Goal: Task Accomplishment & Management: Complete application form

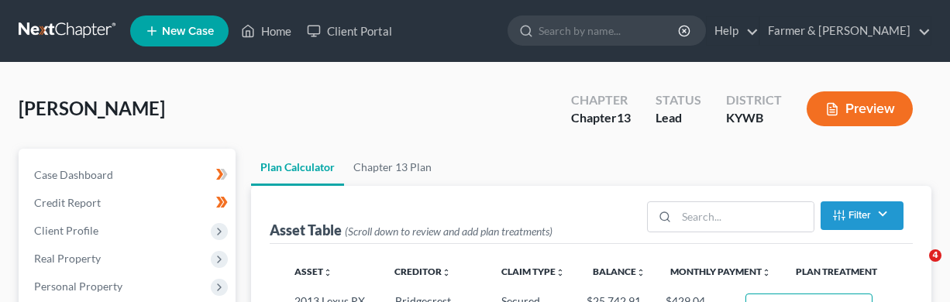
select select "59"
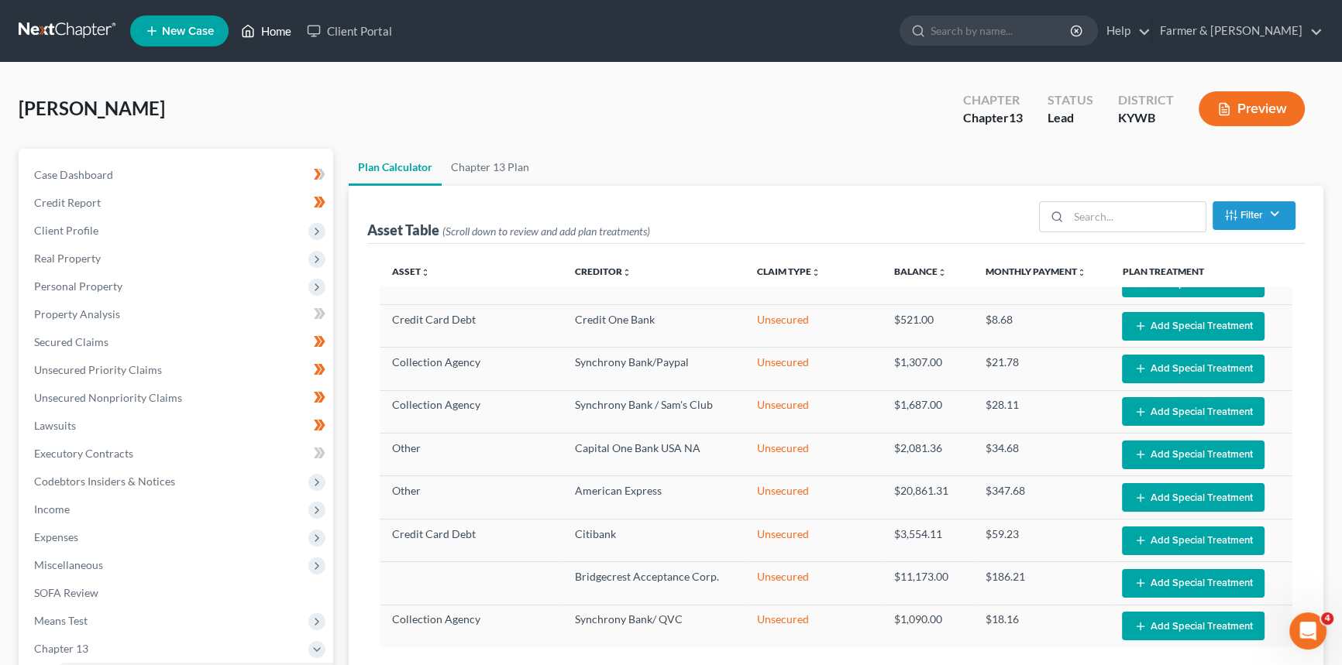
click at [256, 41] on link "Home" at bounding box center [266, 31] width 66 height 28
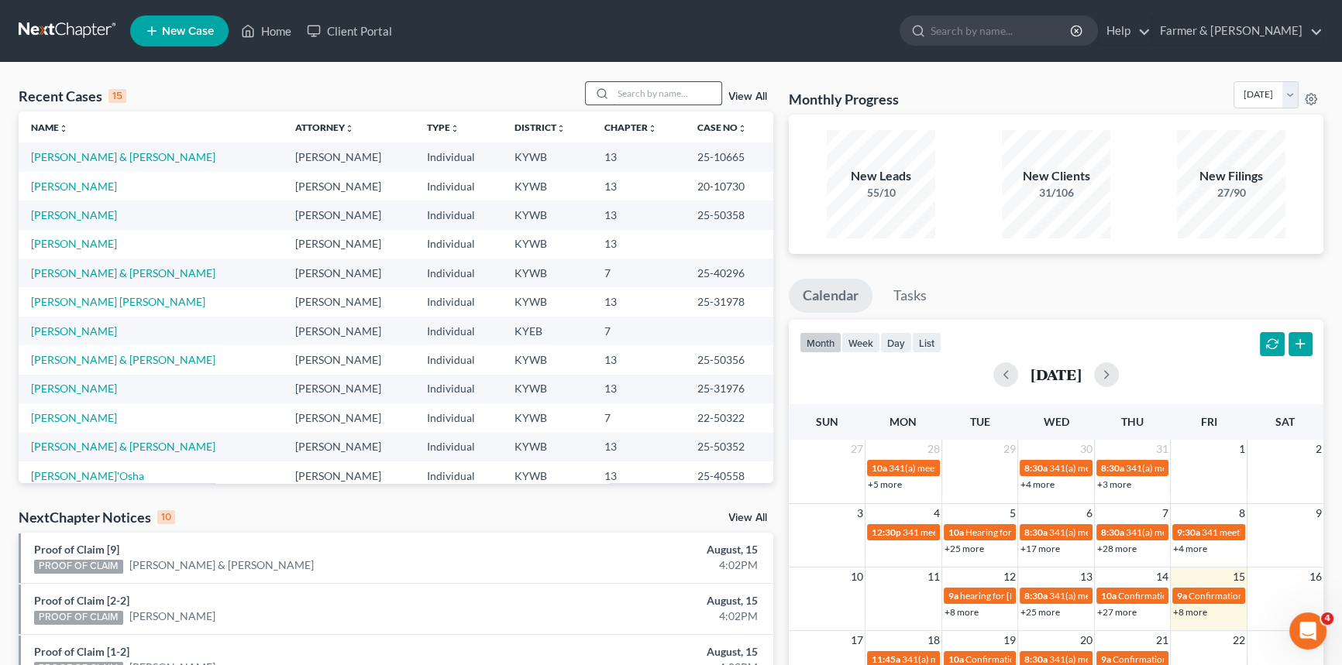
click at [638, 100] on input "search" at bounding box center [667, 93] width 108 height 22
type input "[PERSON_NAME]"
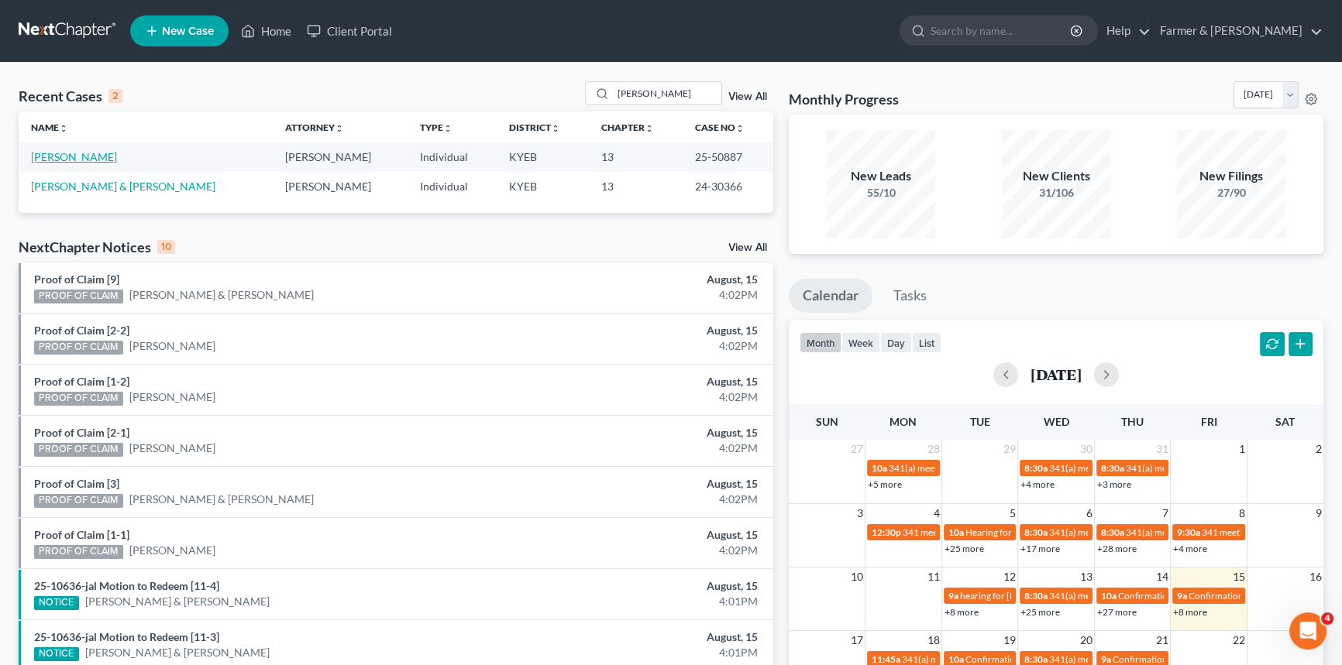
click at [78, 155] on link "[PERSON_NAME]" at bounding box center [74, 156] width 86 height 13
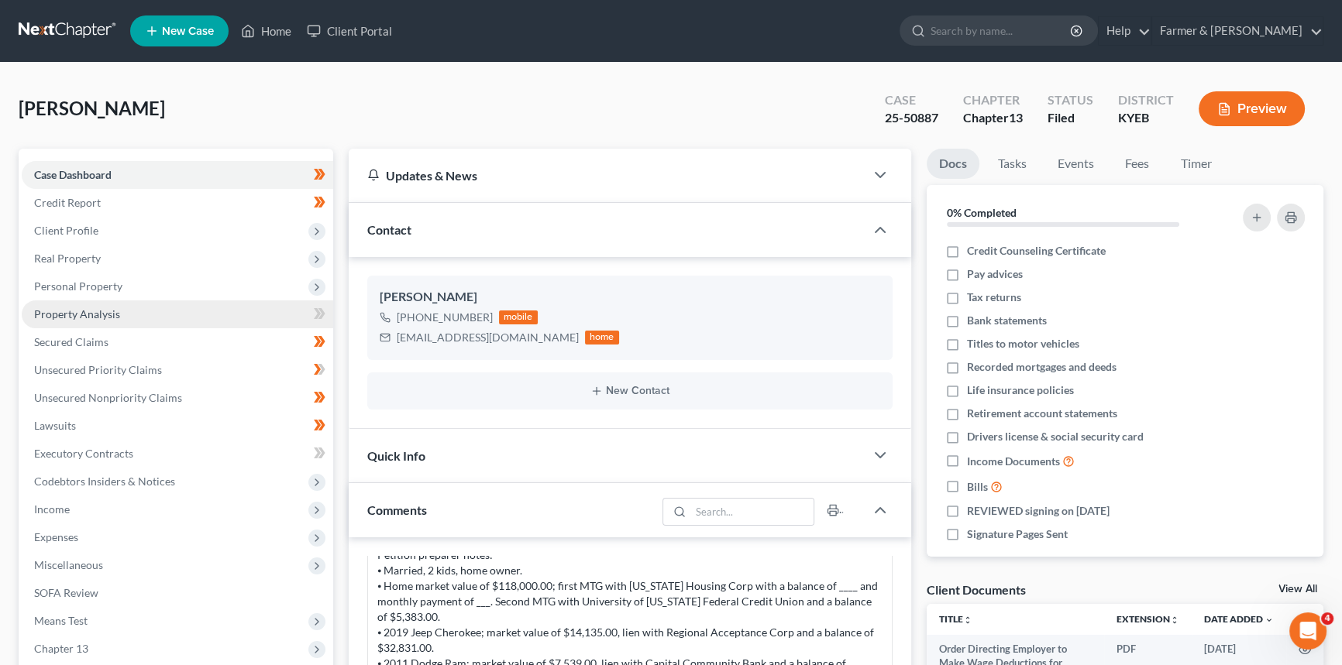
scroll to position [281, 0]
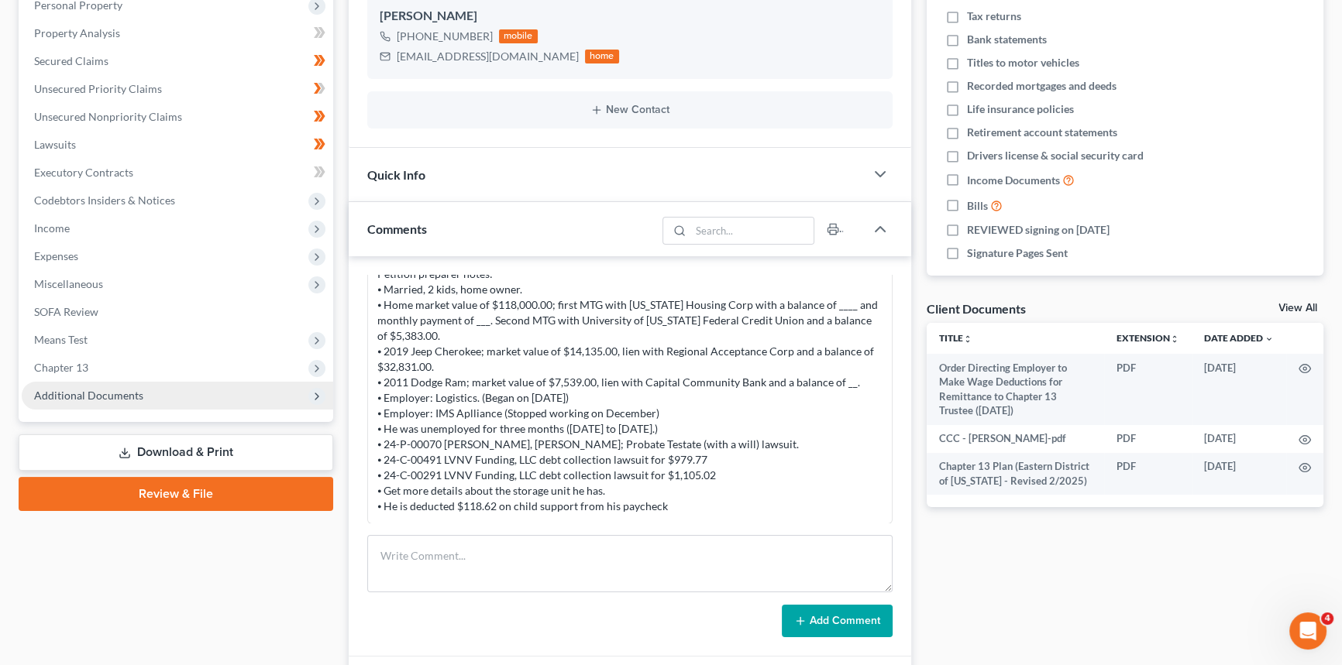
click at [104, 301] on span "Additional Documents" at bounding box center [88, 395] width 109 height 13
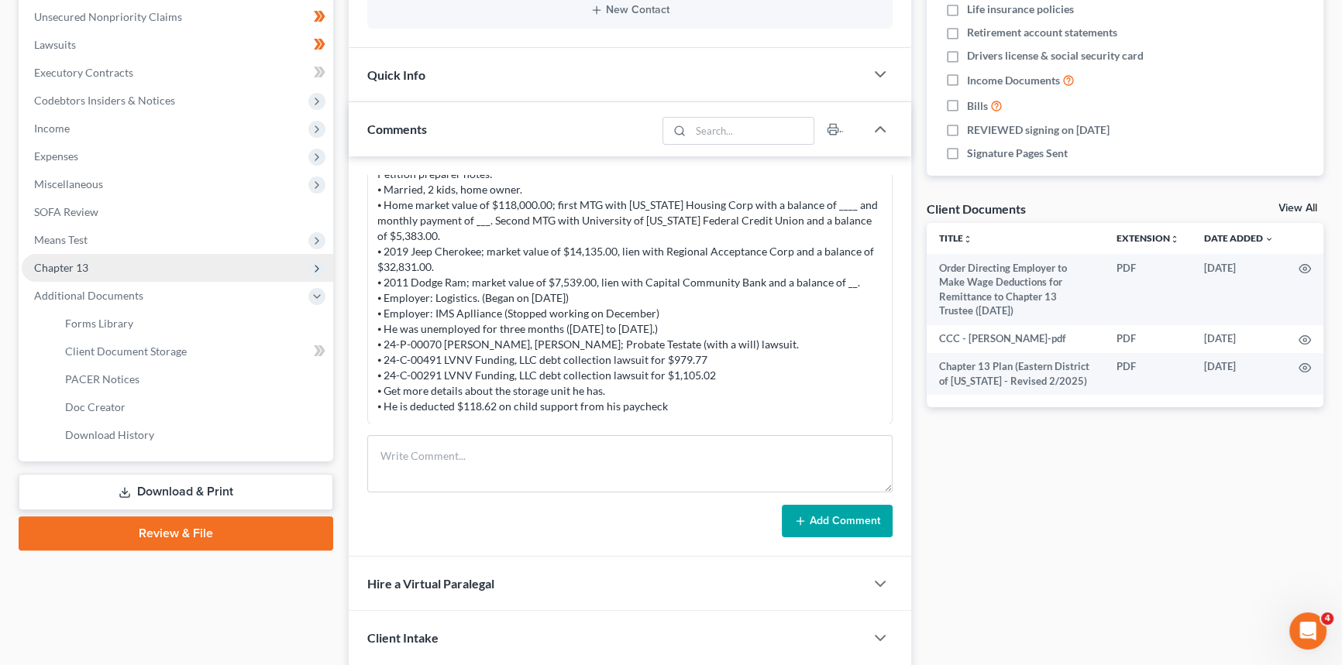
scroll to position [422, 0]
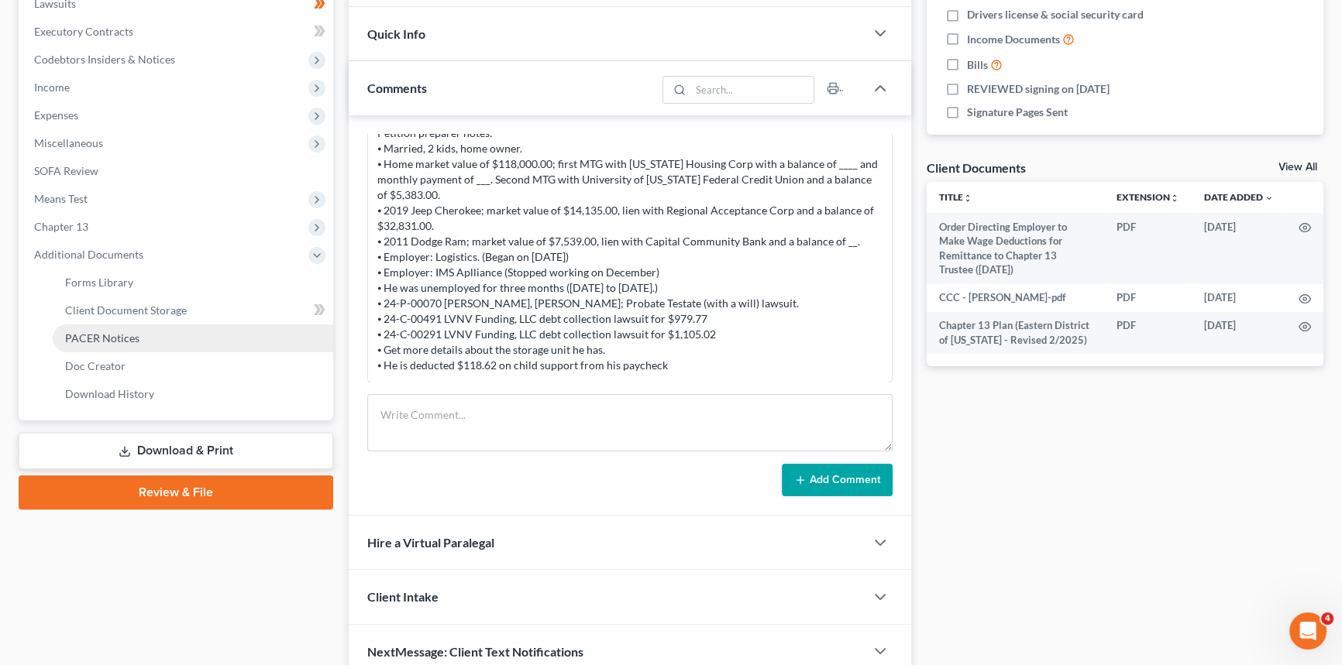
click at [116, 301] on span "PACER Notices" at bounding box center [102, 338] width 74 height 13
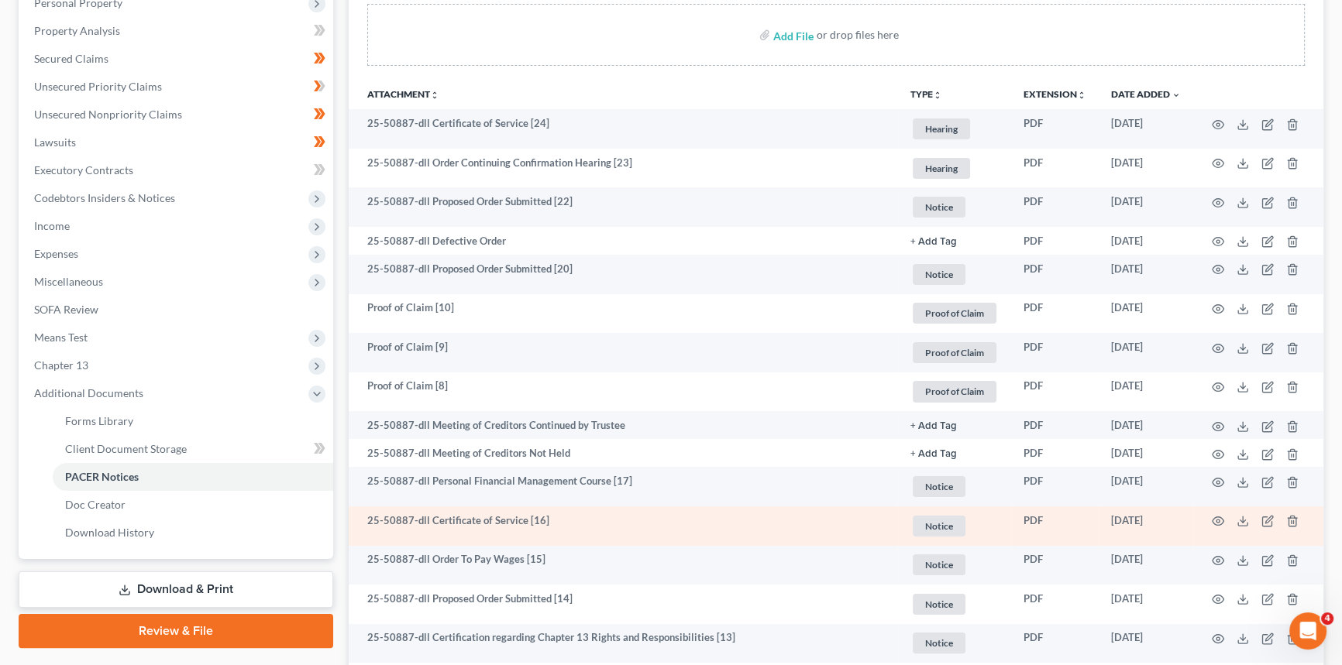
scroll to position [281, 0]
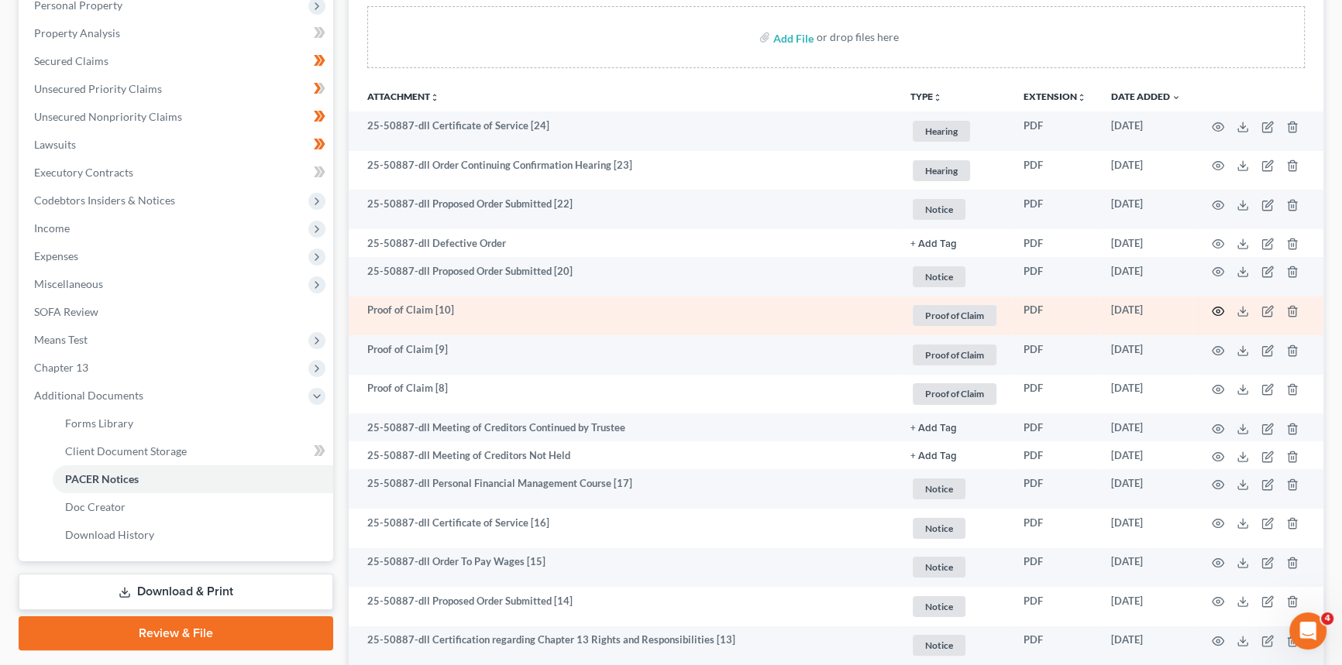
click at [949, 301] on icon "button" at bounding box center [1218, 311] width 12 height 12
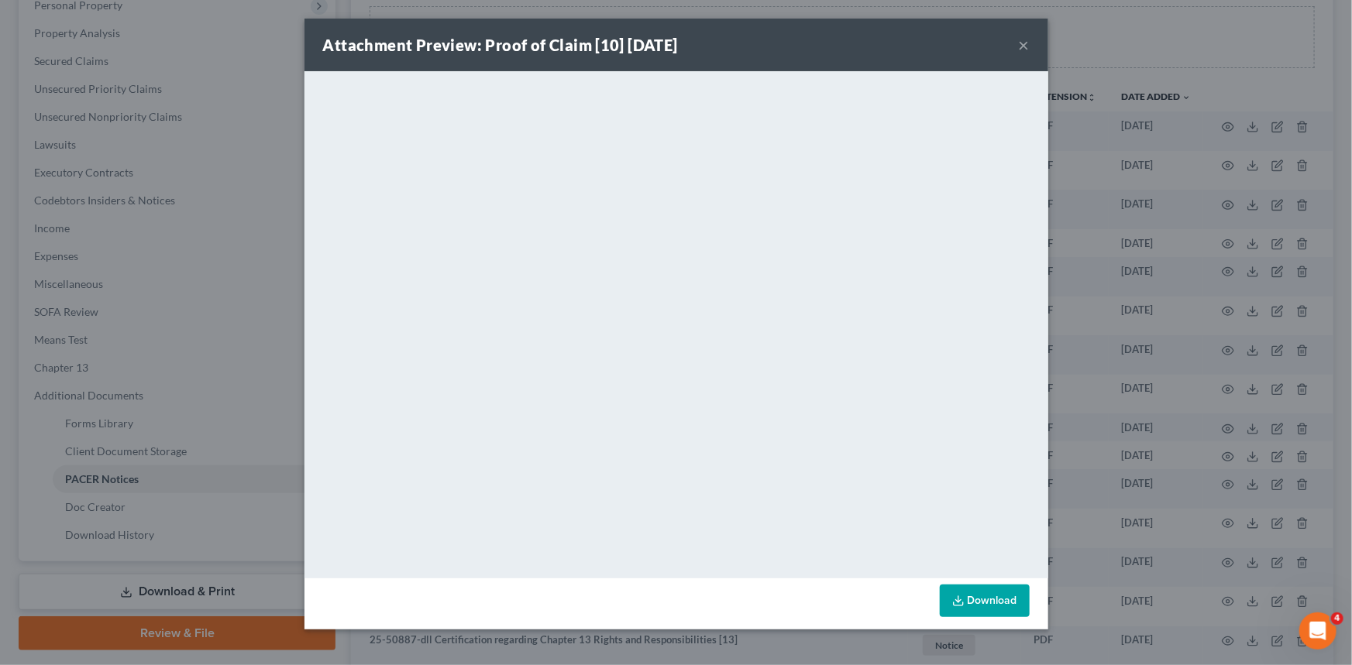
click at [949, 43] on button "×" at bounding box center [1024, 45] width 11 height 19
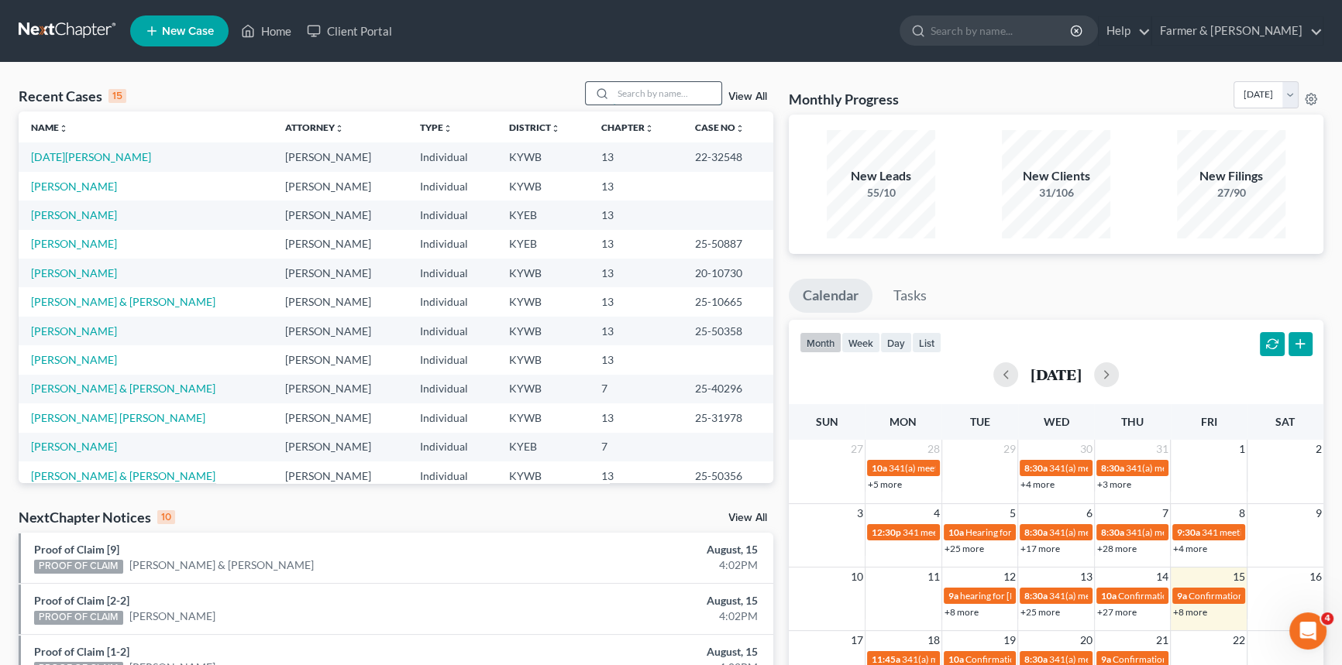
click at [685, 96] on input "search" at bounding box center [667, 93] width 108 height 22
type input "[PERSON_NAME]"
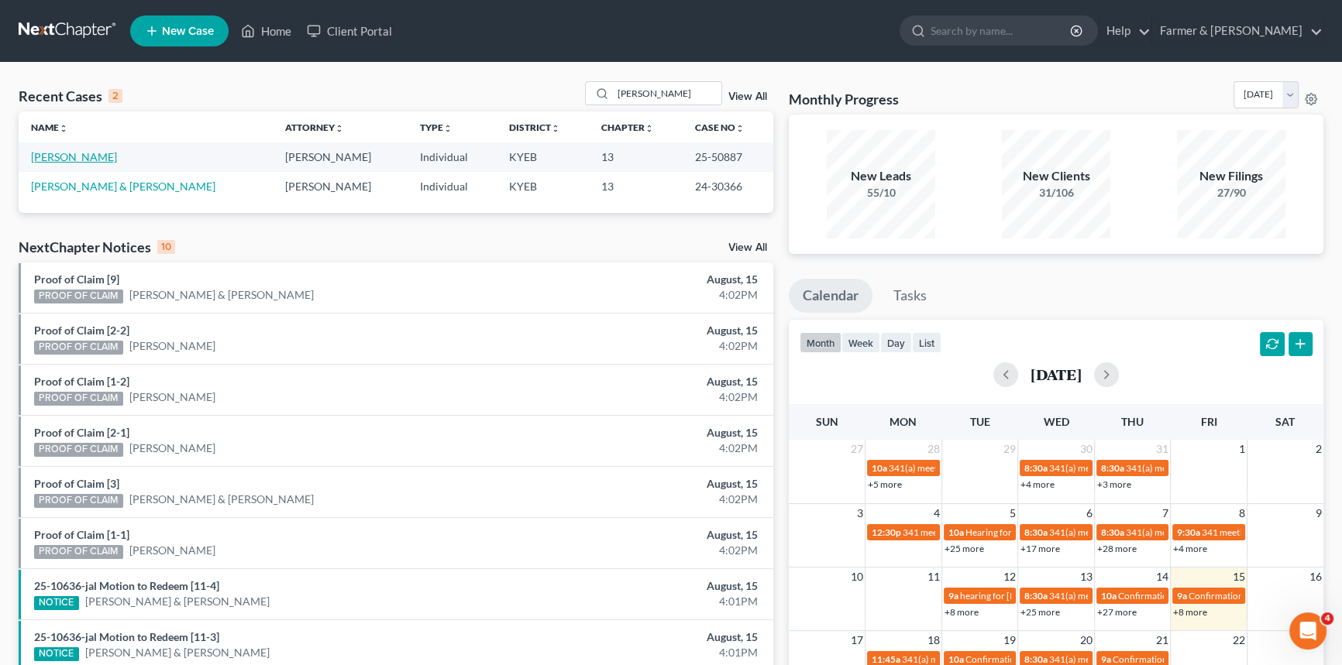
click at [68, 160] on link "[PERSON_NAME]" at bounding box center [74, 156] width 86 height 13
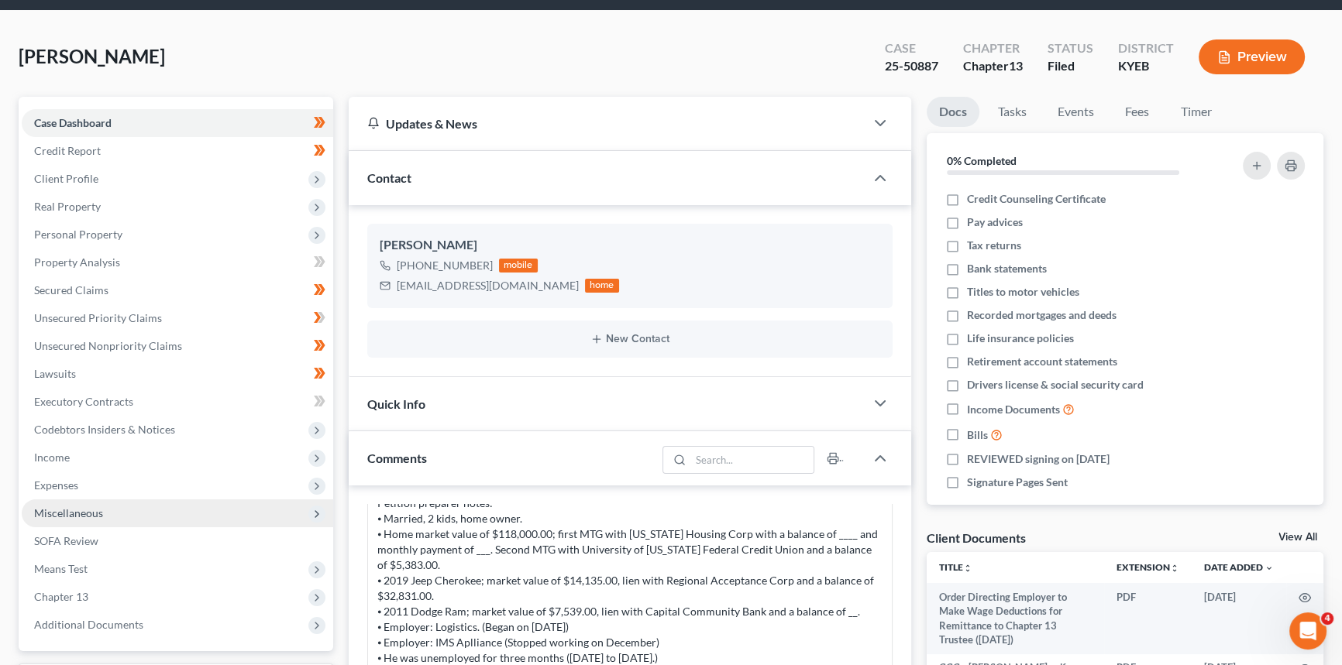
scroll to position [211, 0]
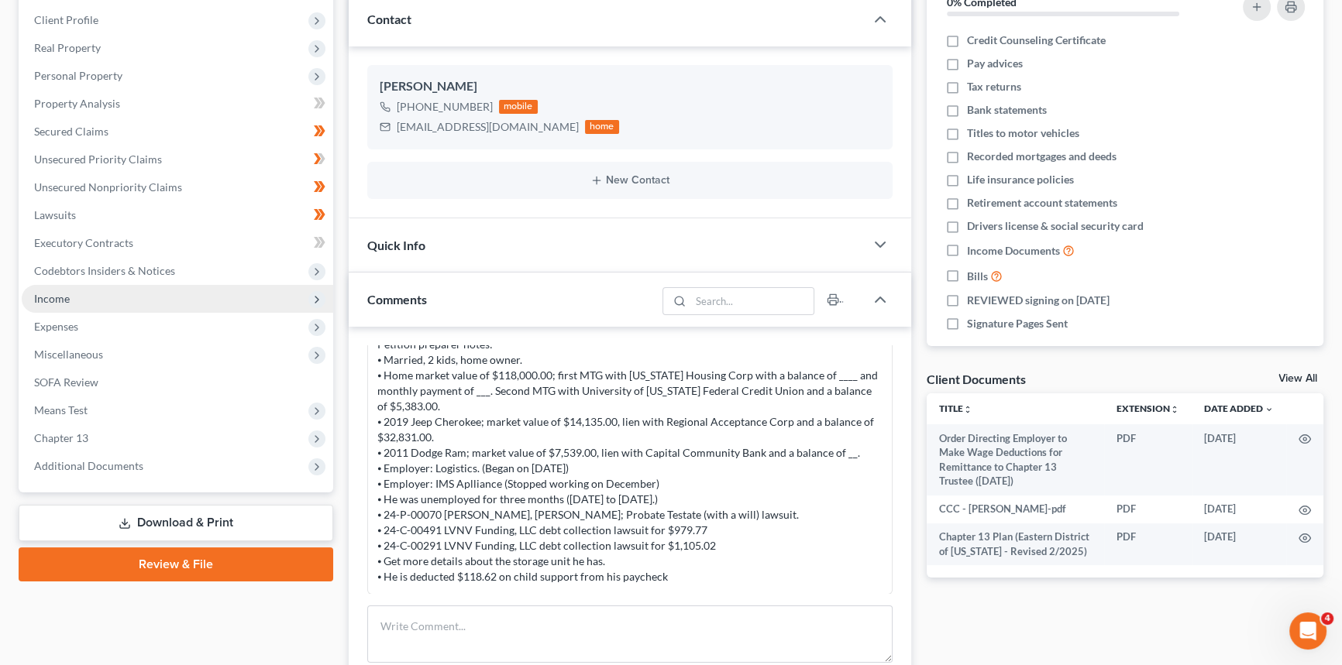
click at [119, 297] on span "Income" at bounding box center [177, 299] width 311 height 28
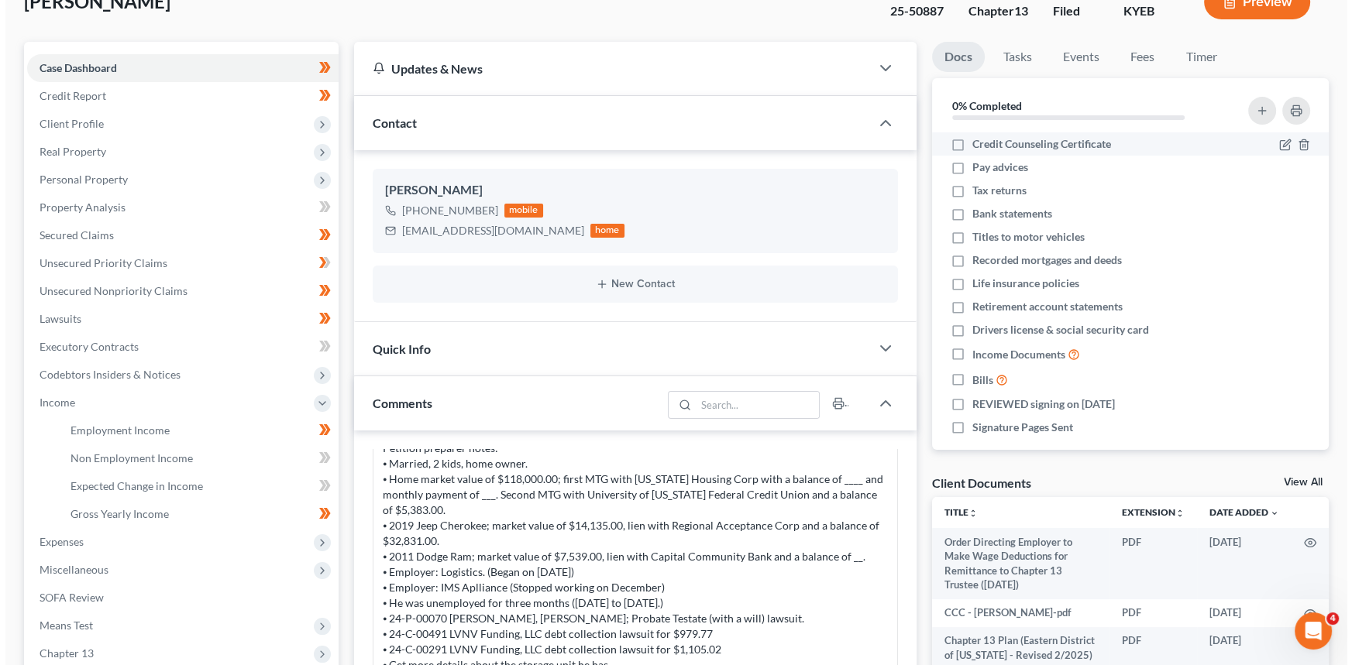
scroll to position [0, 0]
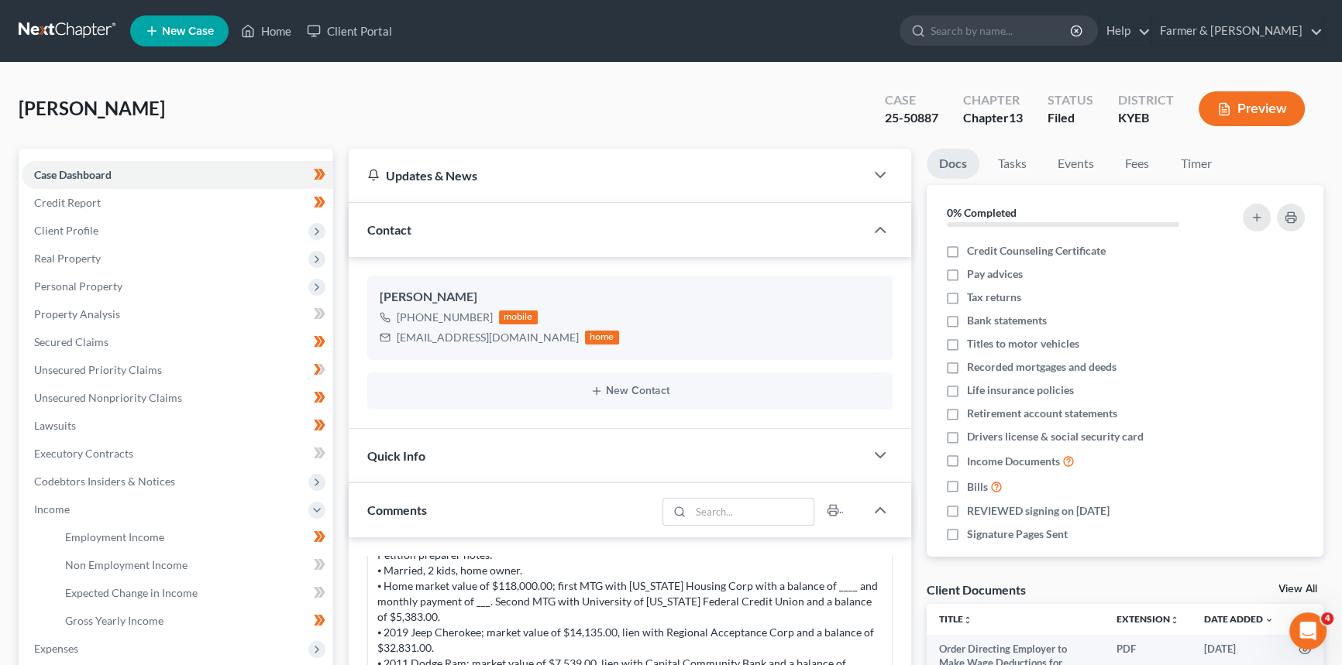
click at [1256, 101] on button "Preview" at bounding box center [1251, 108] width 106 height 35
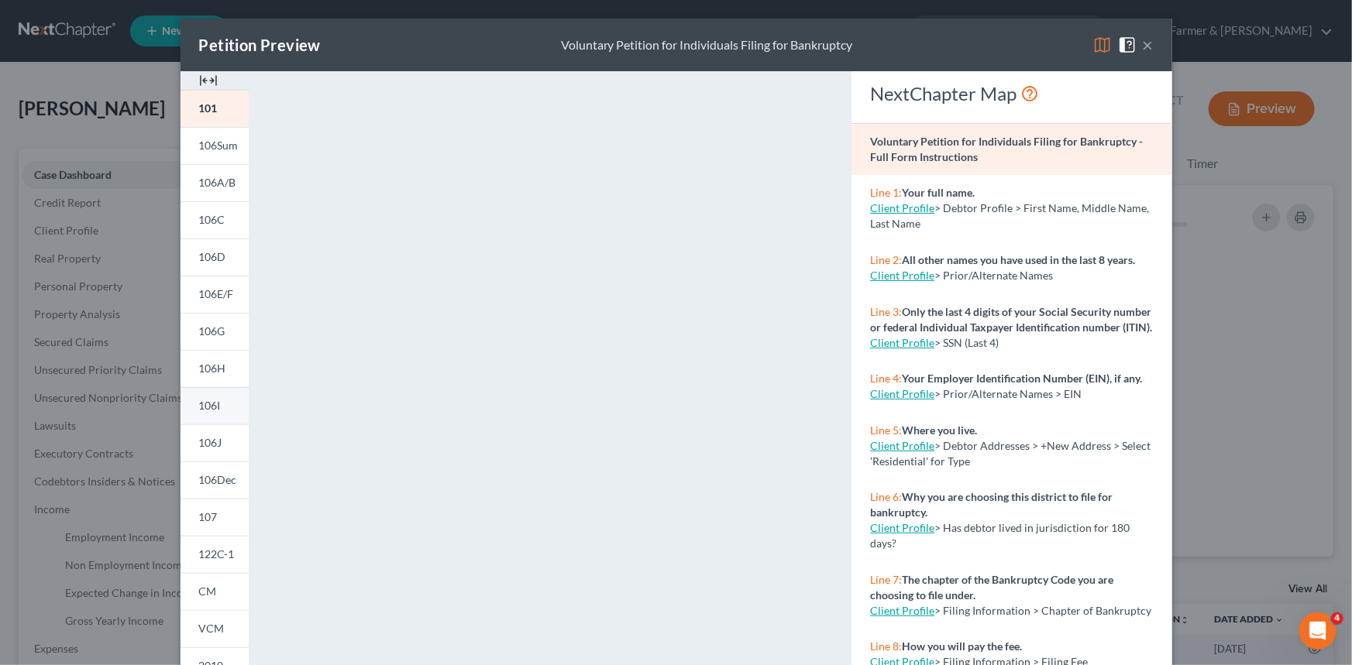
click at [204, 407] on span "106I" at bounding box center [210, 405] width 22 height 13
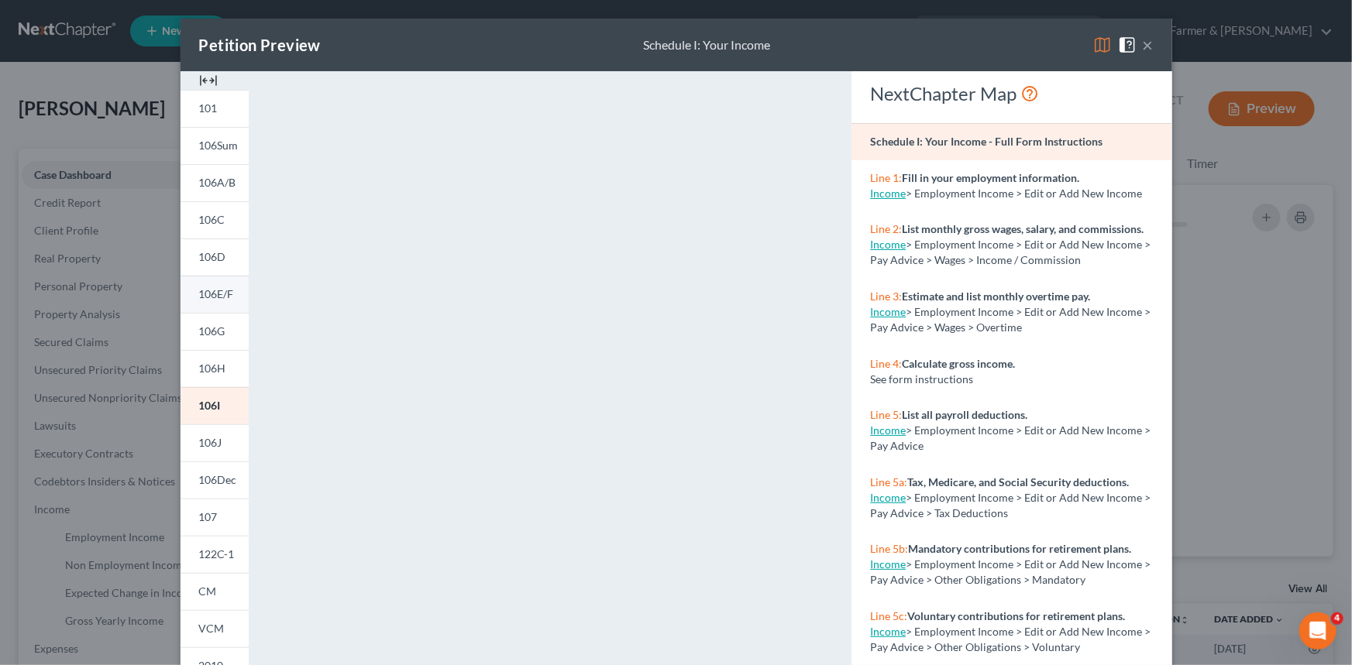
click at [224, 295] on span "106E/F" at bounding box center [216, 293] width 35 height 13
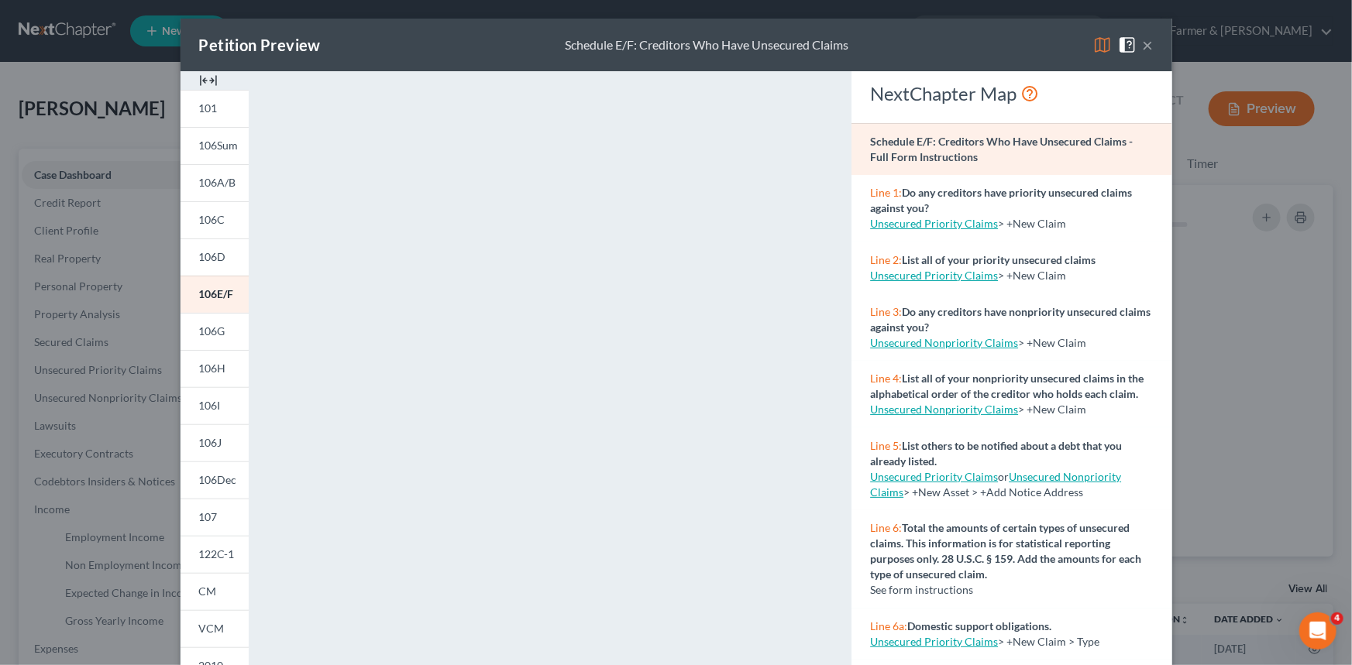
drag, startPoint x: 1146, startPoint y: 45, endPoint x: 687, endPoint y: 277, distance: 514.8
click at [1146, 44] on button "×" at bounding box center [1148, 45] width 11 height 19
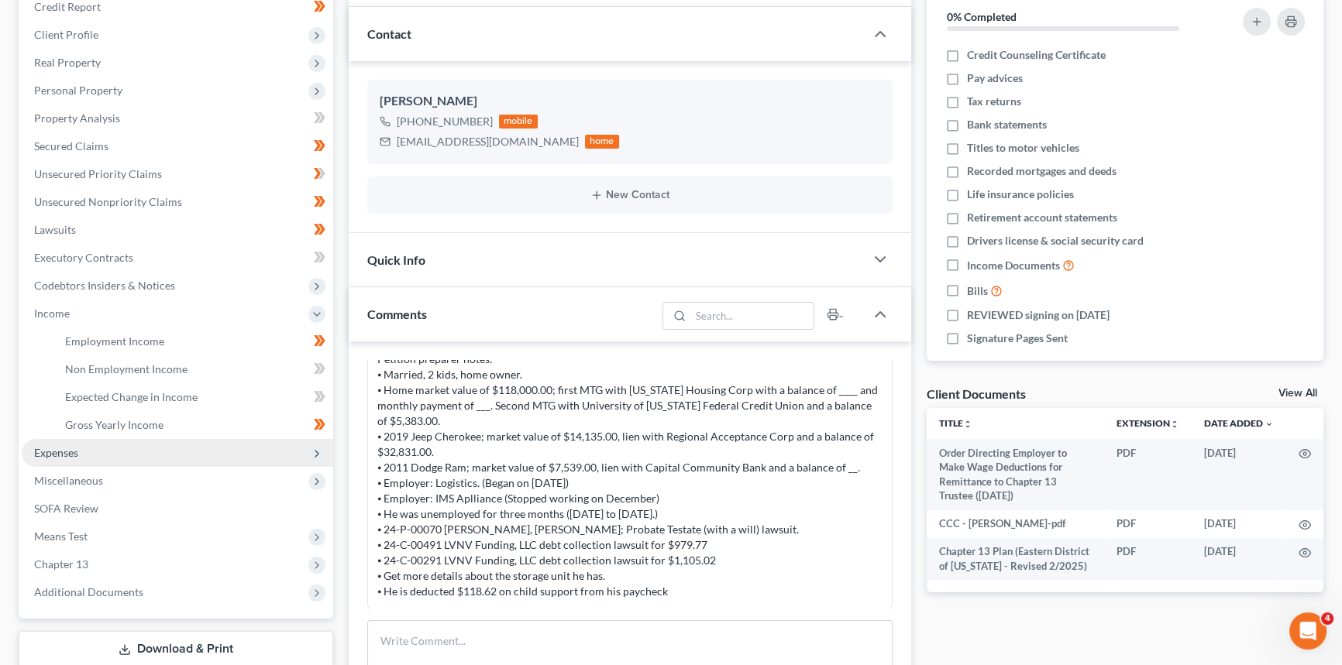
scroll to position [352, 0]
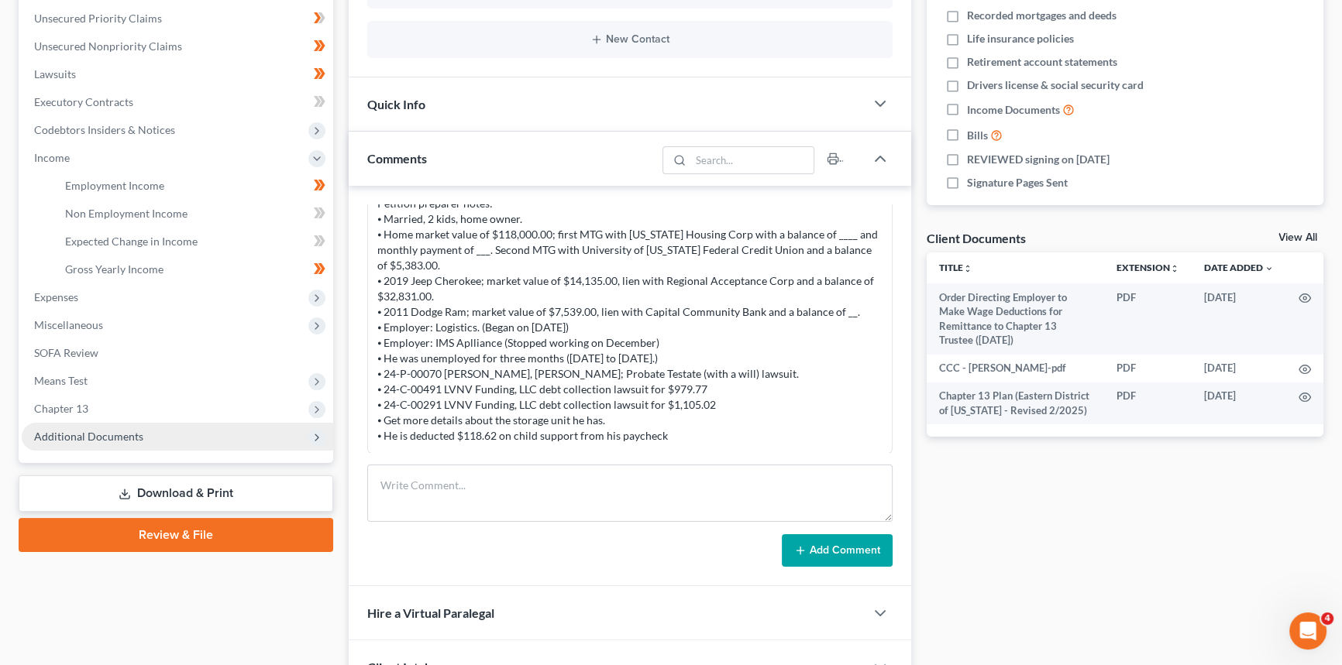
click at [94, 439] on span "Additional Documents" at bounding box center [88, 436] width 109 height 13
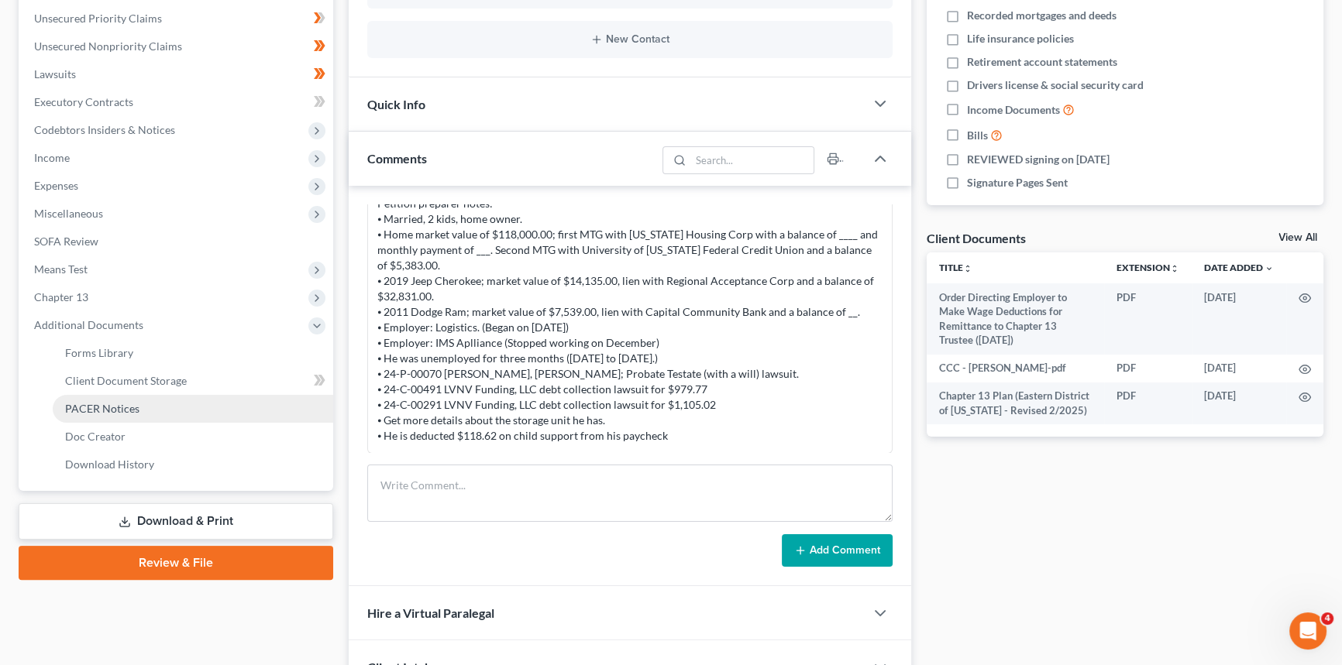
click at [110, 414] on link "PACER Notices" at bounding box center [193, 409] width 280 height 28
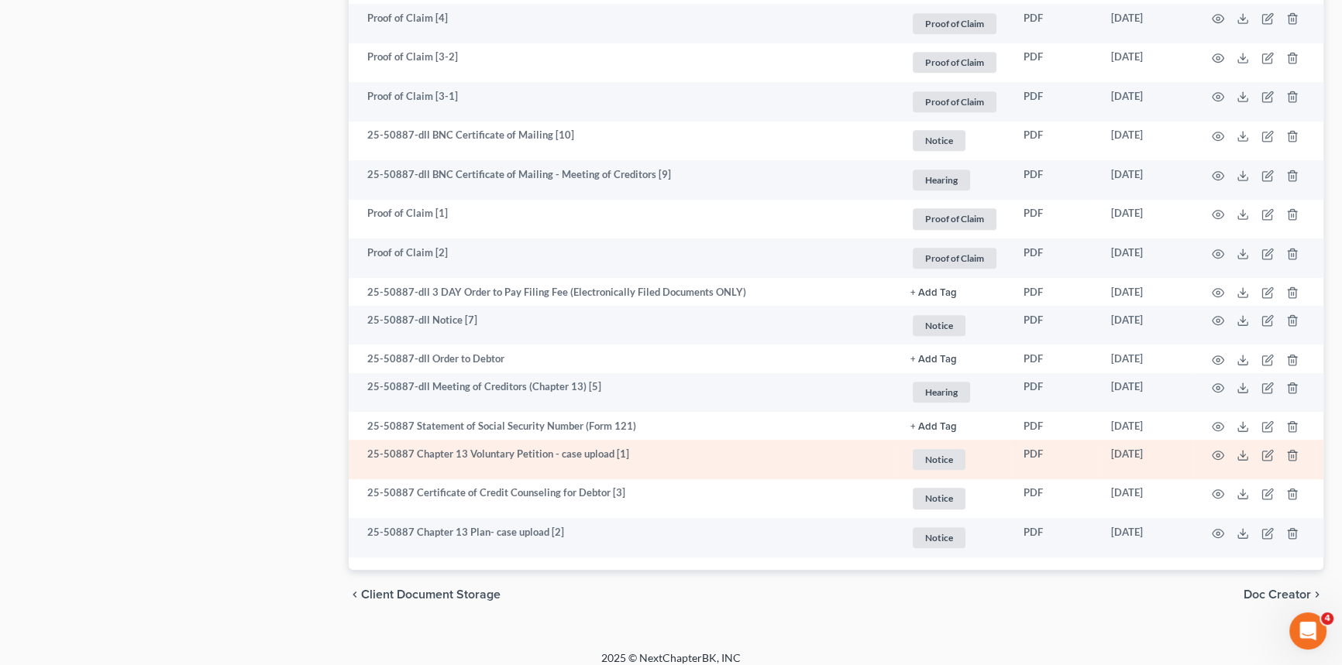
scroll to position [1228, 0]
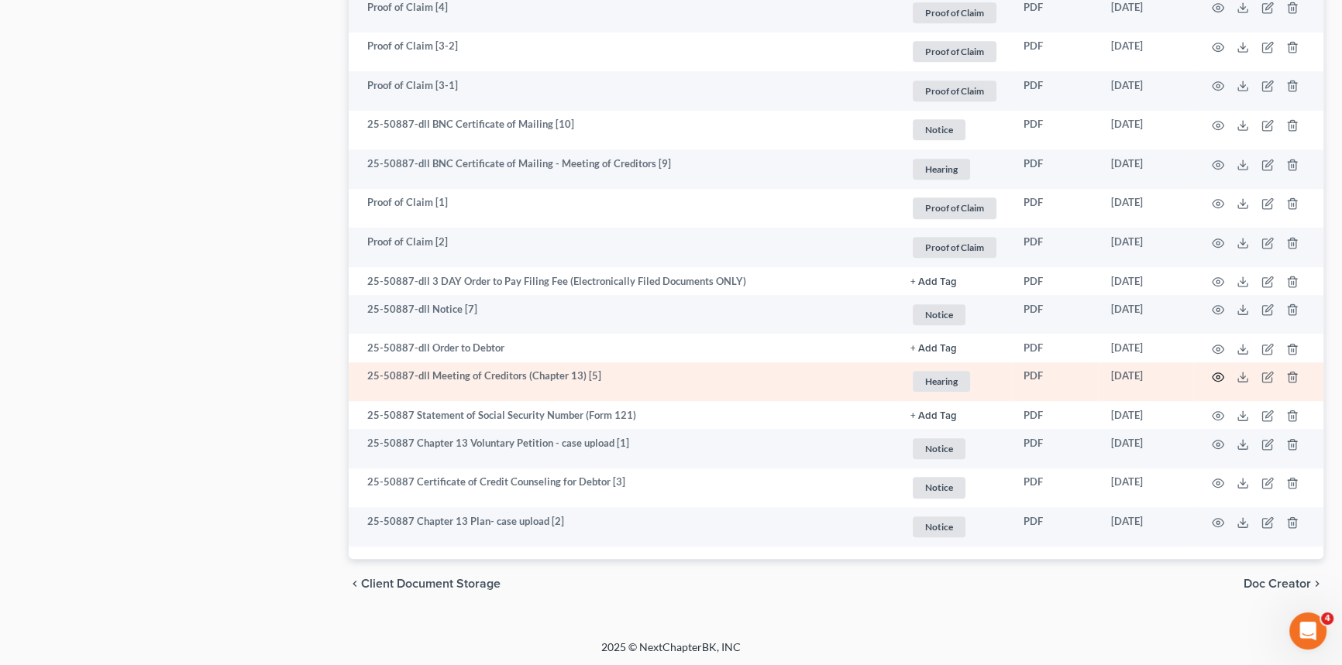
click at [1217, 375] on icon "button" at bounding box center [1218, 377] width 12 height 12
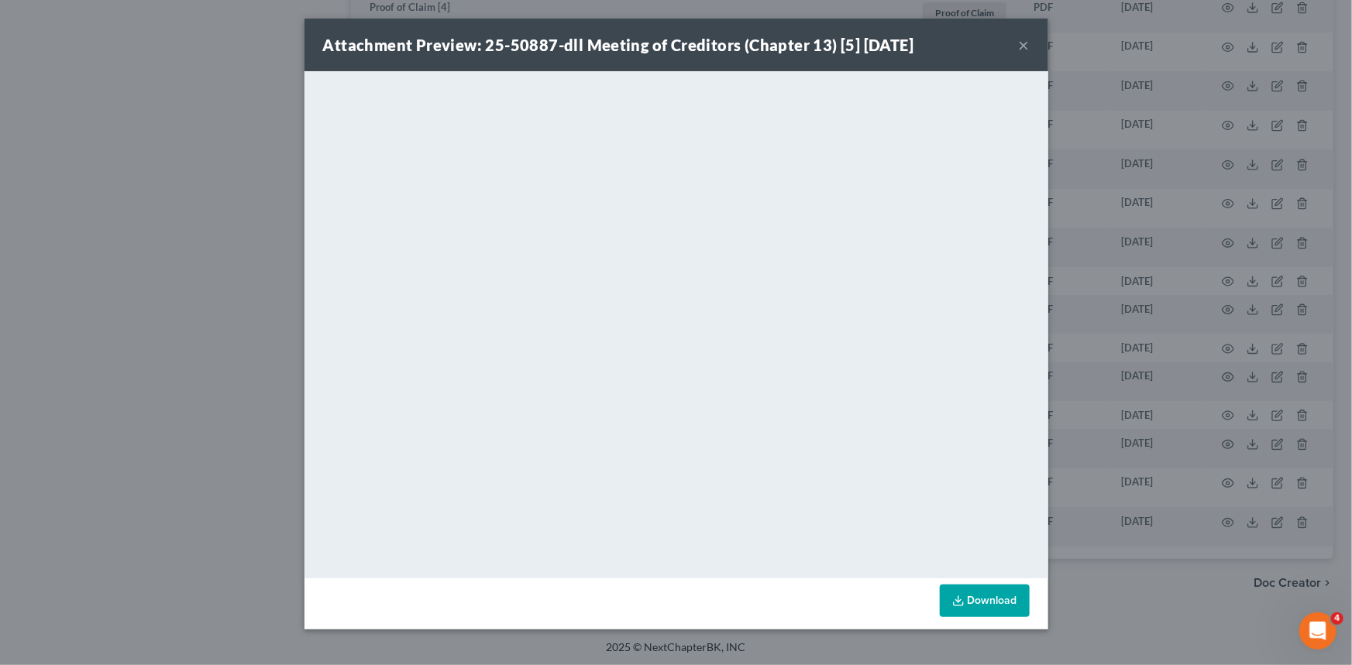
drag, startPoint x: 1023, startPoint y: 42, endPoint x: 1002, endPoint y: 81, distance: 43.7
click at [1023, 42] on button "×" at bounding box center [1024, 45] width 11 height 19
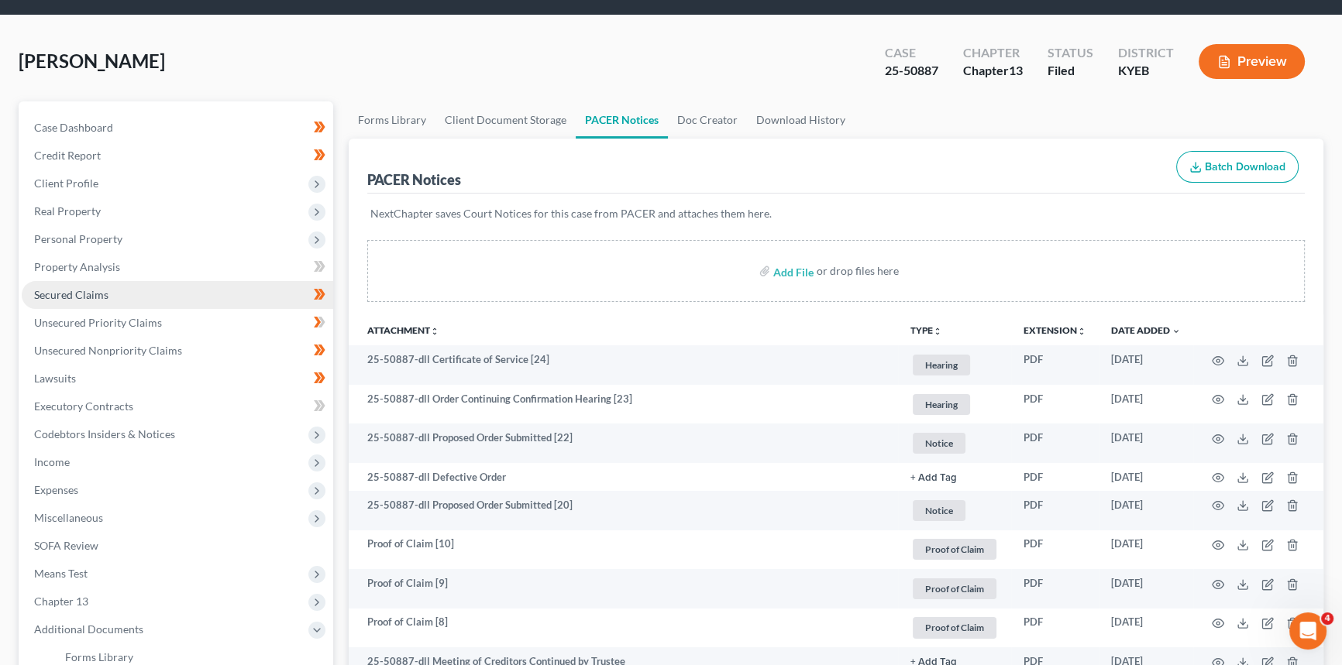
scroll to position [70, 0]
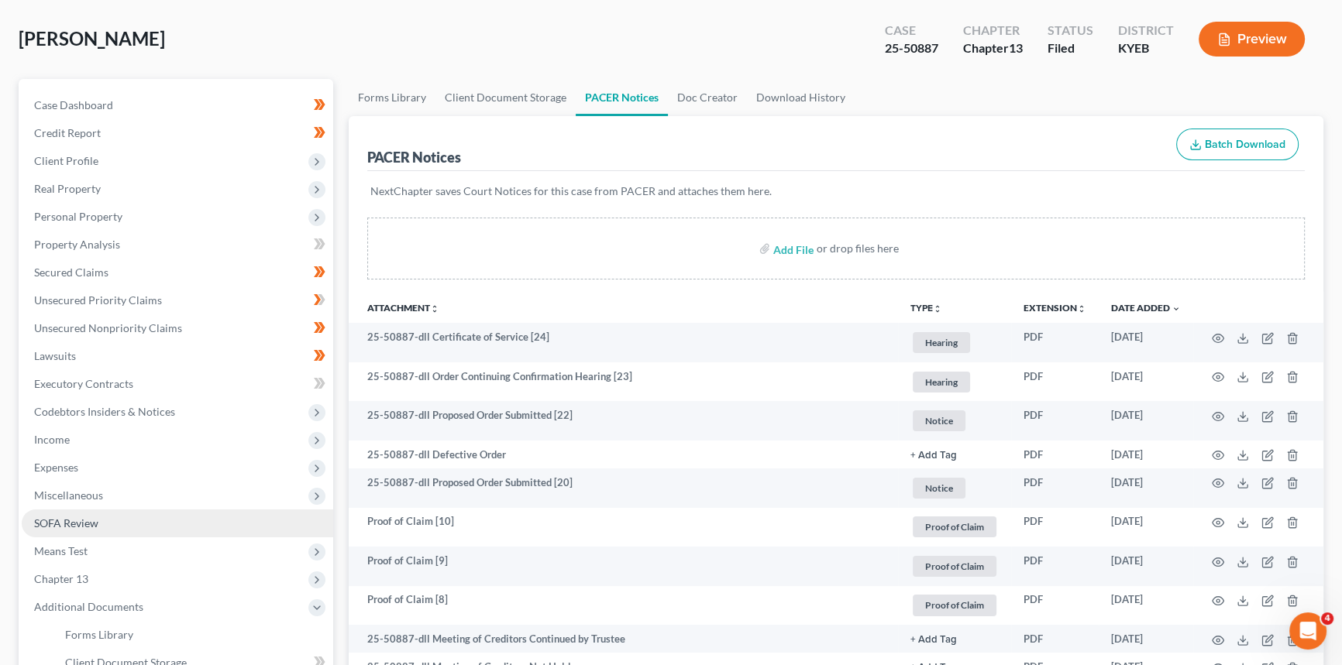
click at [81, 522] on span "SOFA Review" at bounding box center [66, 523] width 64 height 13
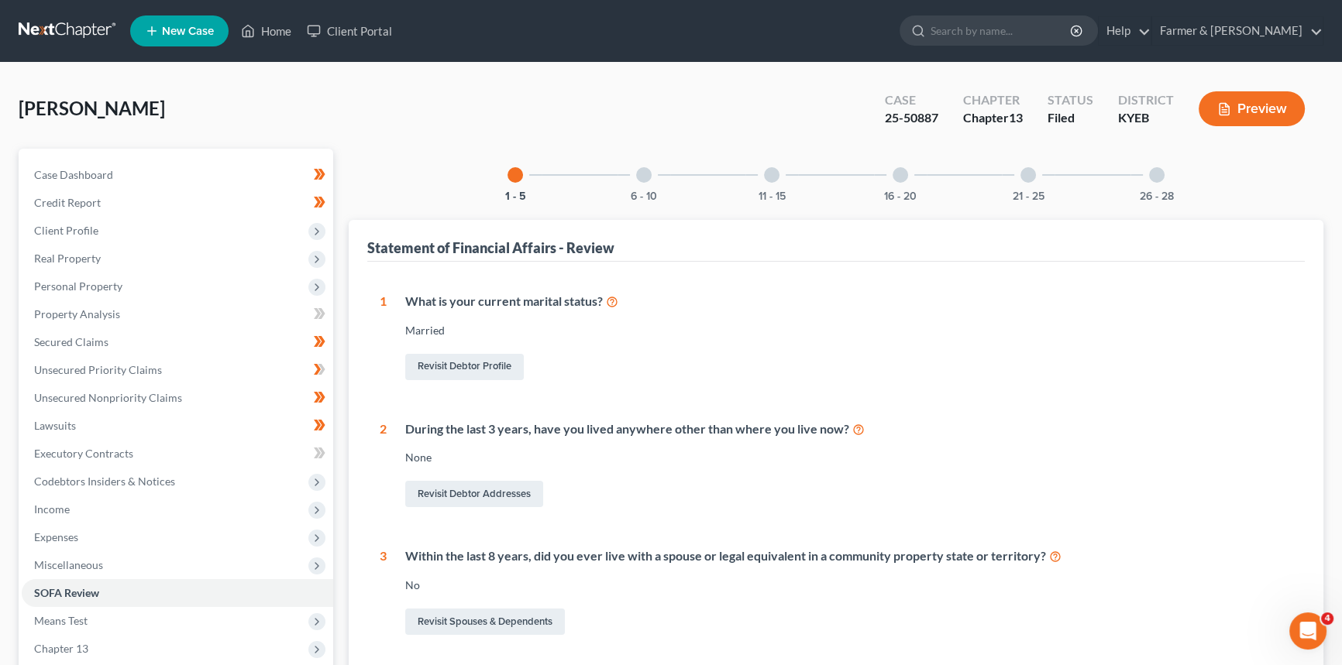
click at [660, 163] on div "6 - 10" at bounding box center [643, 175] width 53 height 53
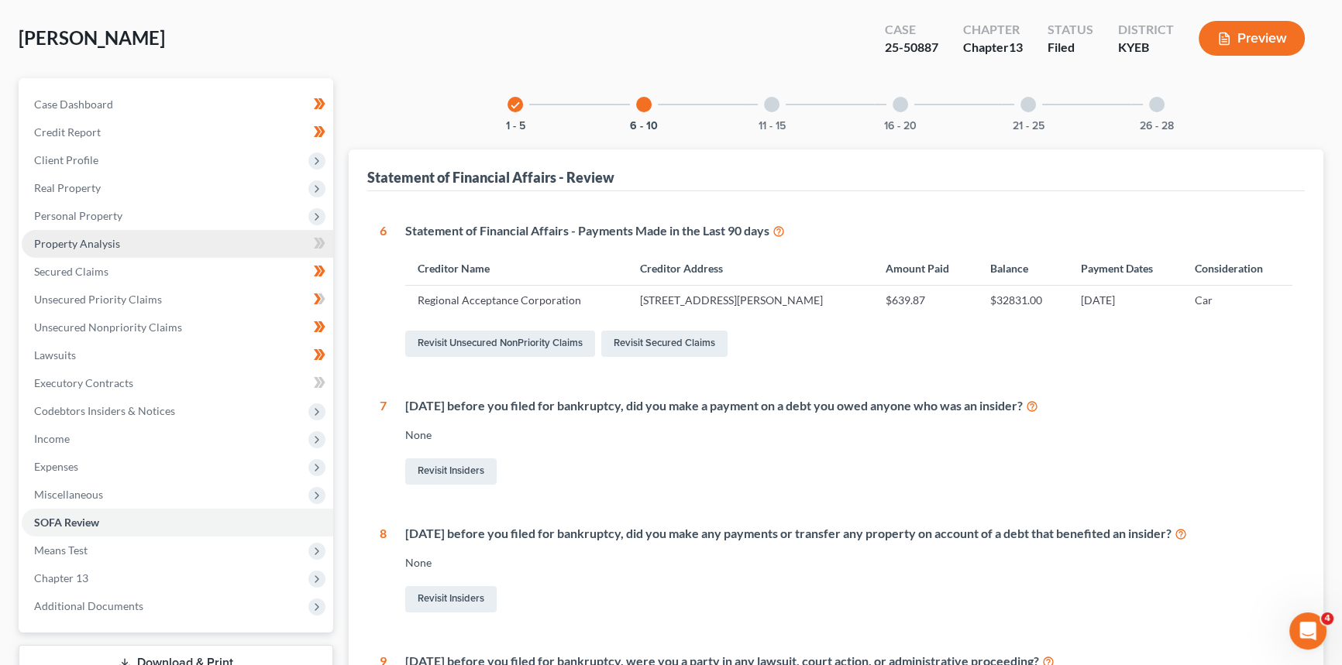
scroll to position [70, 0]
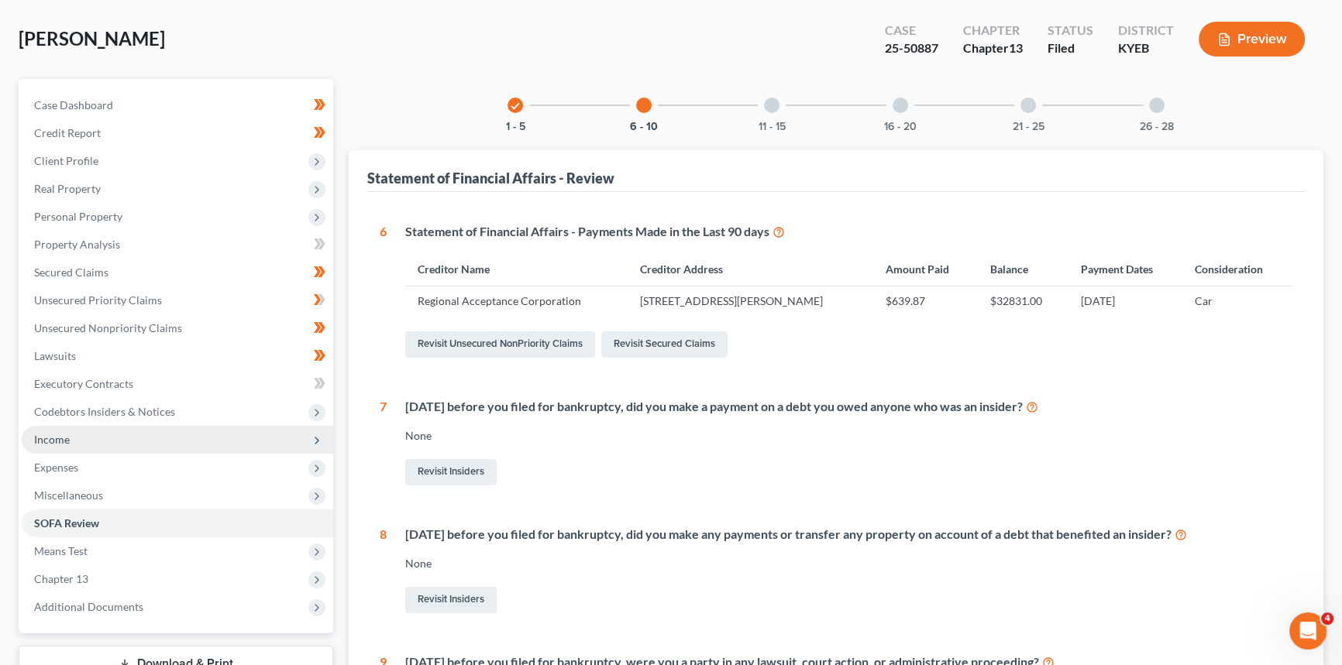
click at [60, 439] on span "Income" at bounding box center [52, 439] width 36 height 13
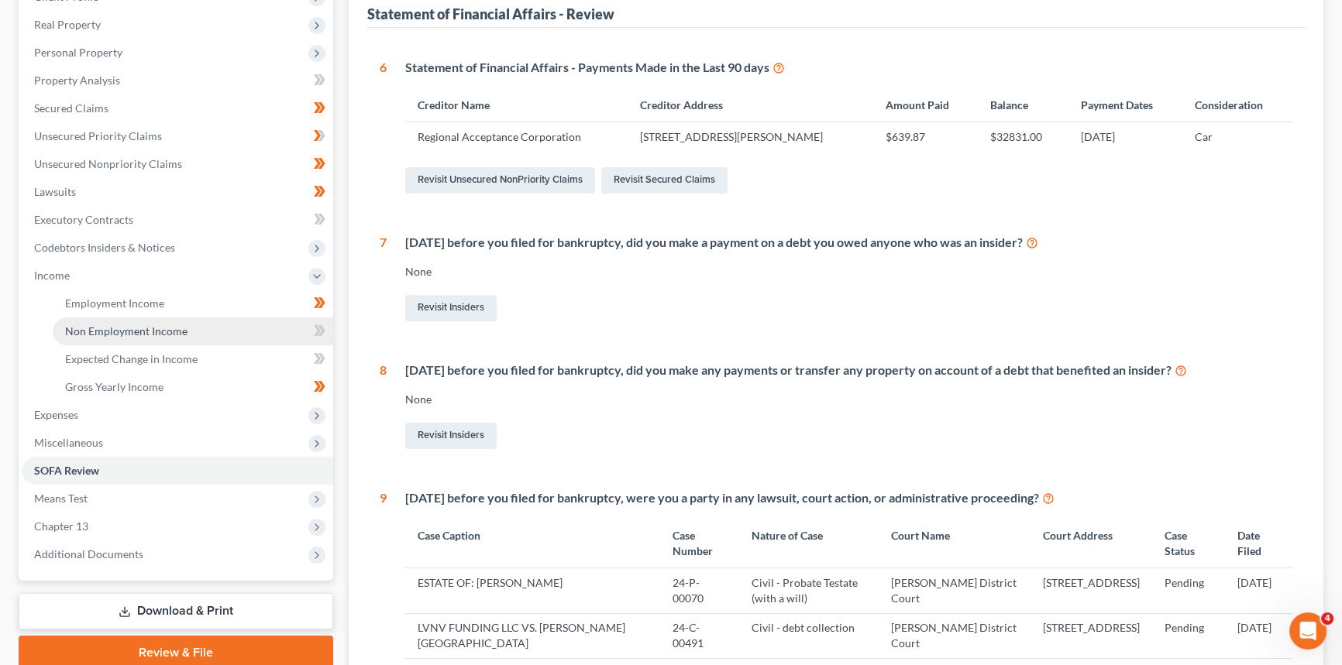
scroll to position [281, 0]
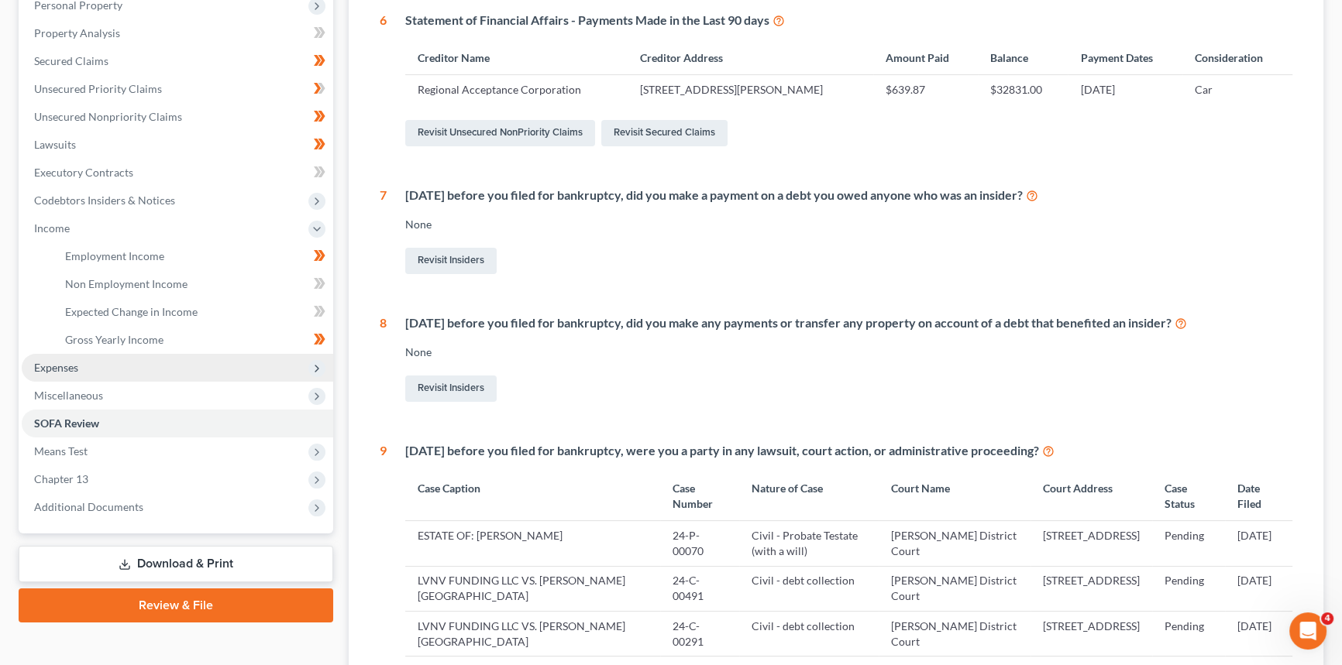
click at [98, 365] on span "Expenses" at bounding box center [177, 368] width 311 height 28
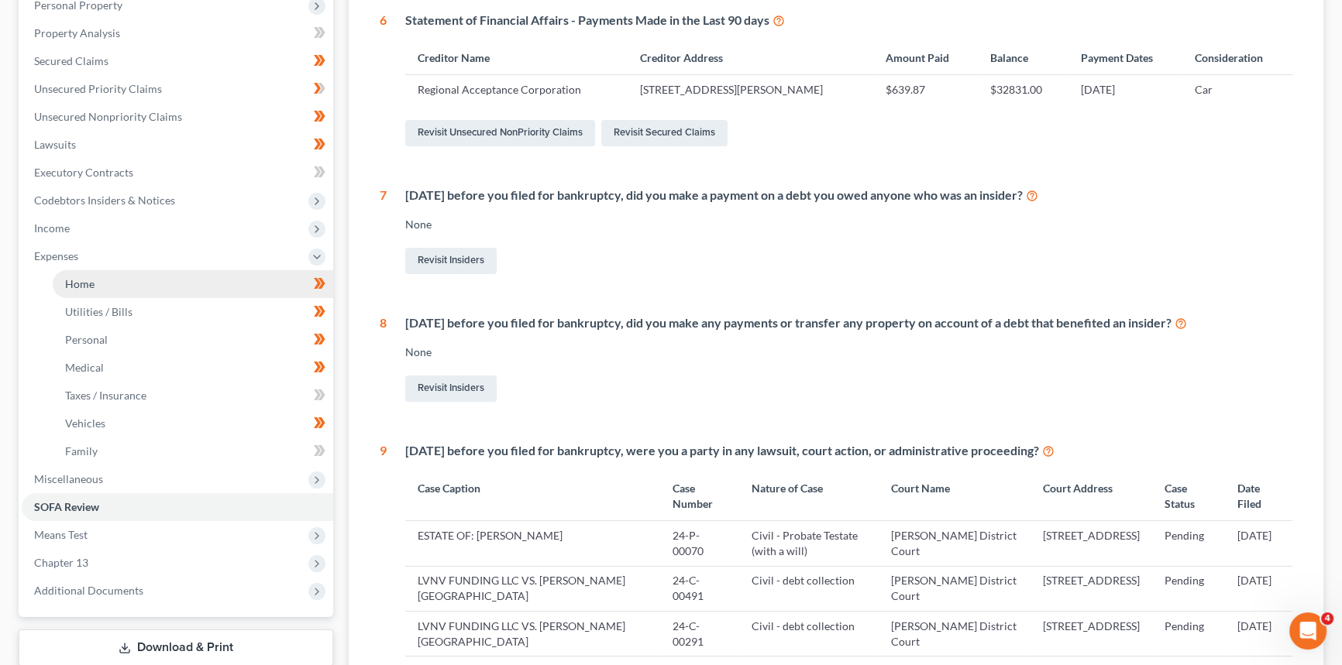
click at [90, 280] on span "Home" at bounding box center [79, 283] width 29 height 13
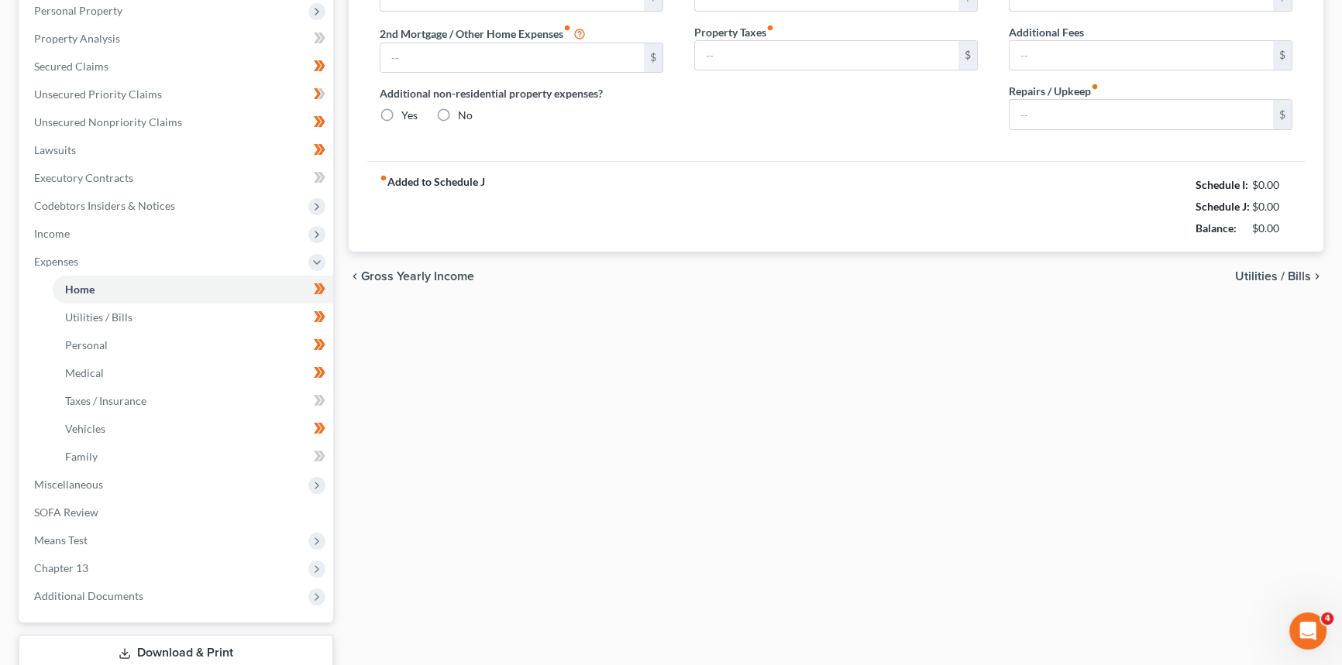
type input "1,118.86"
type input "153.00"
radio input "true"
type input "0.00"
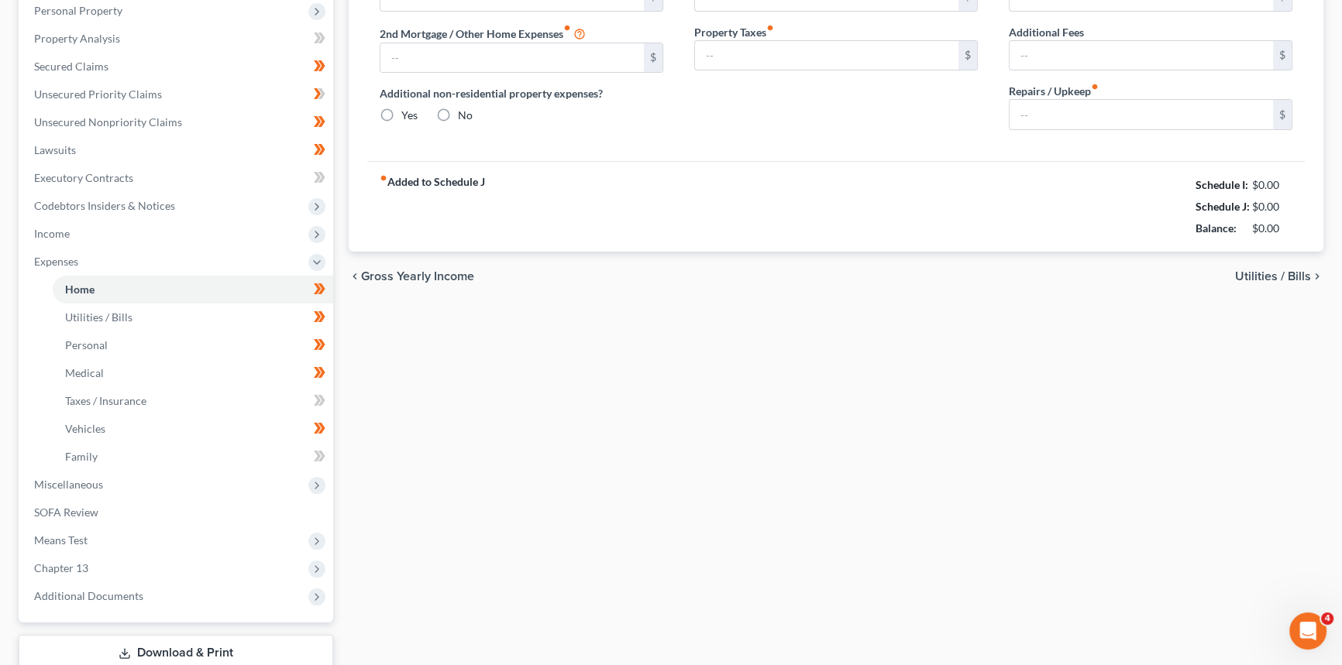
type input "0.00"
type input "75.00"
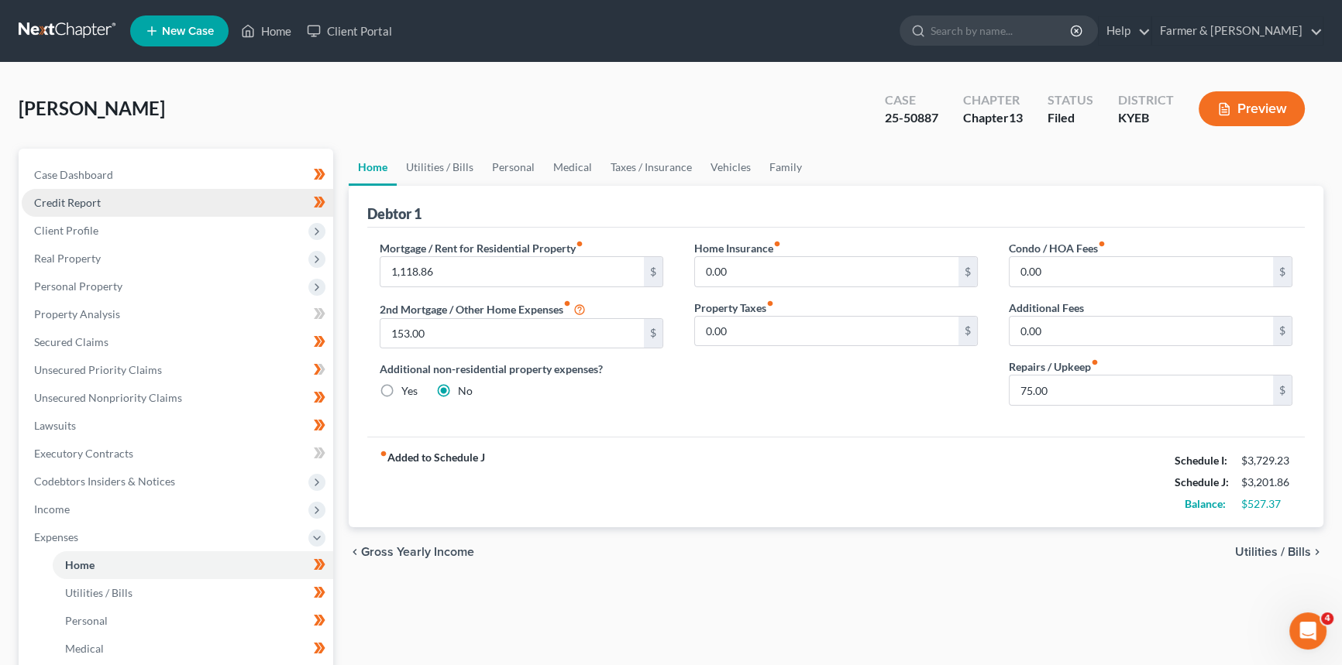
click at [125, 205] on link "Credit Report" at bounding box center [177, 203] width 311 height 28
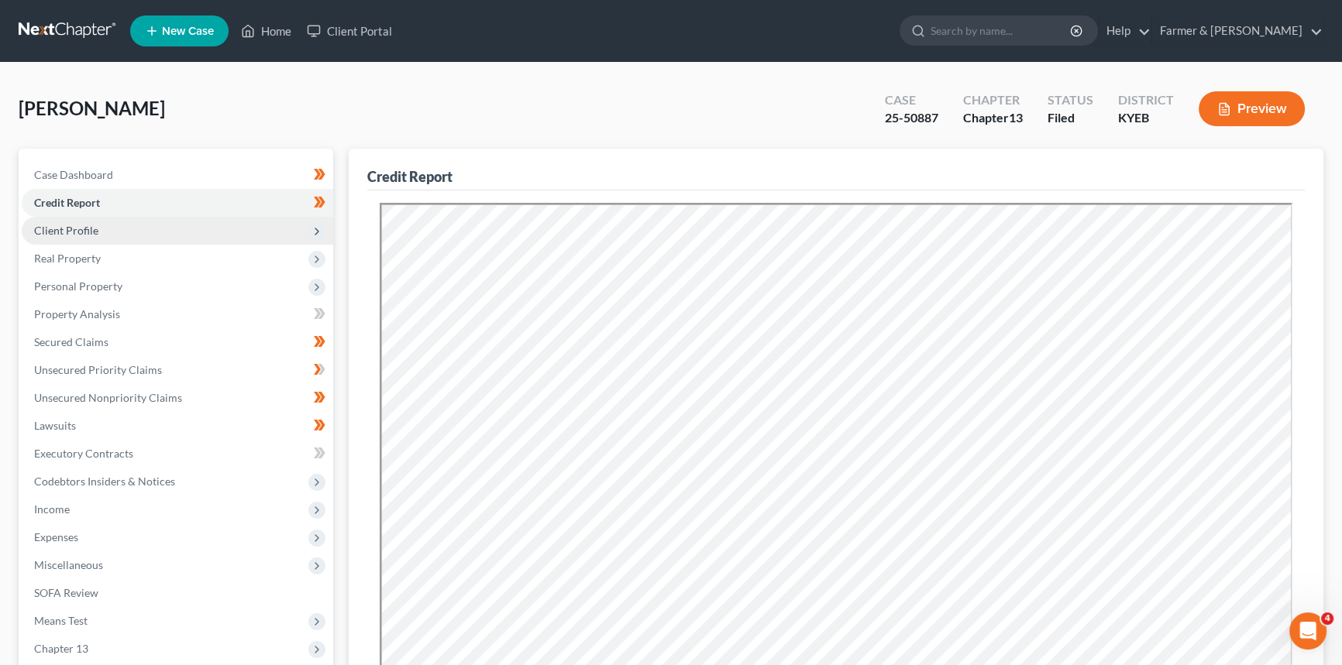
click at [67, 229] on span "Client Profile" at bounding box center [66, 230] width 64 height 13
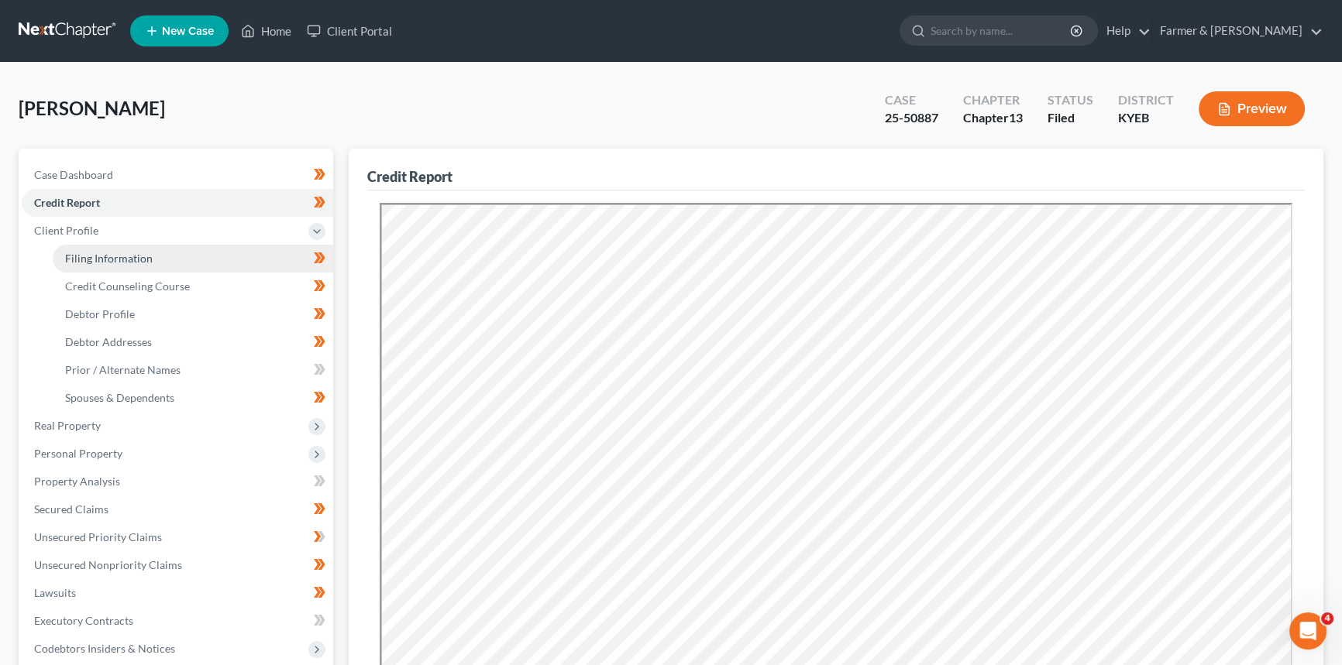
click at [84, 265] on link "Filing Information" at bounding box center [193, 259] width 280 height 28
select select "1"
select select "0"
select select "3"
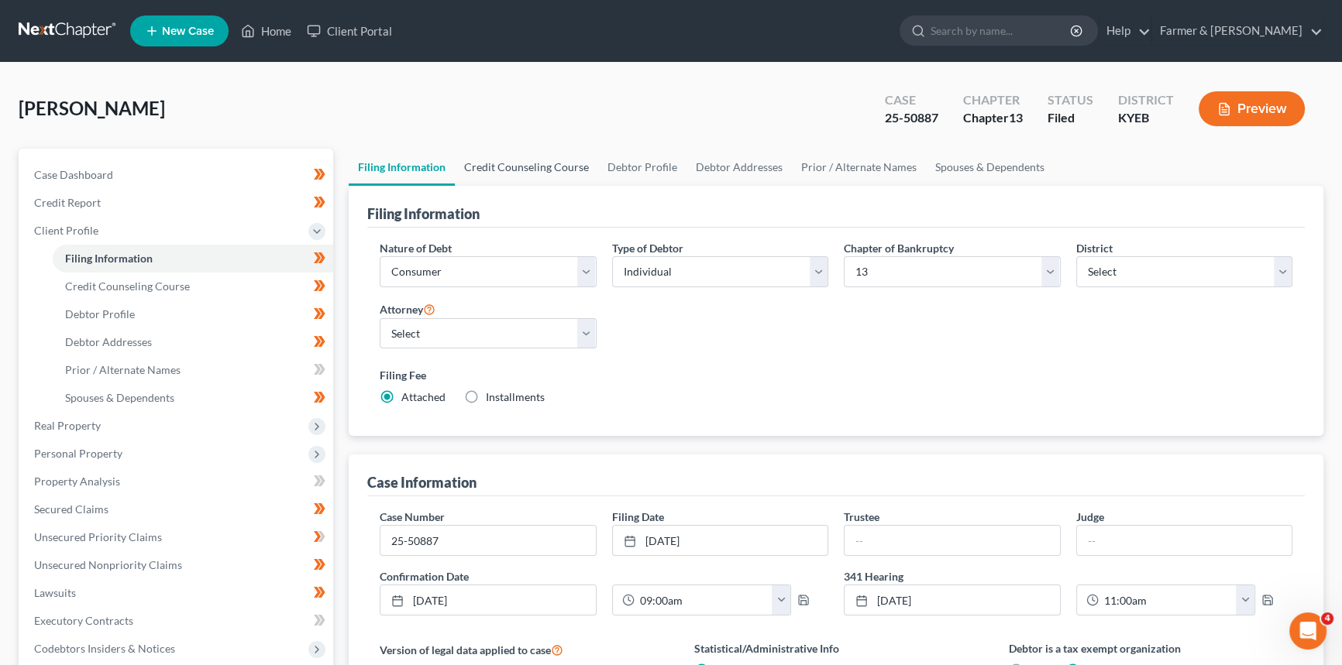
click at [503, 165] on link "Credit Counseling Course" at bounding box center [526, 167] width 143 height 37
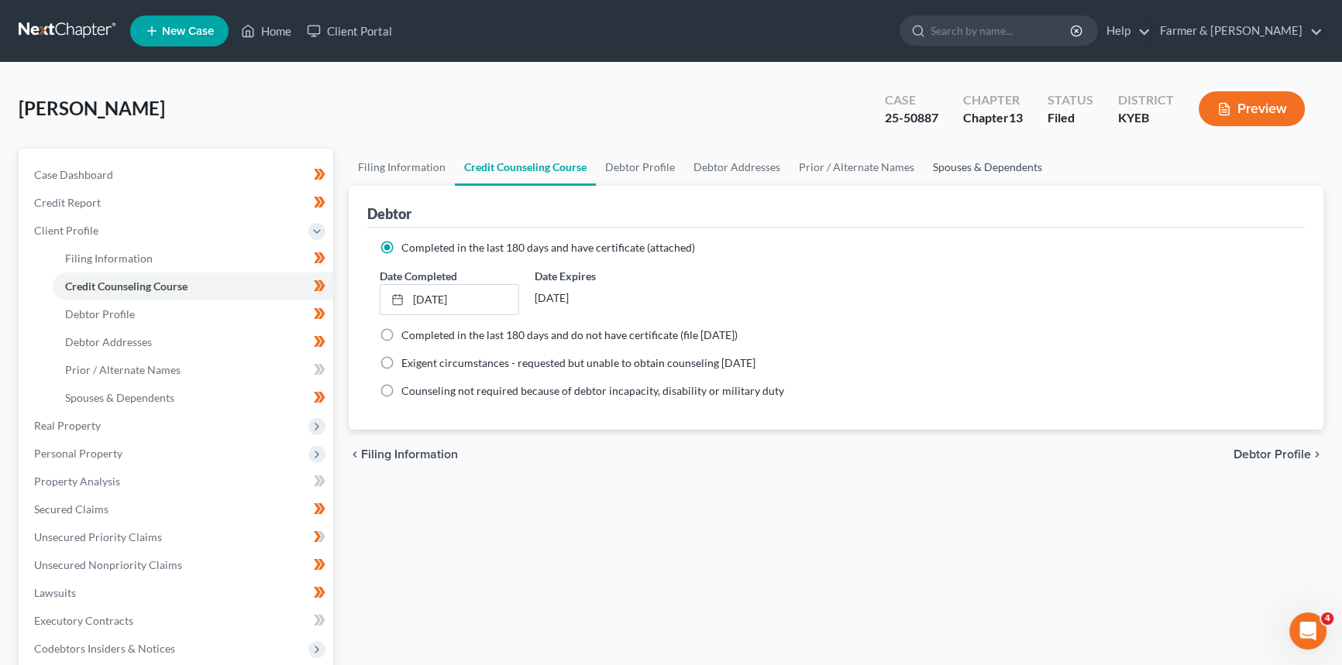
click at [974, 165] on link "Spouses & Dependents" at bounding box center [987, 167] width 128 height 37
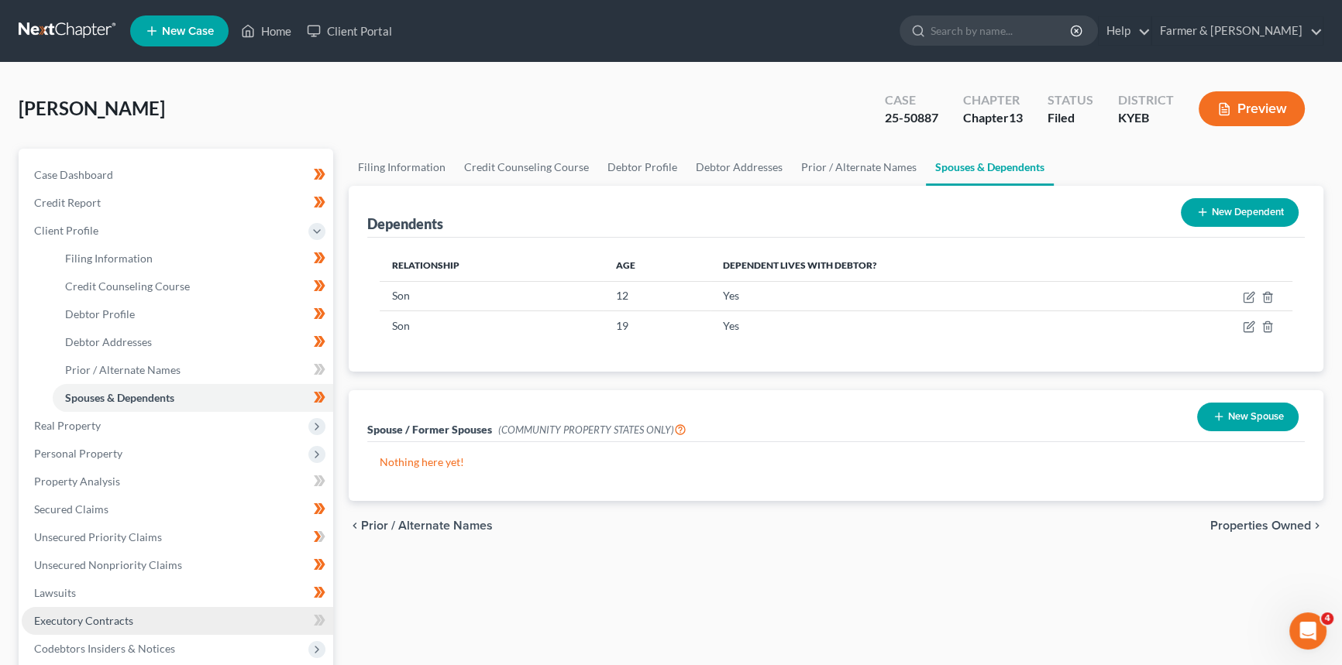
scroll to position [281, 0]
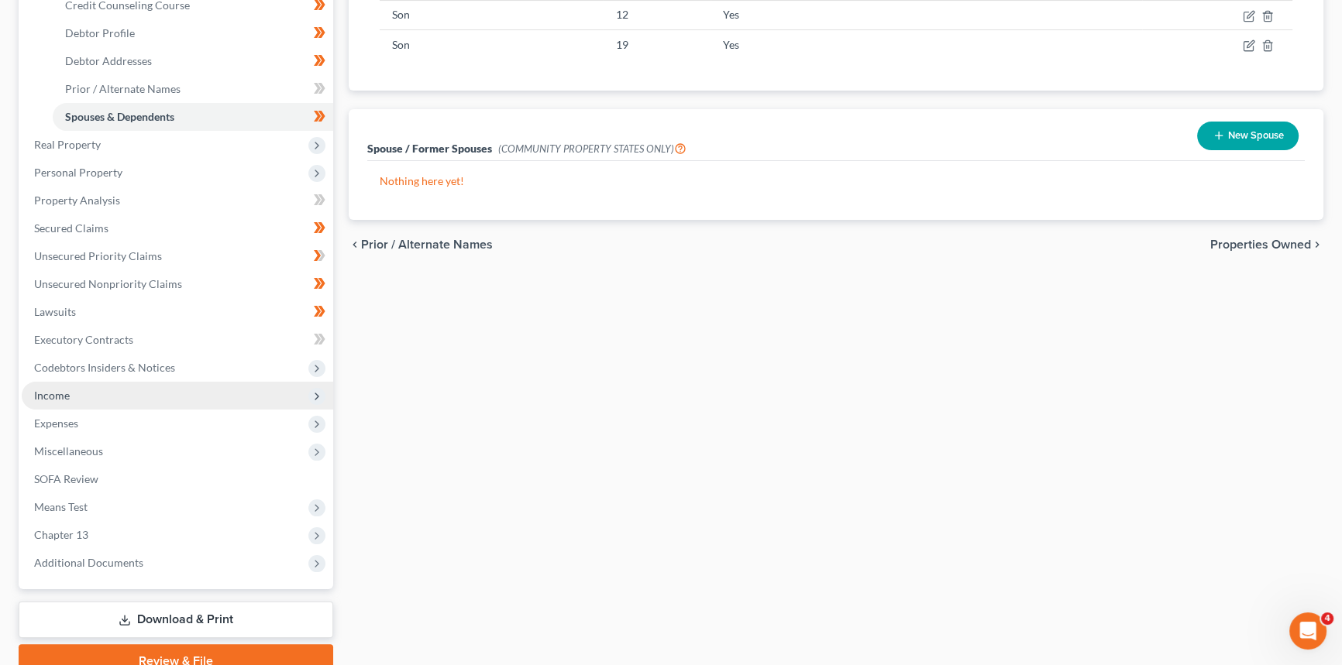
click at [116, 392] on span "Income" at bounding box center [177, 396] width 311 height 28
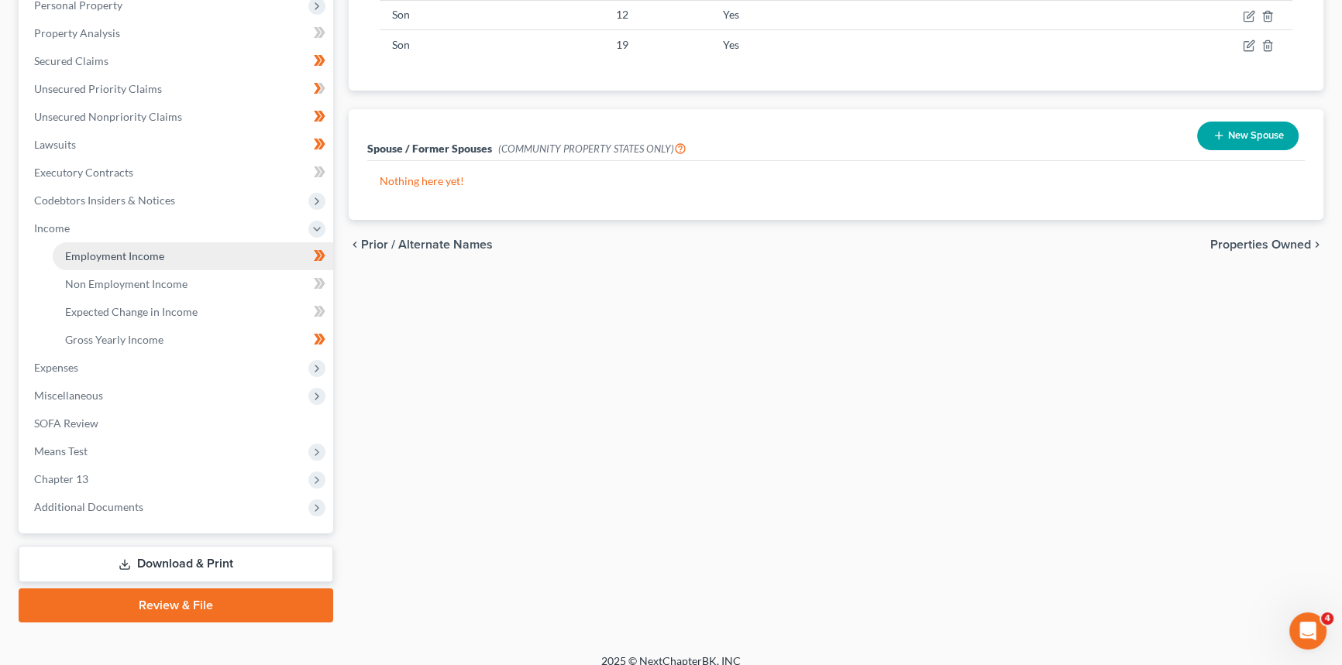
click at [114, 254] on span "Employment Income" at bounding box center [114, 255] width 99 height 13
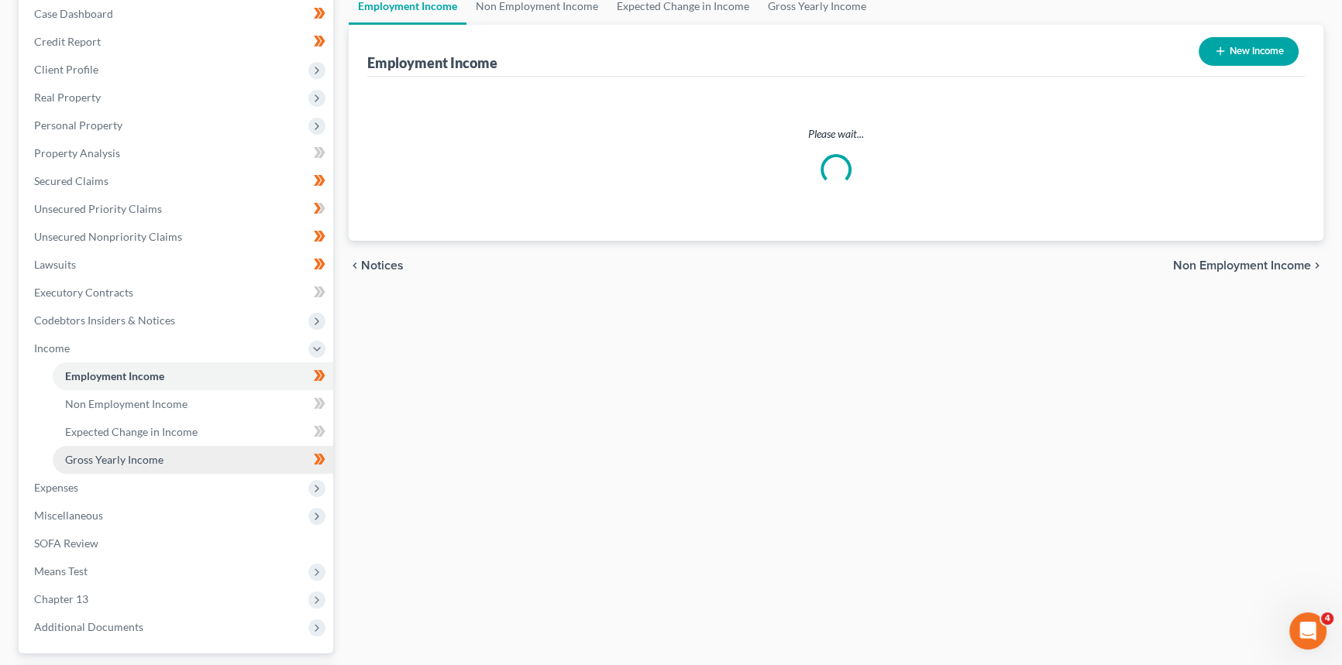
scroll to position [281, 0]
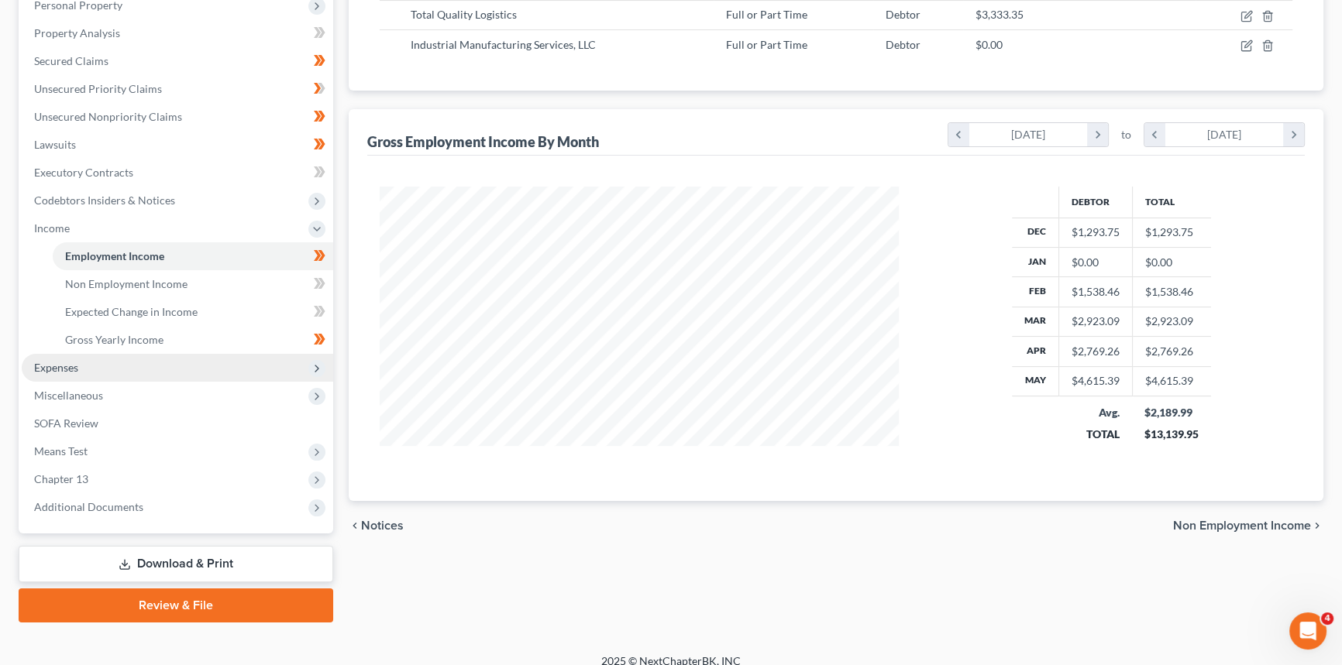
click at [65, 363] on span "Expenses" at bounding box center [56, 367] width 44 height 13
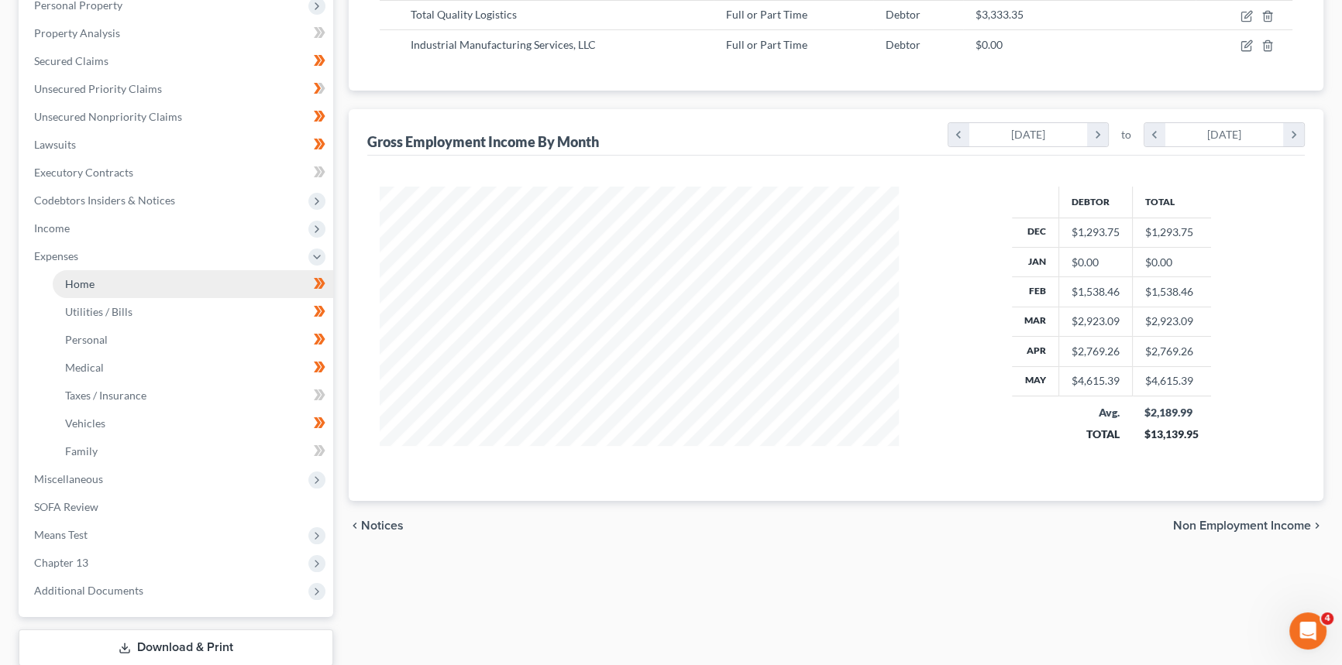
click at [120, 280] on link "Home" at bounding box center [193, 284] width 280 height 28
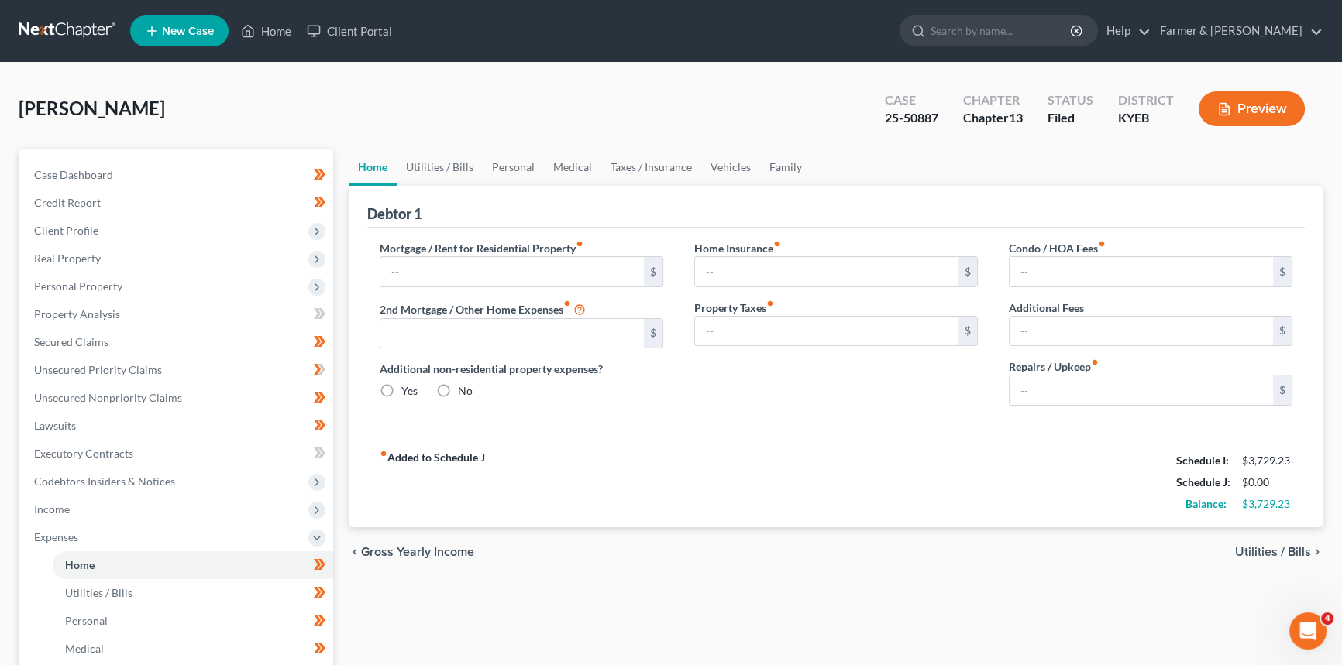
type input "1,118.86"
type input "153.00"
radio input "true"
type input "0.00"
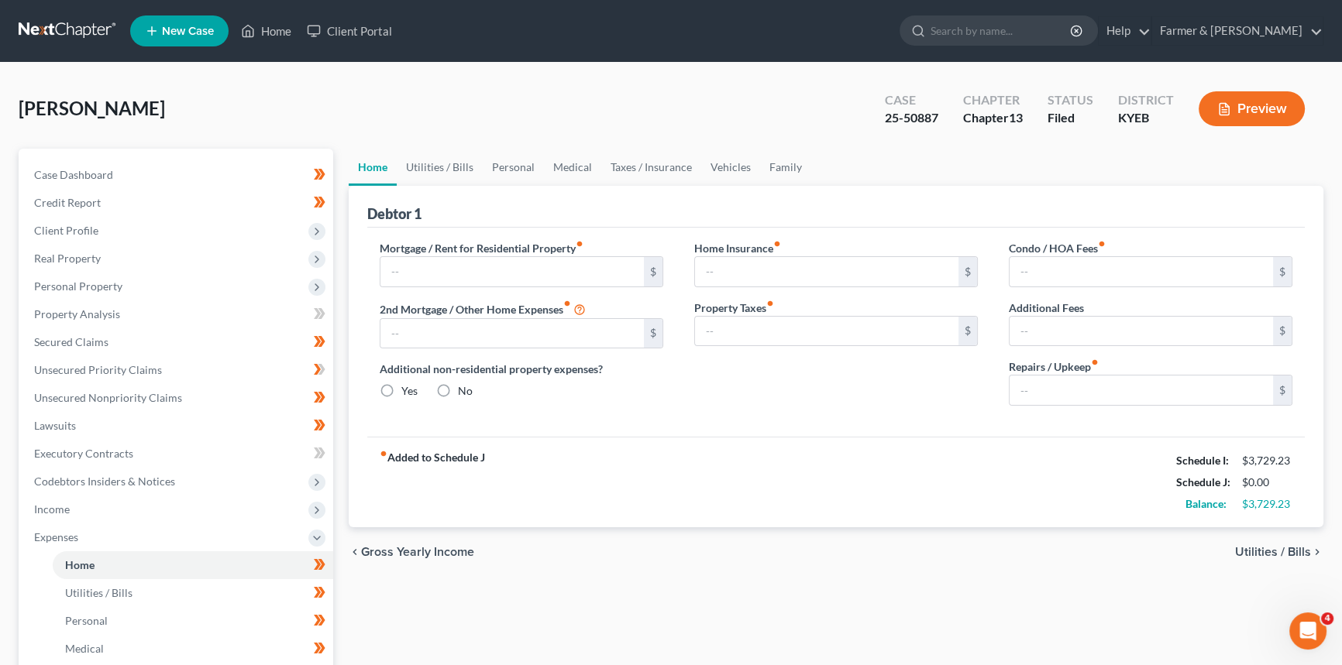
type input "0.00"
type input "75.00"
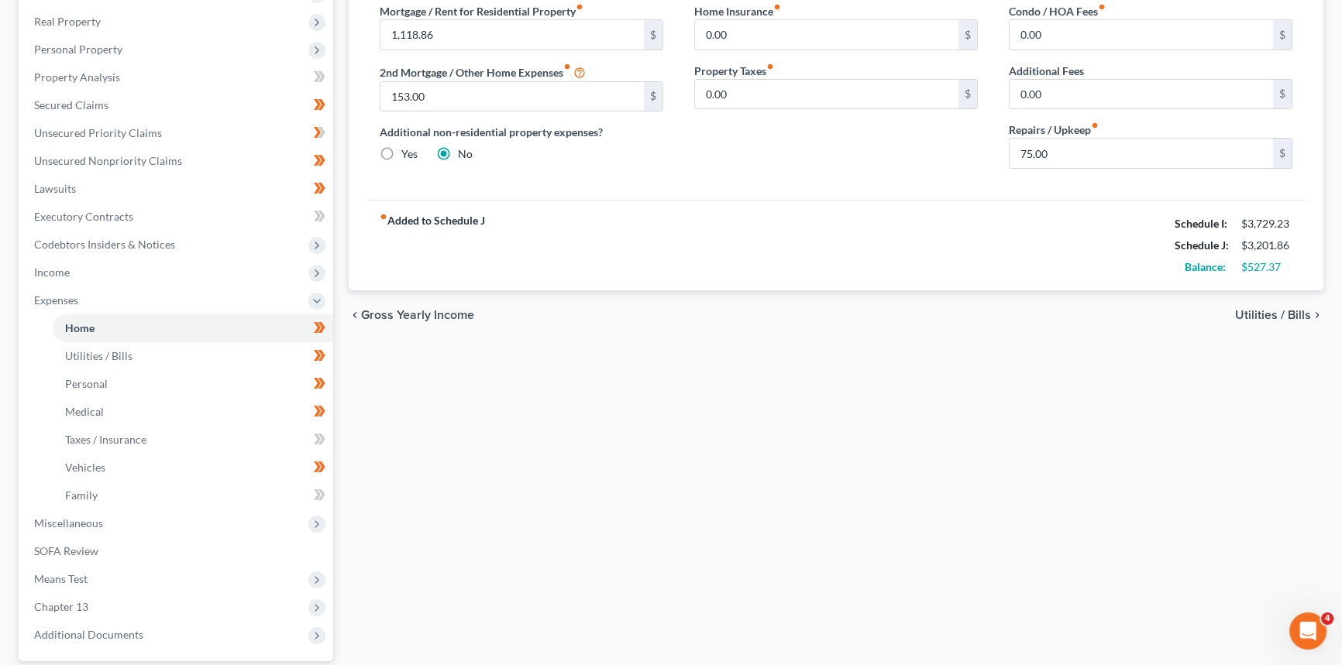
scroll to position [352, 0]
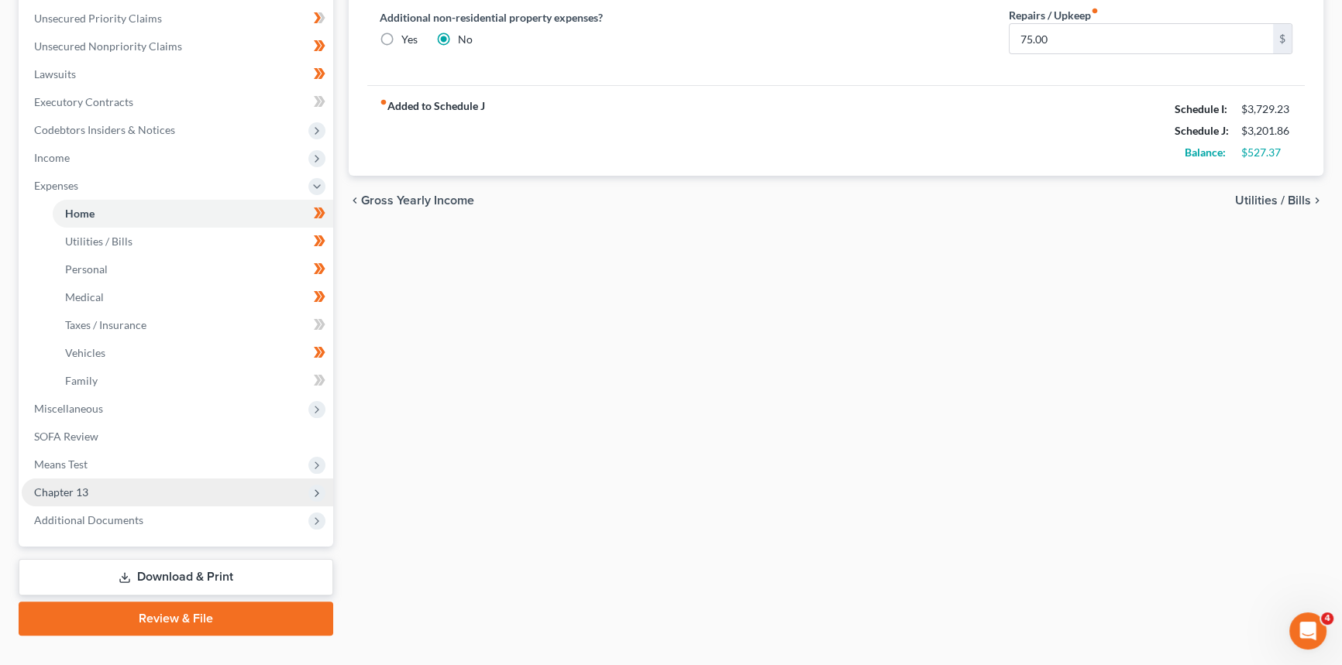
click at [109, 486] on span "Chapter 13" at bounding box center [177, 493] width 311 height 28
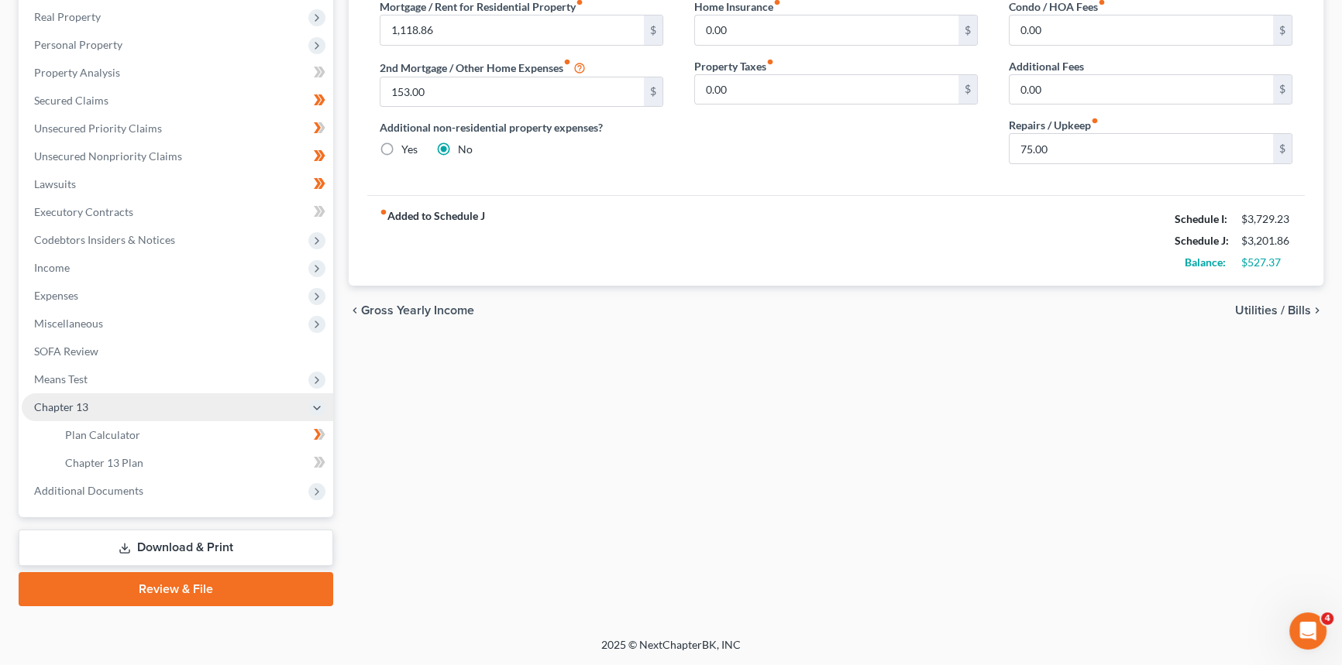
scroll to position [240, 0]
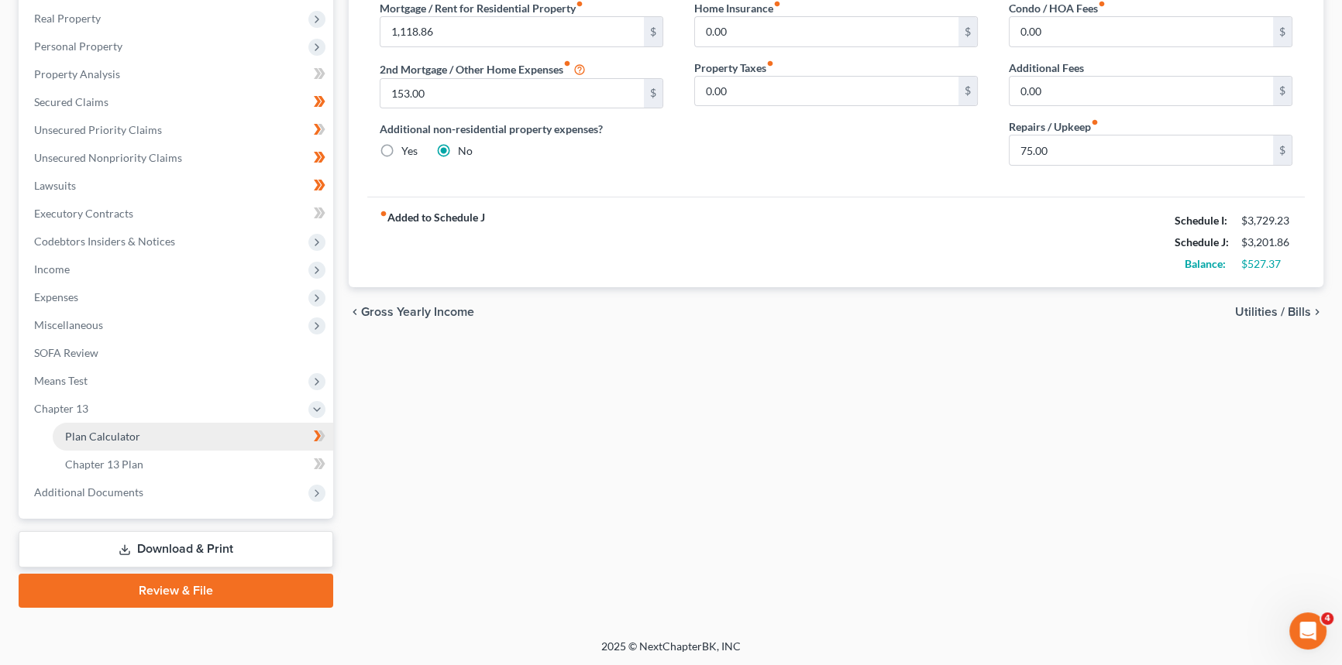
click at [128, 434] on span "Plan Calculator" at bounding box center [102, 436] width 75 height 13
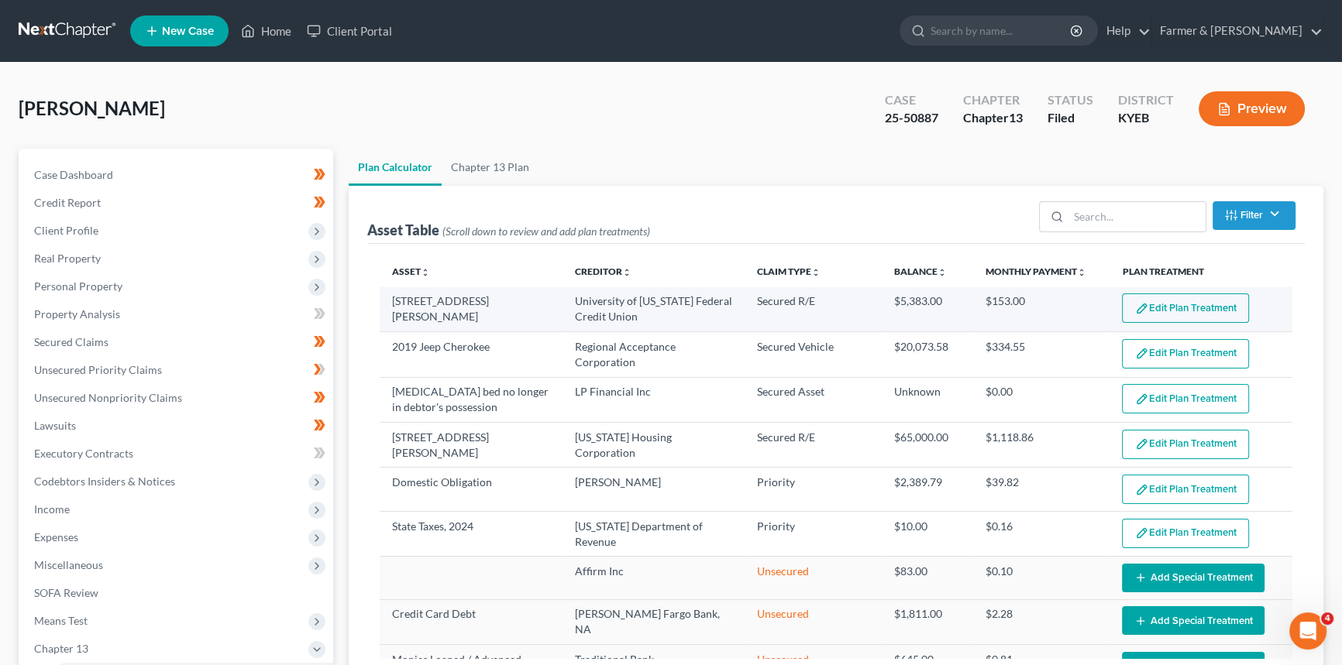
select select "59"
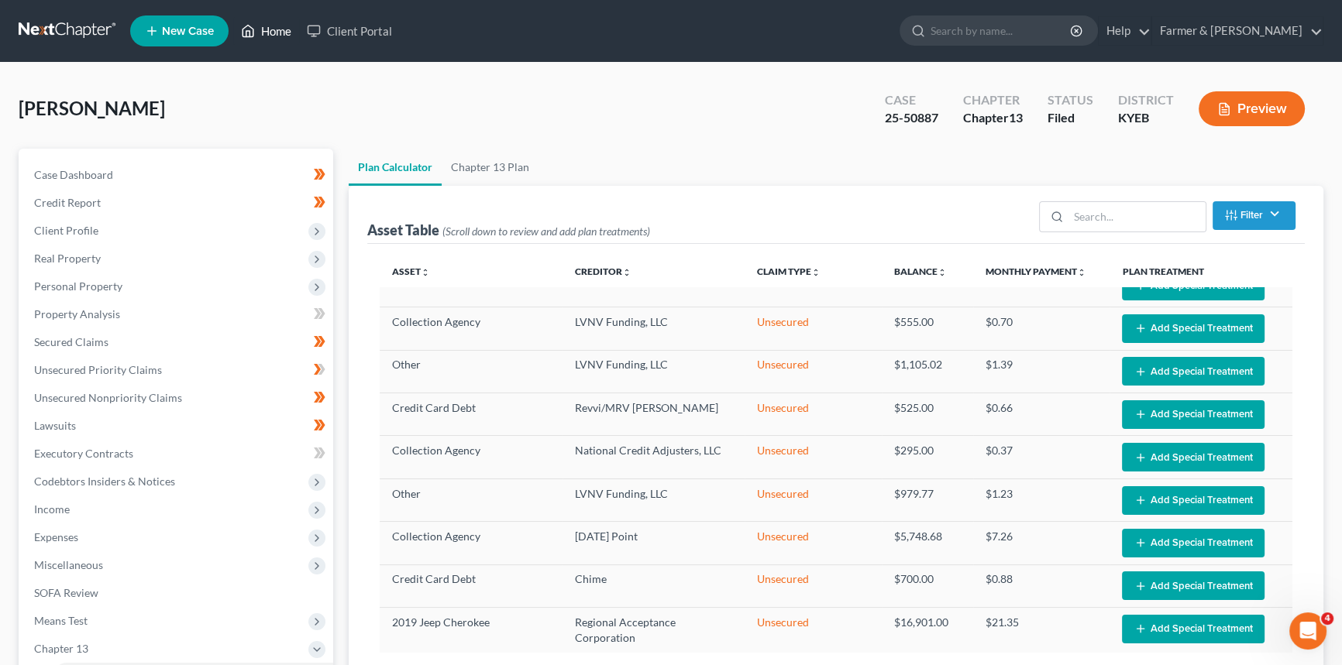
click at [274, 23] on link "Home" at bounding box center [266, 31] width 66 height 28
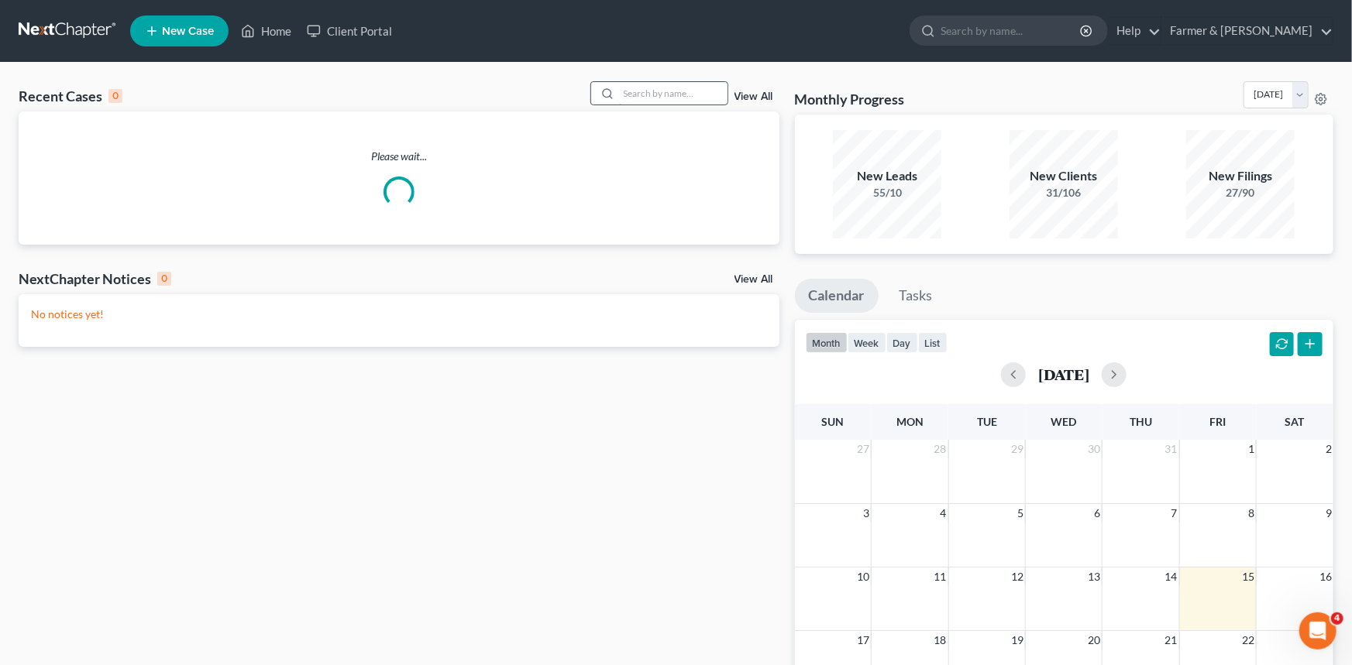
click at [657, 95] on input "search" at bounding box center [673, 93] width 108 height 22
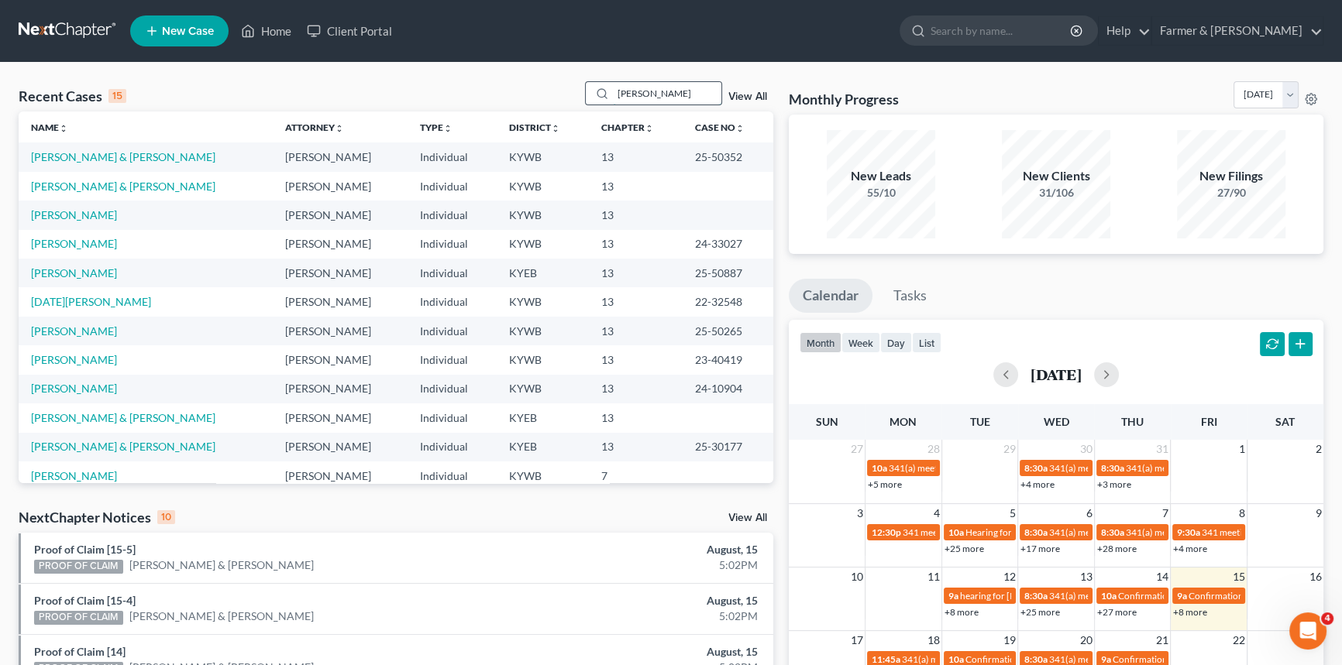
type input "[PERSON_NAME]"
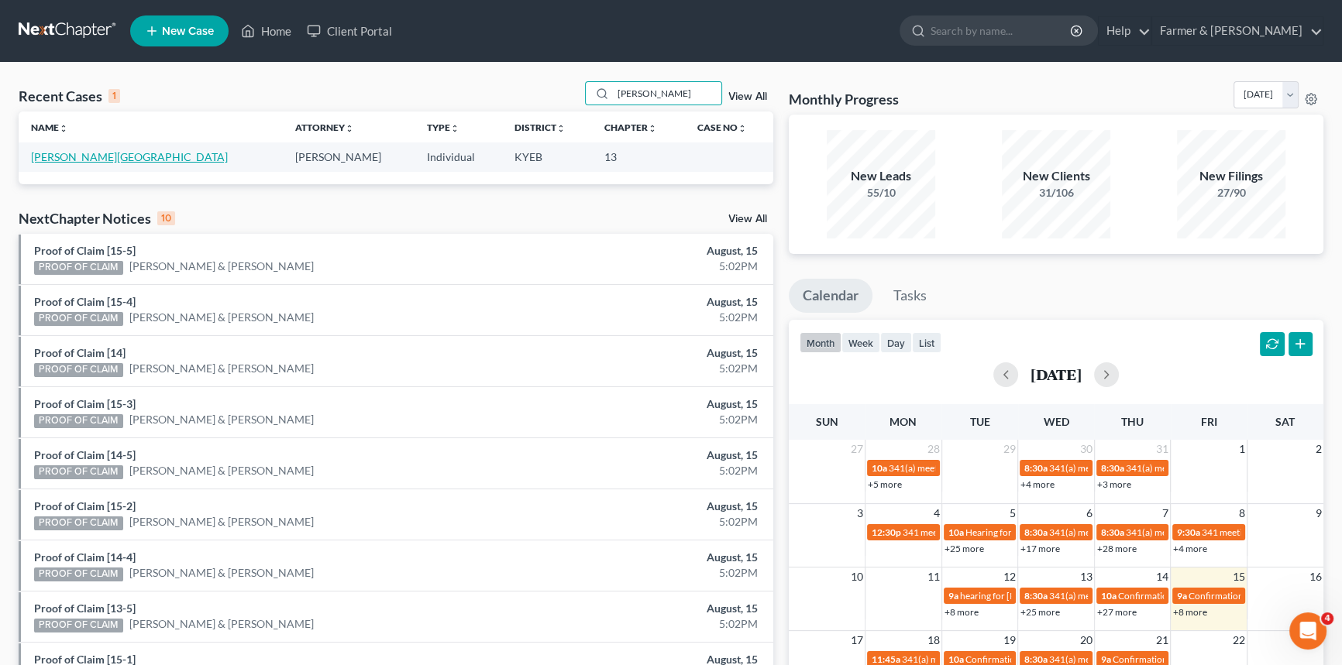
click at [101, 160] on link "[PERSON_NAME][GEOGRAPHIC_DATA]" at bounding box center [129, 156] width 197 height 13
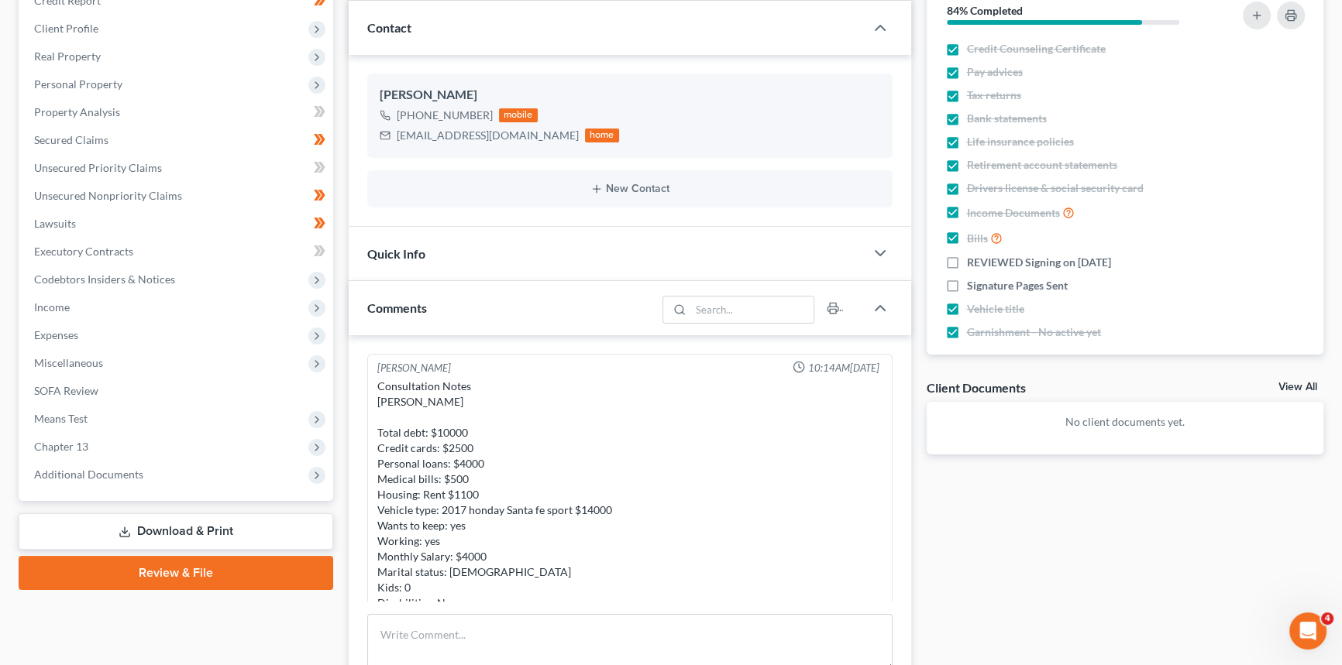
scroll to position [211, 0]
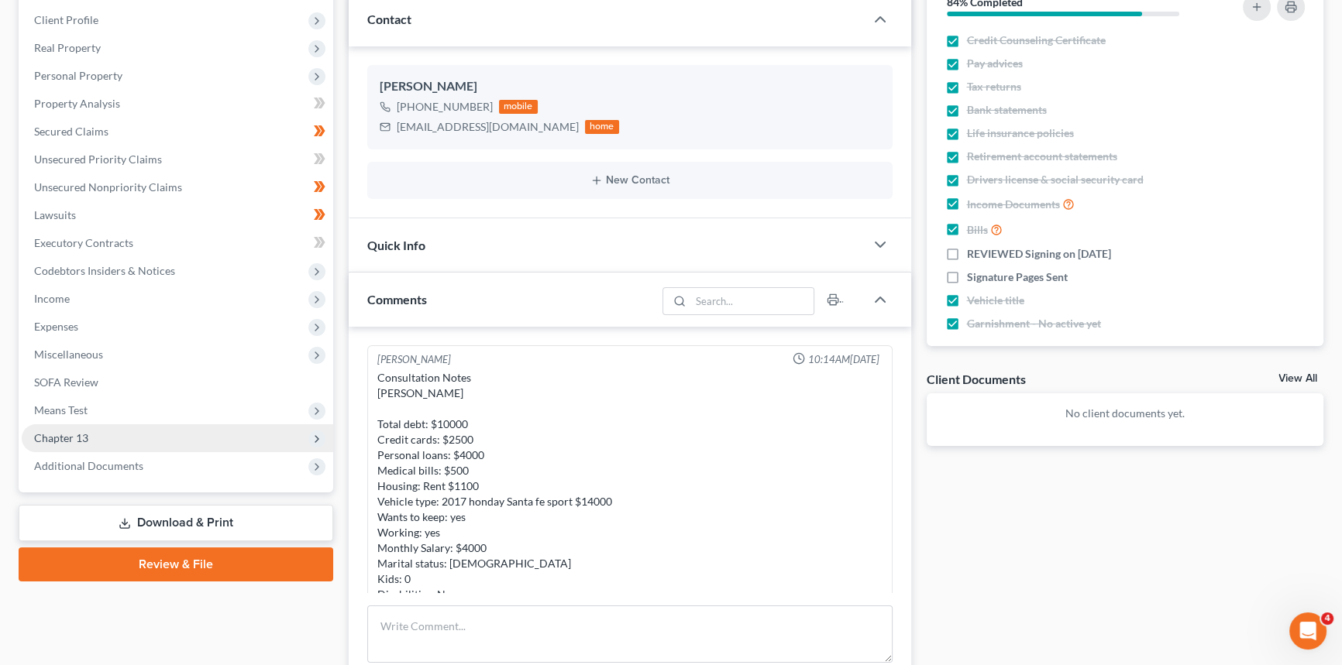
click at [84, 425] on span "Chapter 13" at bounding box center [177, 438] width 311 height 28
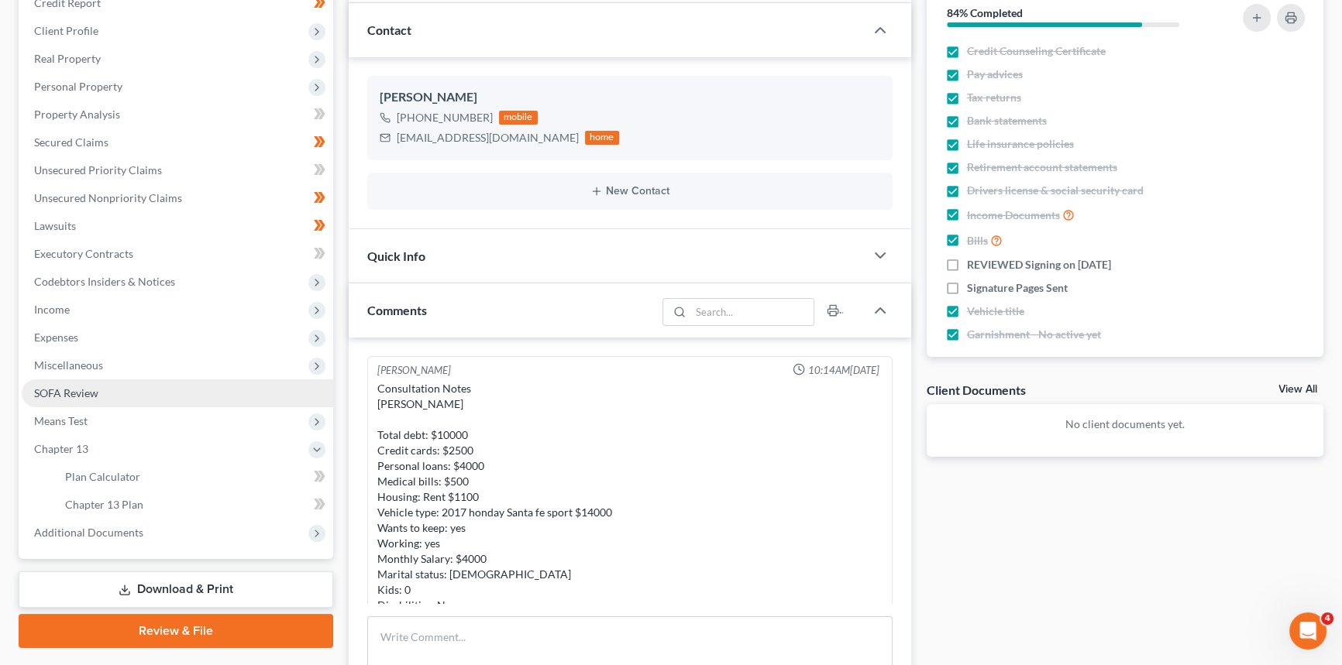
scroll to position [0, 0]
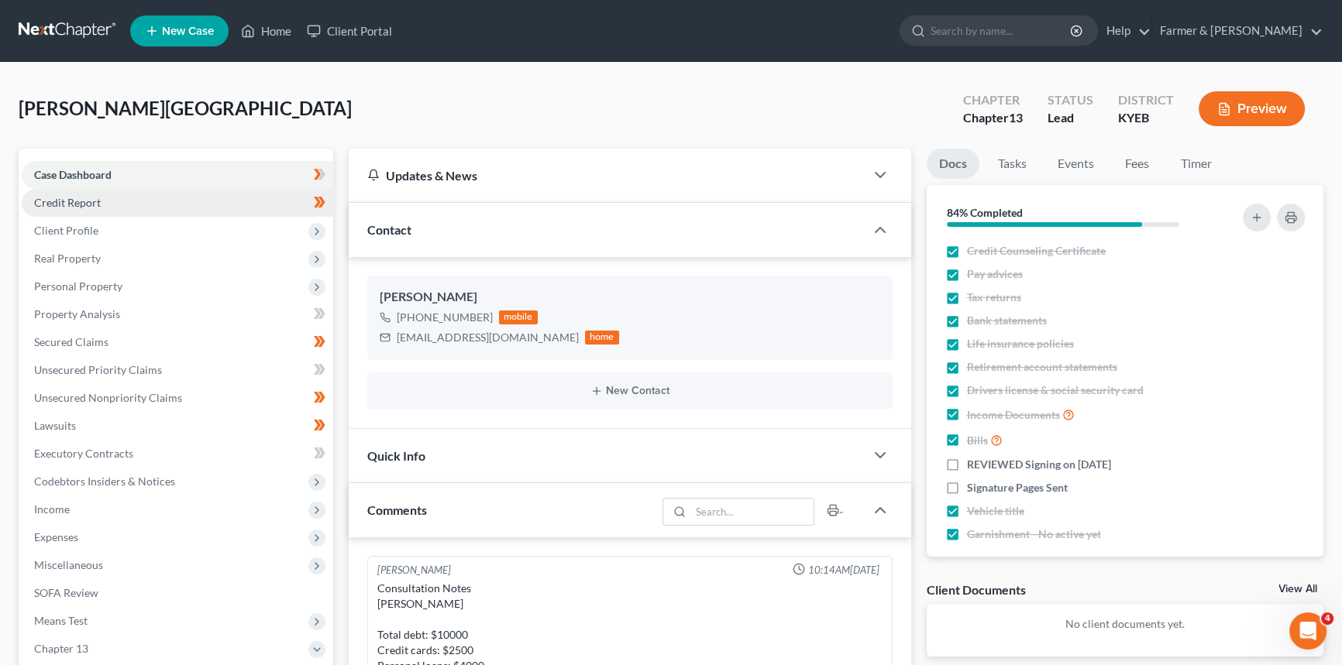
click at [83, 201] on span "Credit Report" at bounding box center [67, 202] width 67 height 13
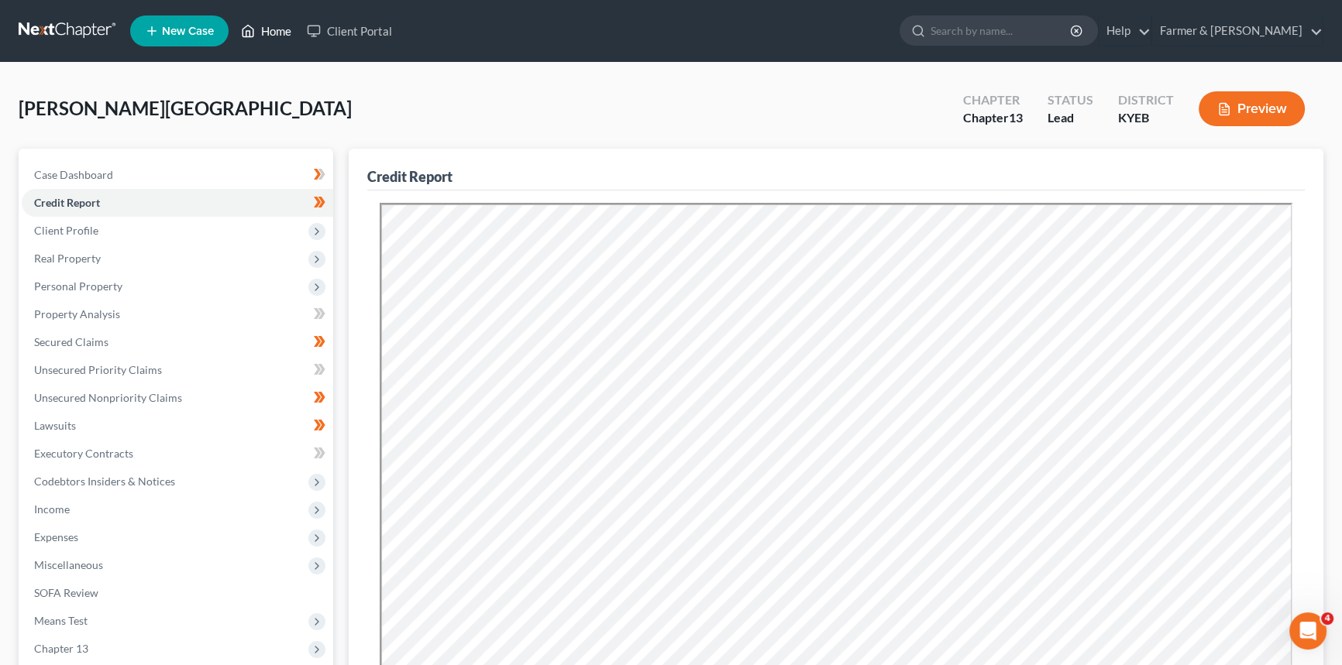
click at [266, 29] on link "Home" at bounding box center [266, 31] width 66 height 28
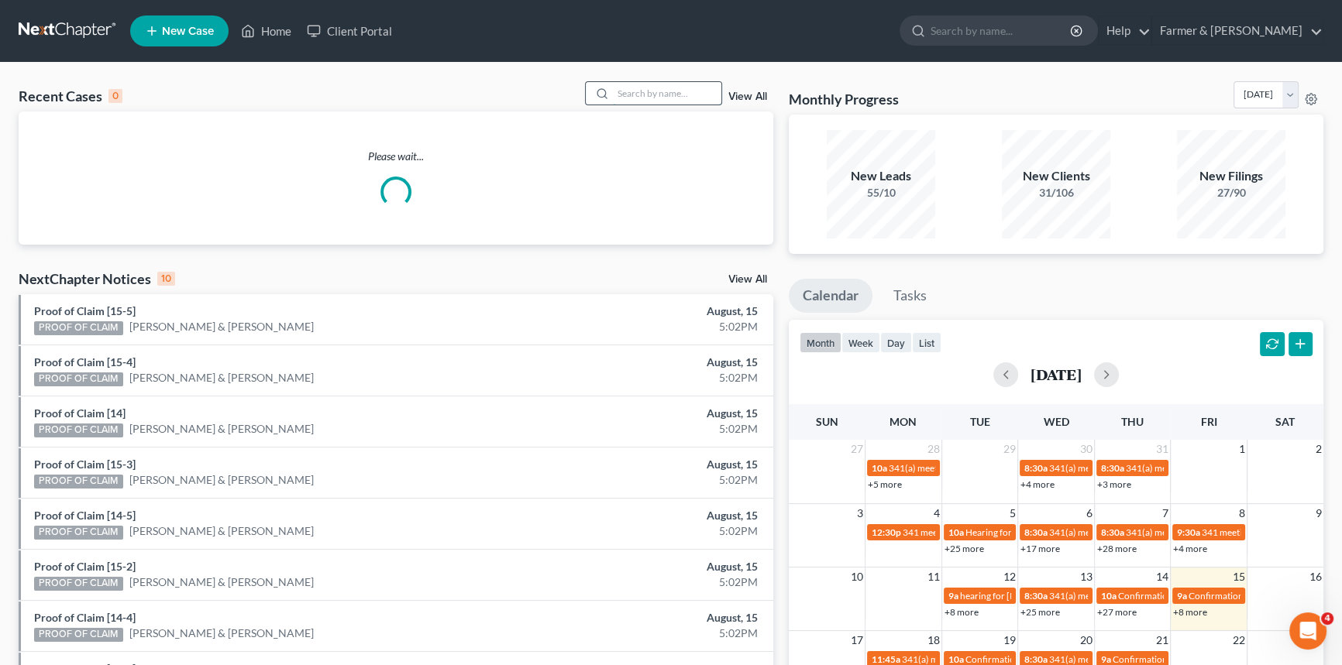
click at [672, 88] on input "search" at bounding box center [667, 93] width 108 height 22
type input "[PERSON_NAME]"
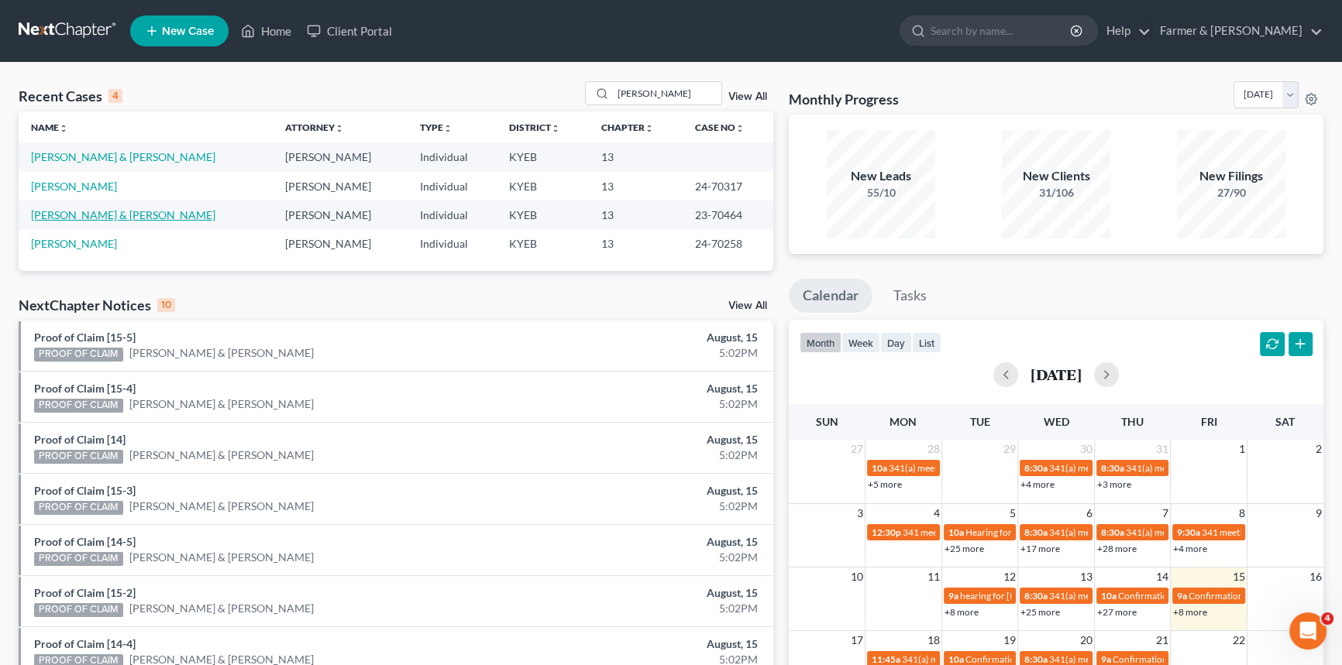
click at [113, 215] on link "[PERSON_NAME] & [PERSON_NAME]" at bounding box center [123, 214] width 184 height 13
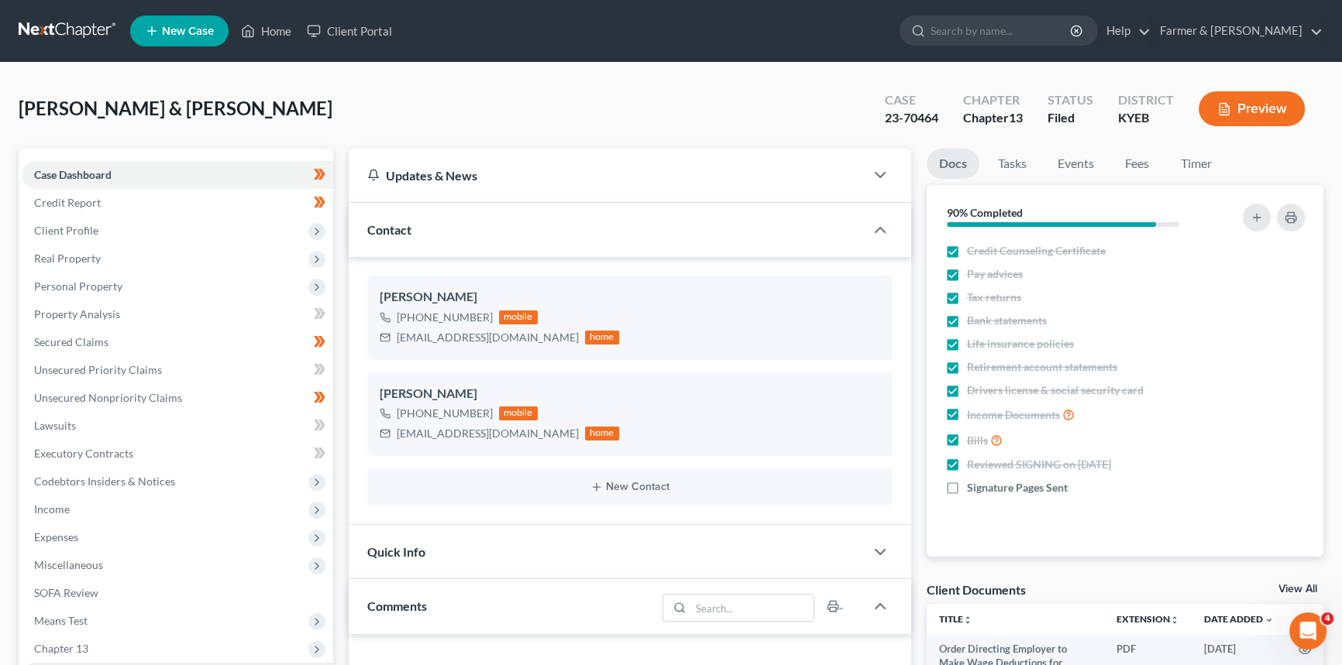
scroll to position [281, 0]
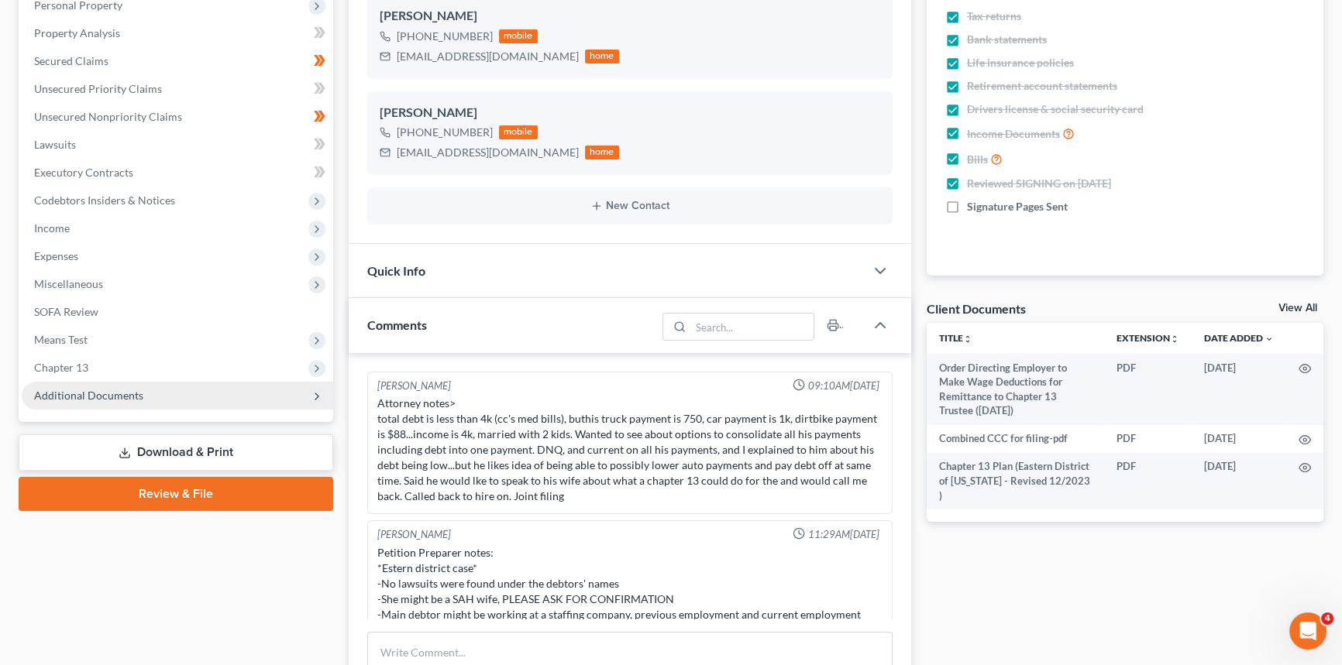
click at [90, 401] on span "Additional Documents" at bounding box center [177, 396] width 311 height 28
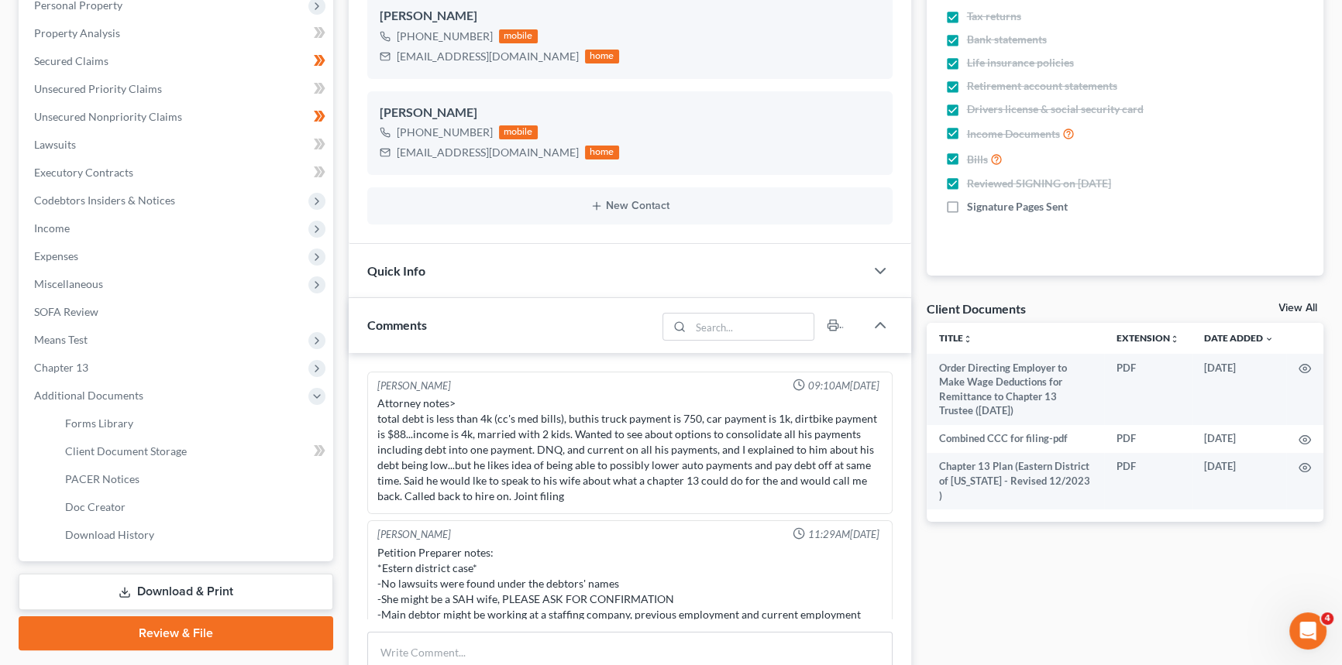
scroll to position [645, 0]
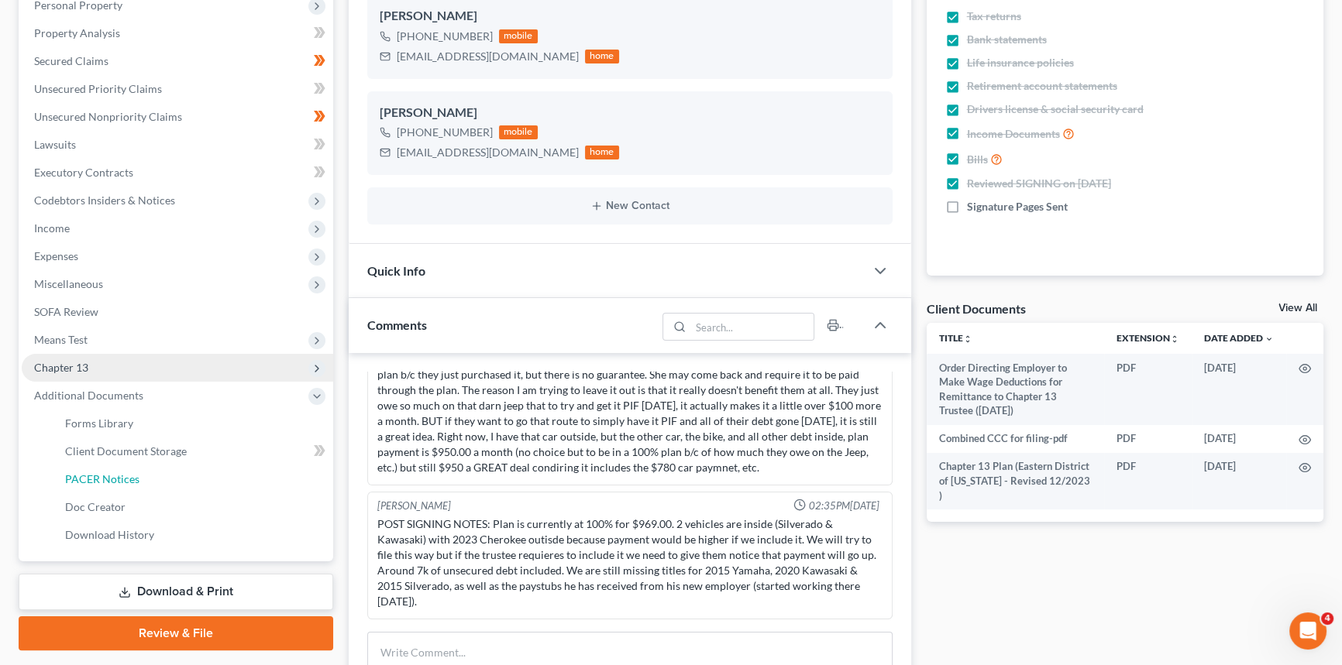
click at [109, 470] on link "PACER Notices" at bounding box center [193, 480] width 280 height 28
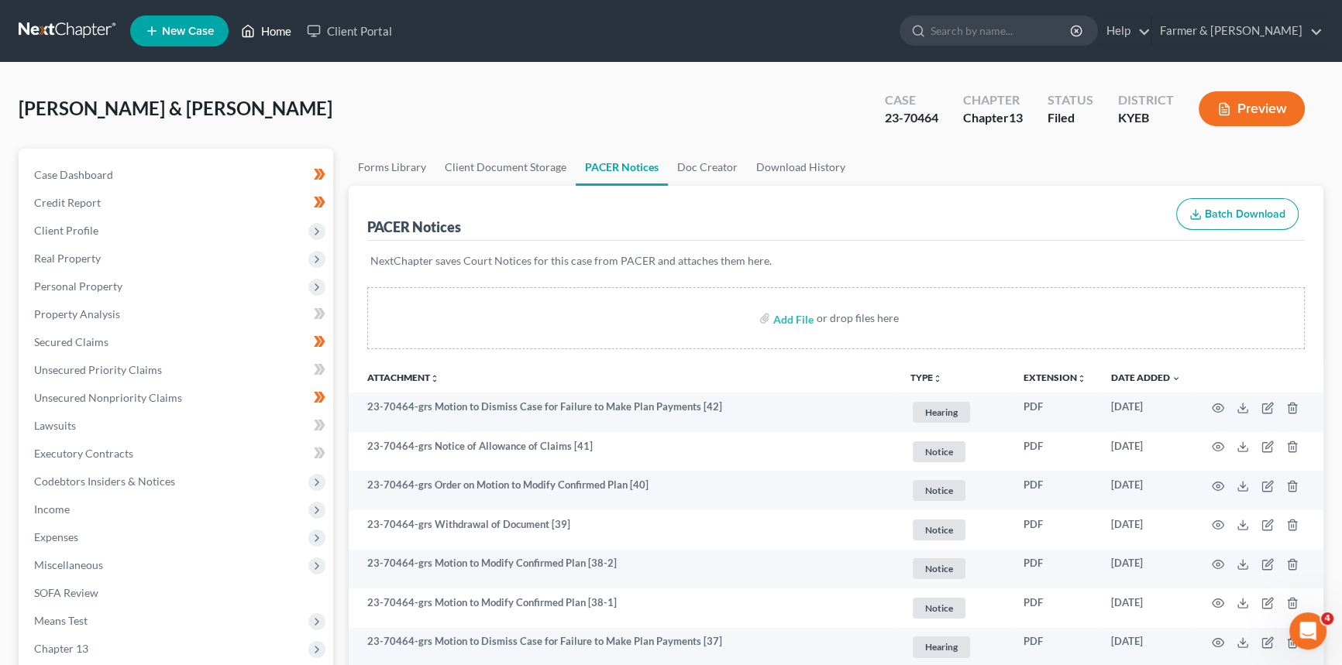
click at [286, 31] on link "Home" at bounding box center [266, 31] width 66 height 28
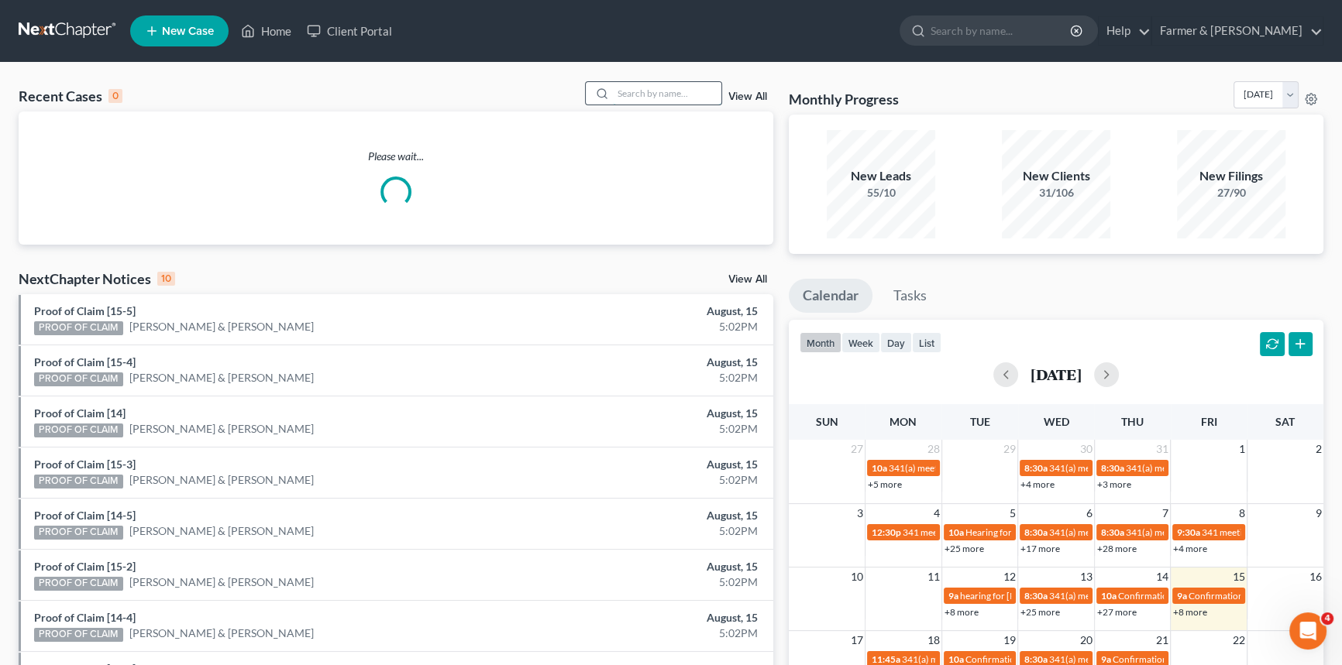
click at [644, 92] on input "search" at bounding box center [667, 93] width 108 height 22
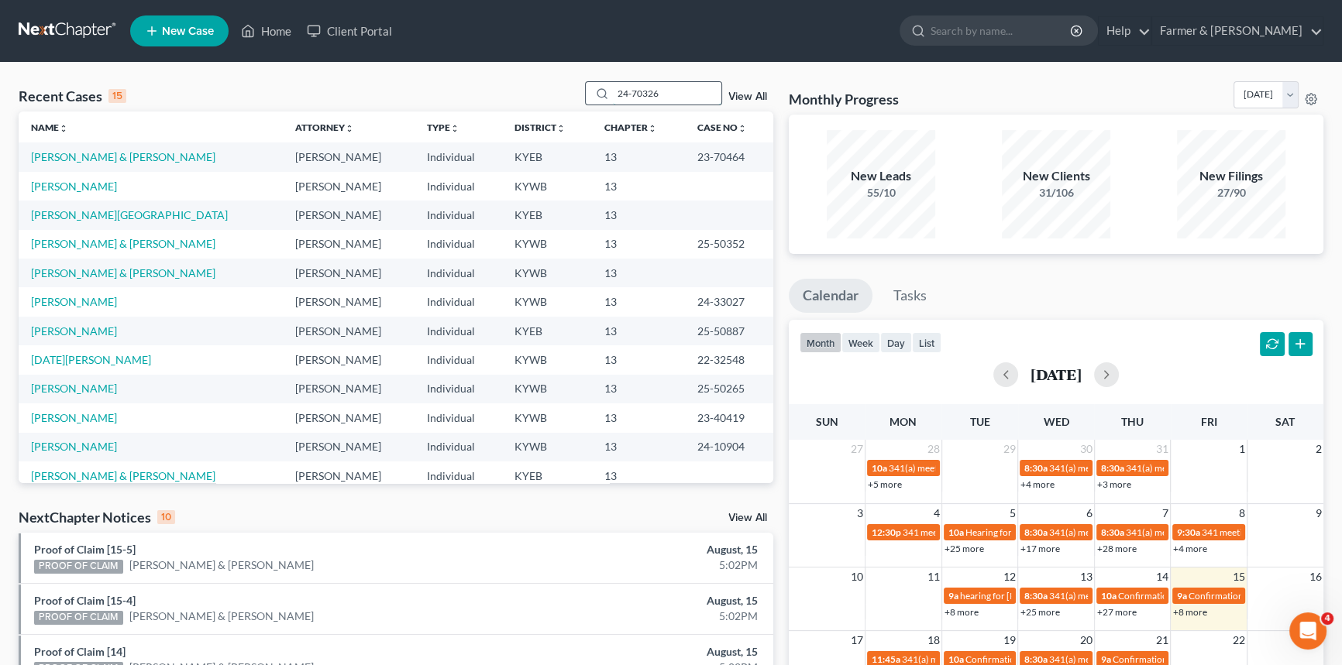
type input "24-70326"
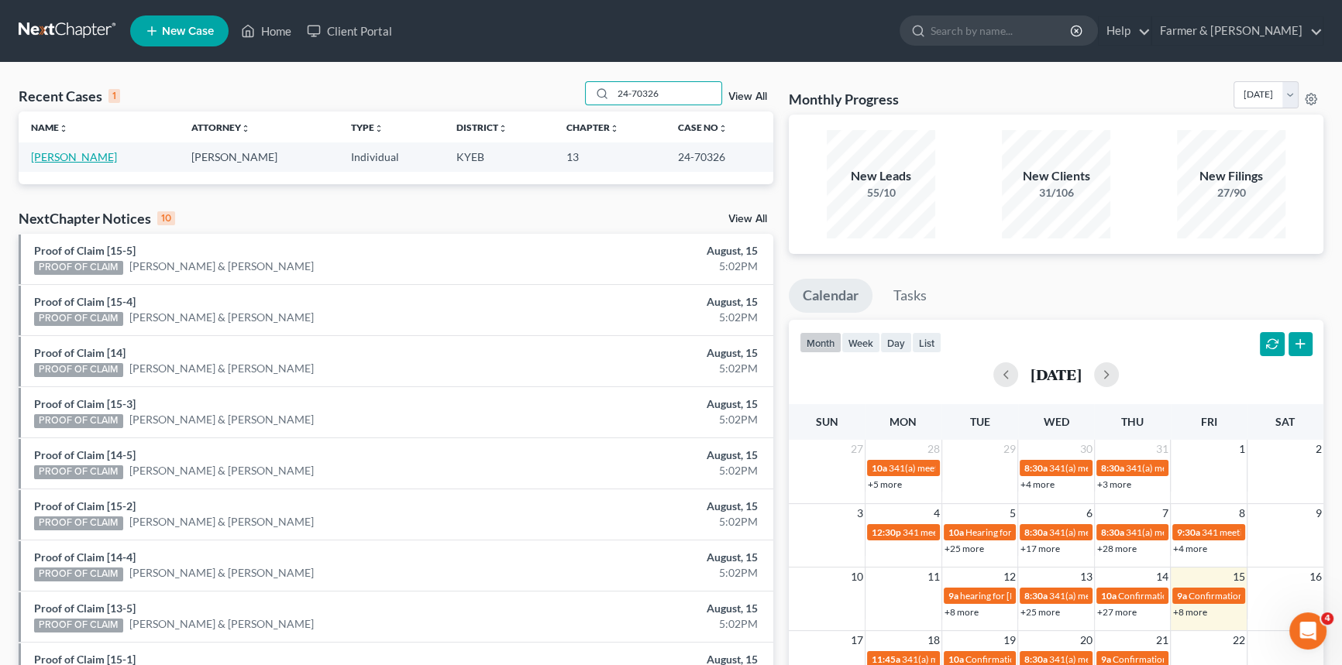
click at [49, 155] on link "[PERSON_NAME]" at bounding box center [74, 156] width 86 height 13
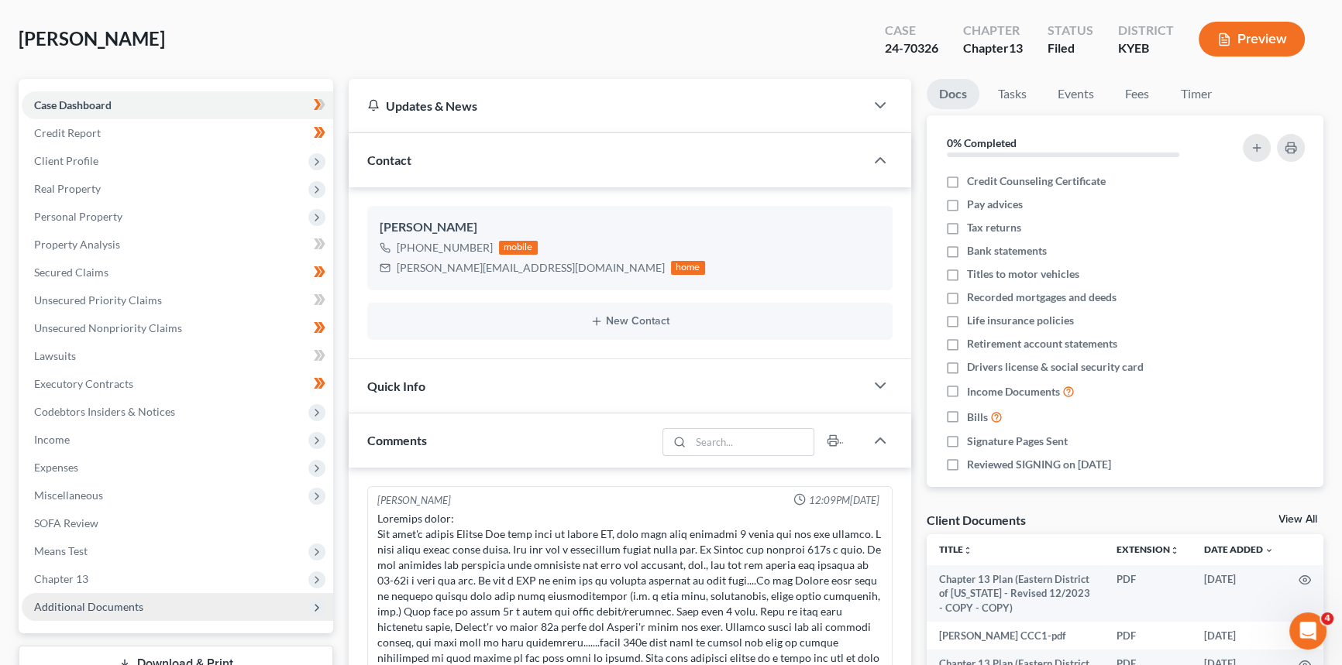
scroll to position [1017, 0]
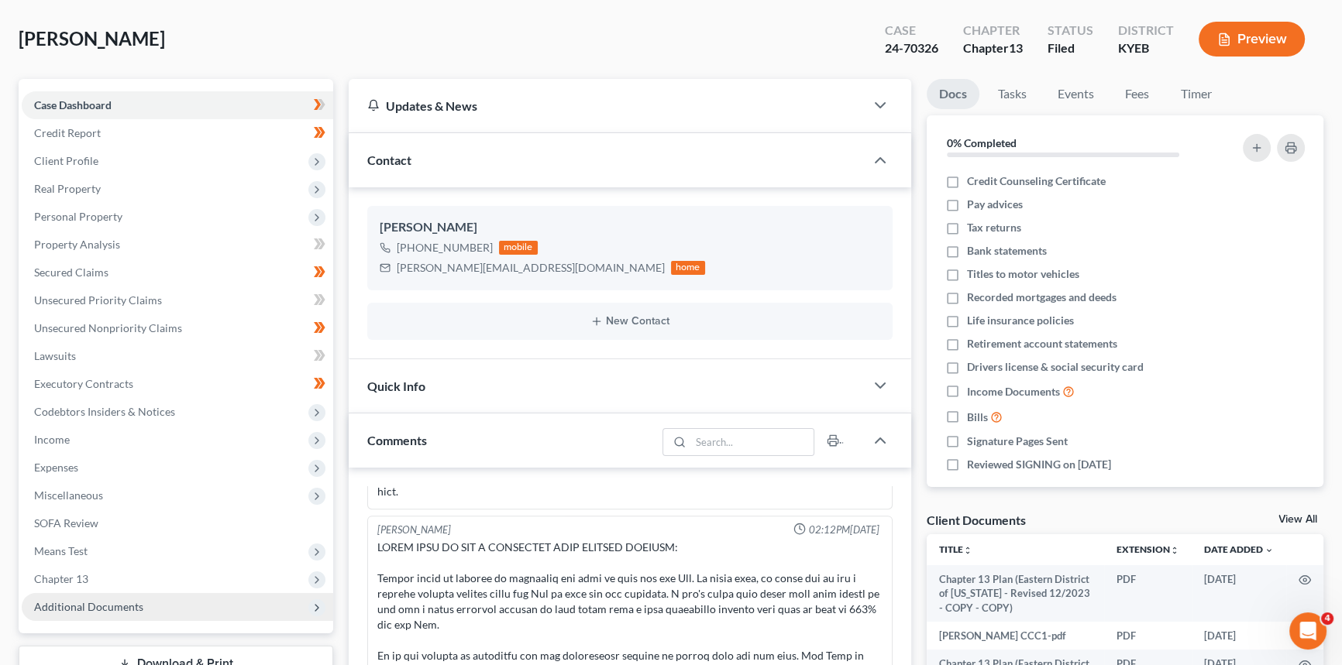
click at [77, 604] on span "Additional Documents" at bounding box center [88, 606] width 109 height 13
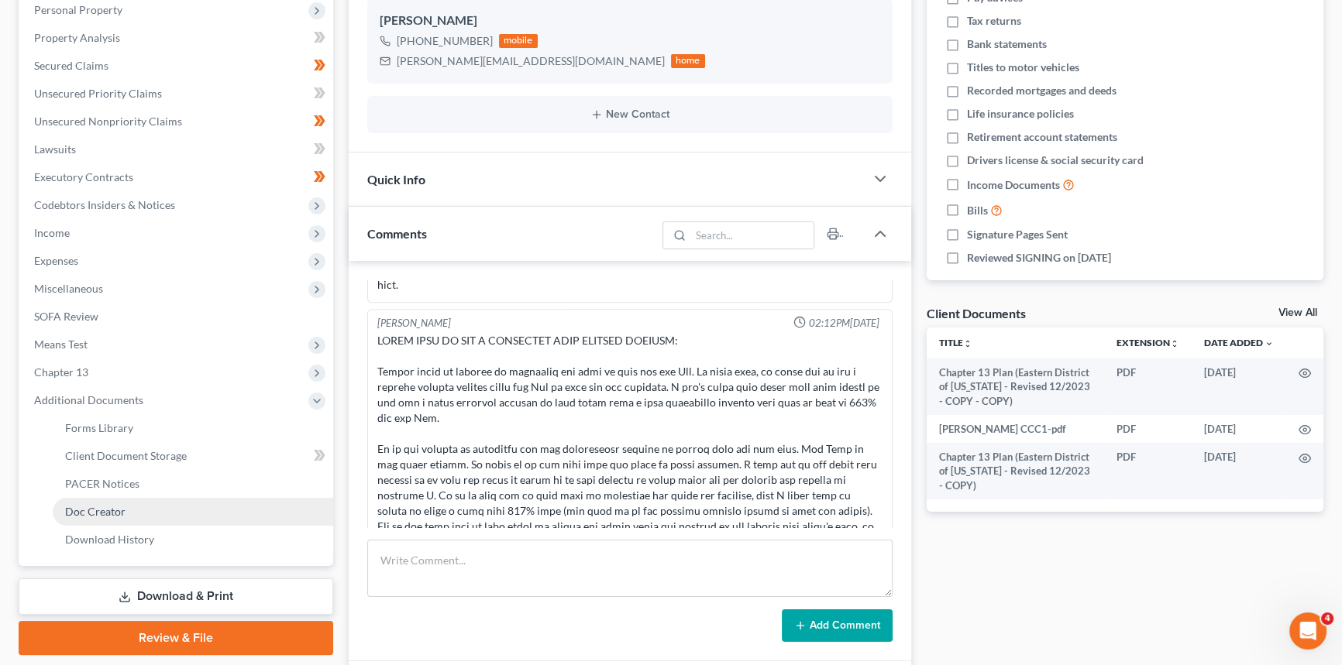
scroll to position [281, 0]
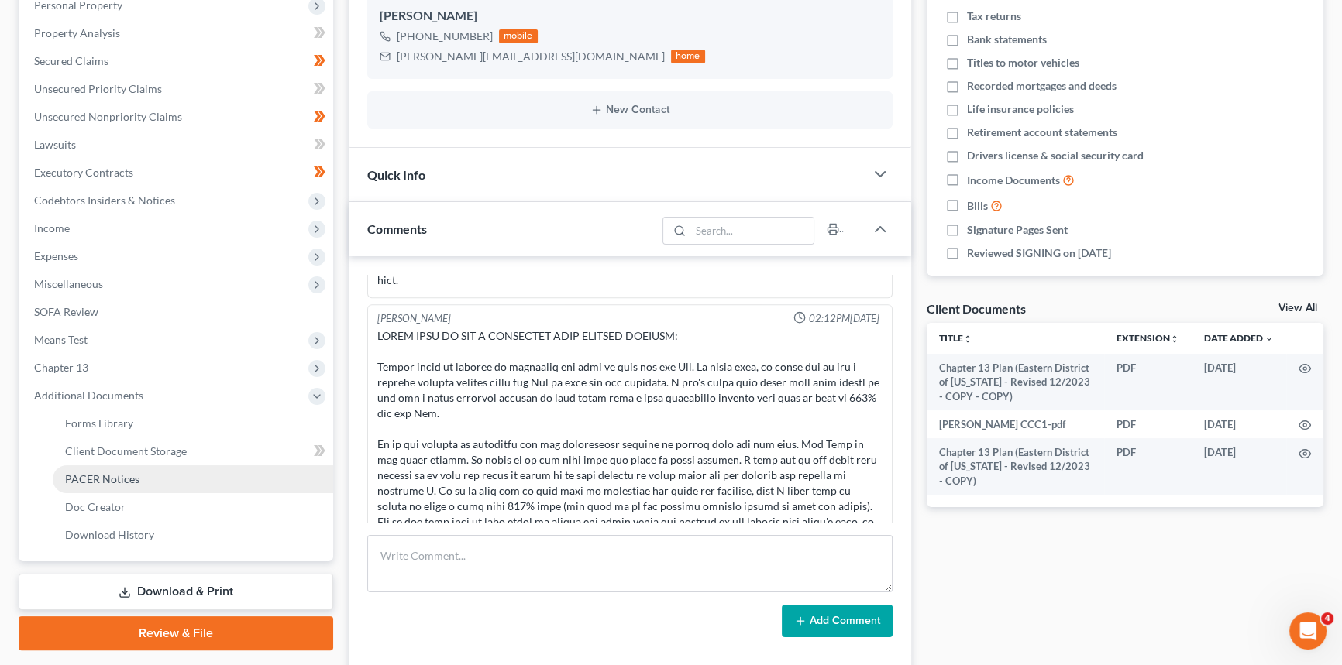
click at [130, 479] on span "PACER Notices" at bounding box center [102, 479] width 74 height 13
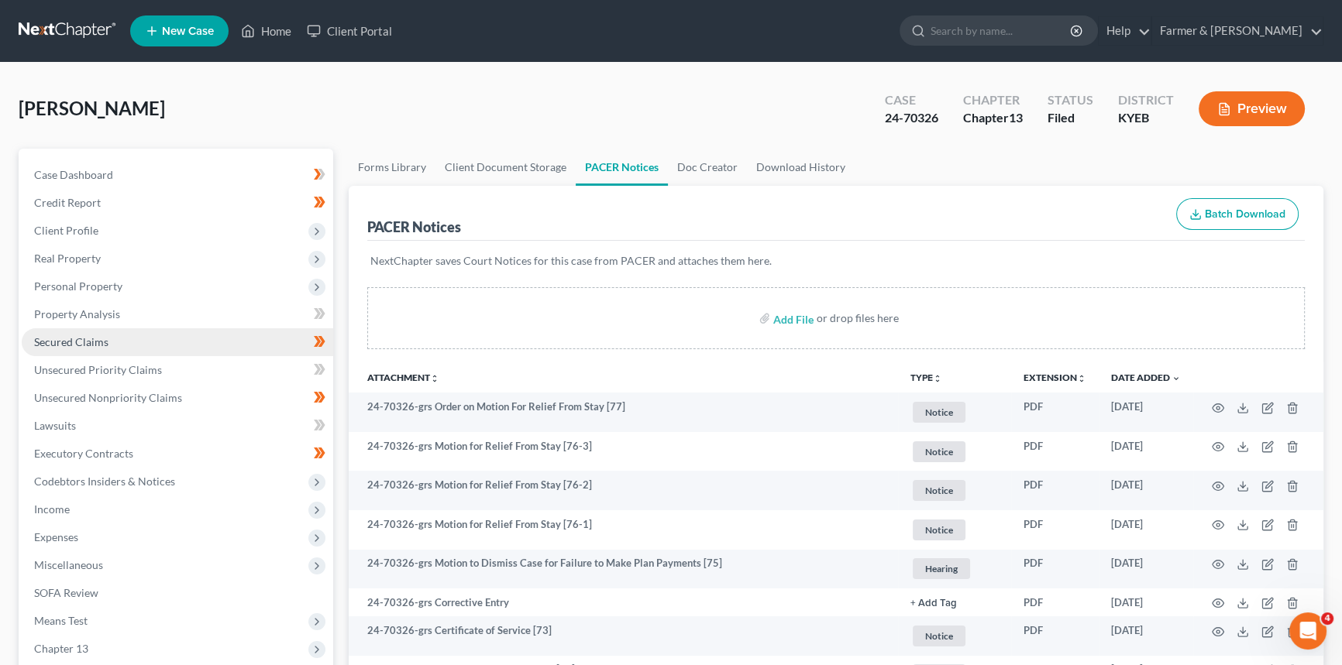
click at [136, 341] on link "Secured Claims" at bounding box center [177, 342] width 311 height 28
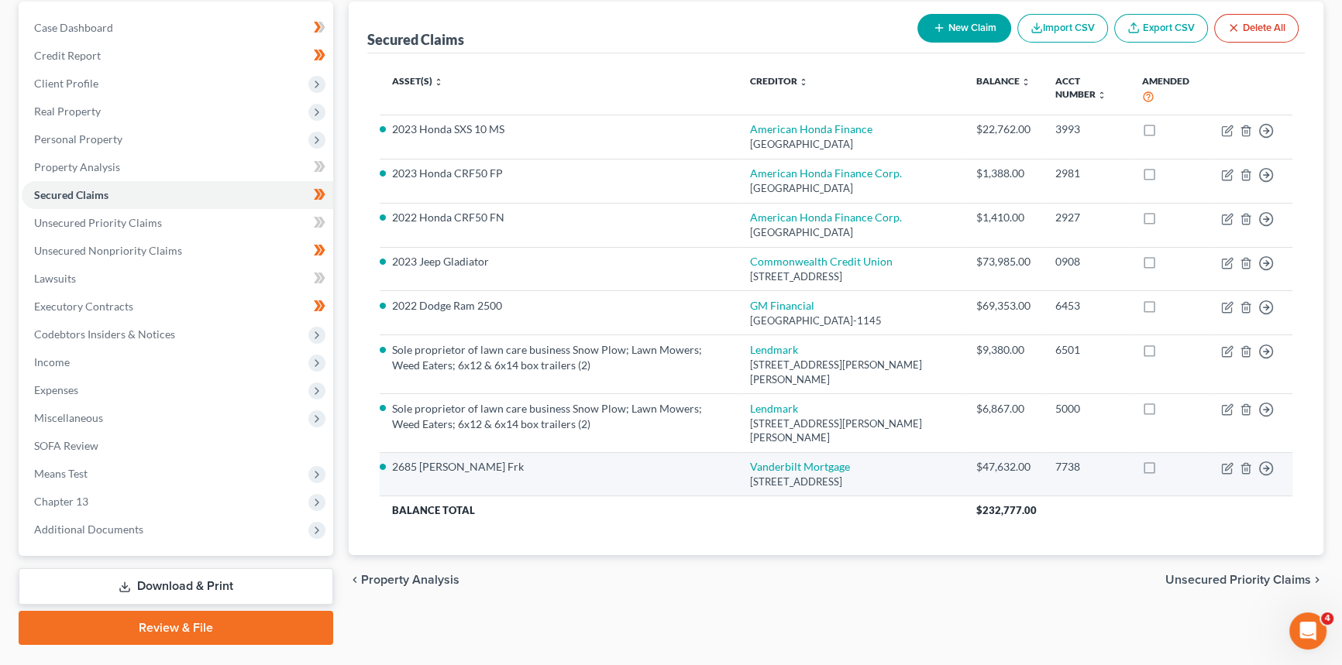
scroll to position [113, 0]
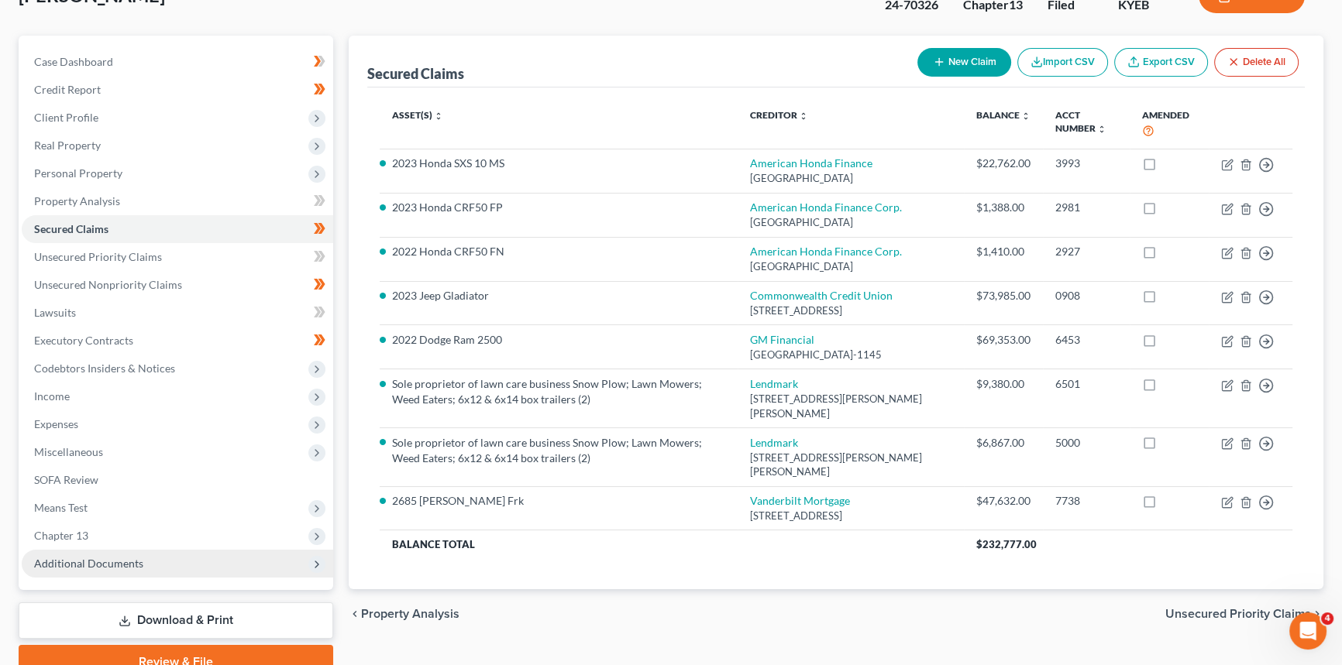
click at [73, 557] on span "Additional Documents" at bounding box center [88, 563] width 109 height 13
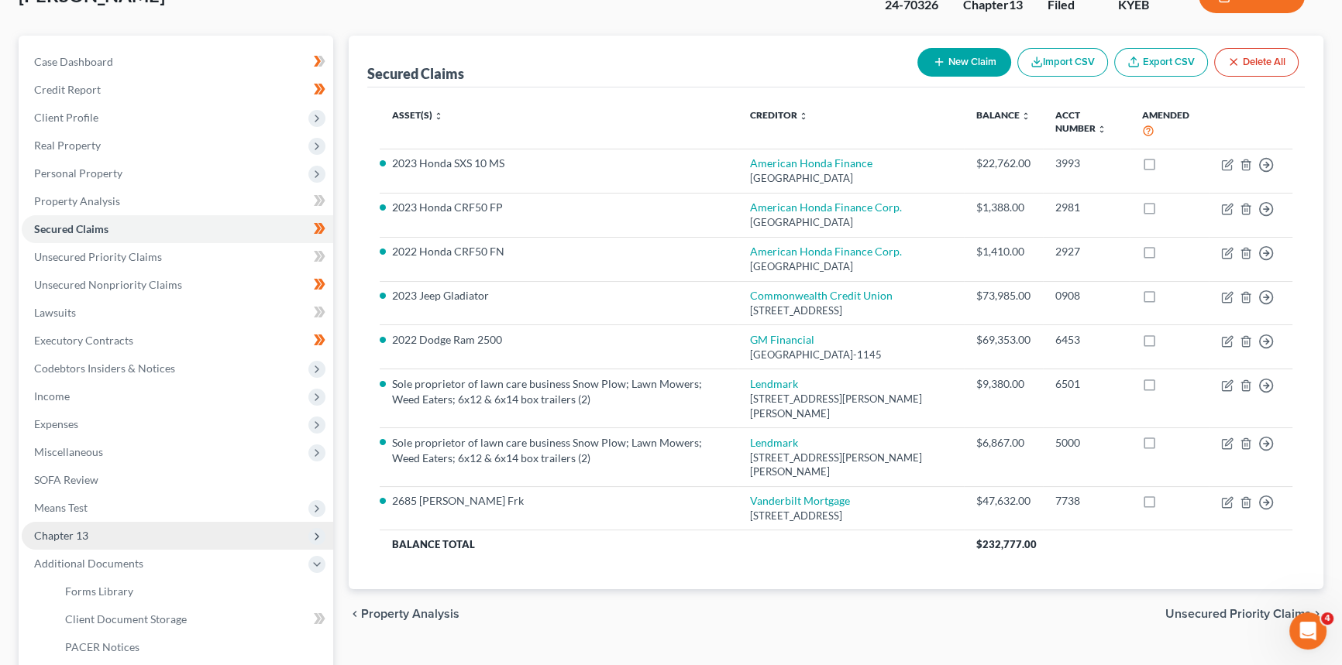
click at [80, 532] on span "Chapter 13" at bounding box center [61, 535] width 54 height 13
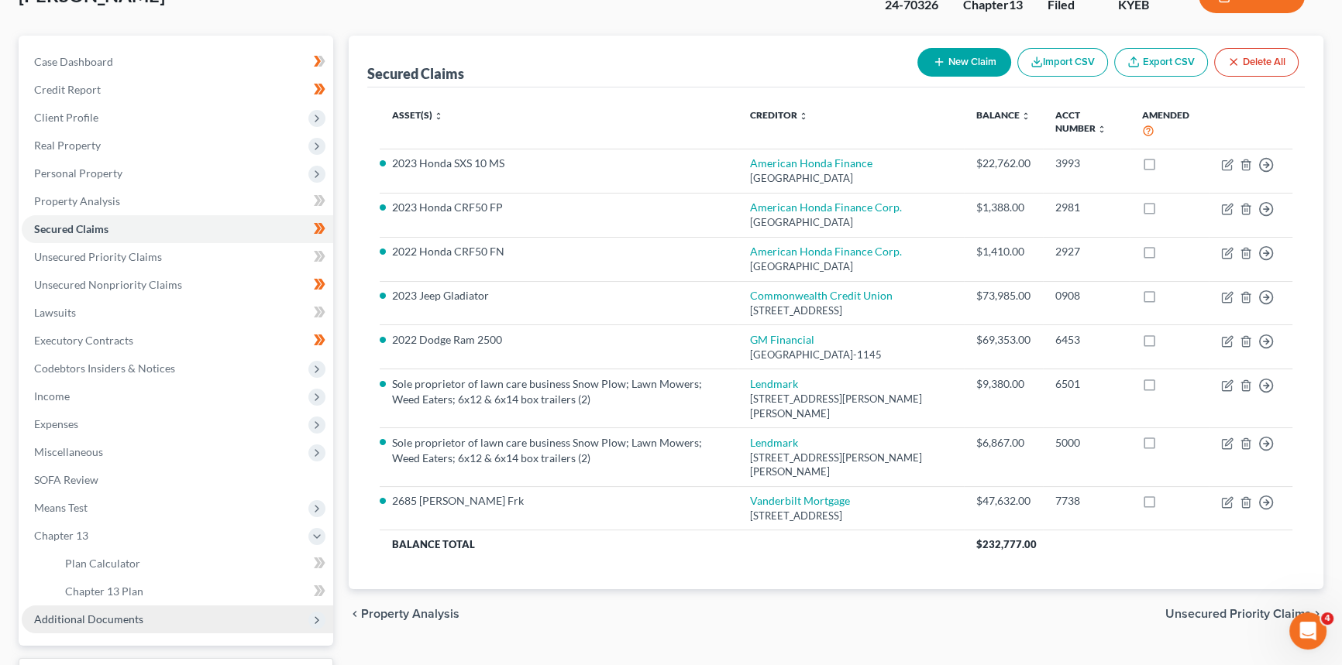
click at [107, 620] on span "Additional Documents" at bounding box center [88, 619] width 109 height 13
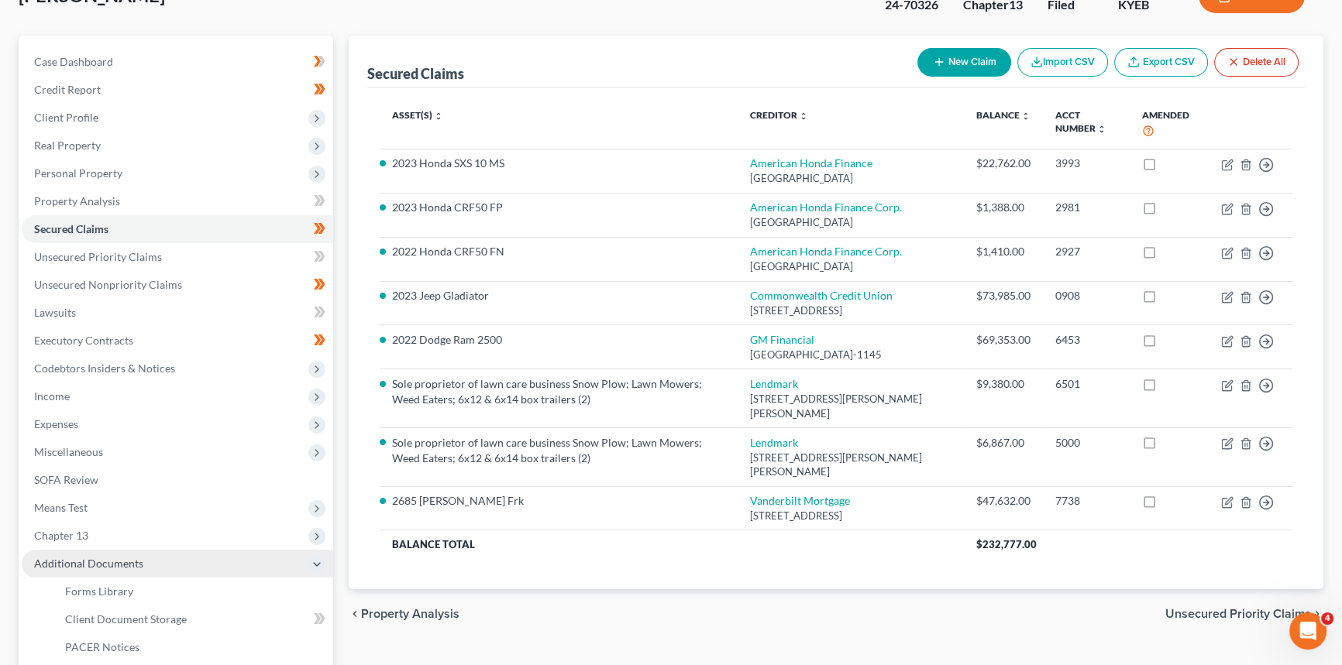
scroll to position [254, 0]
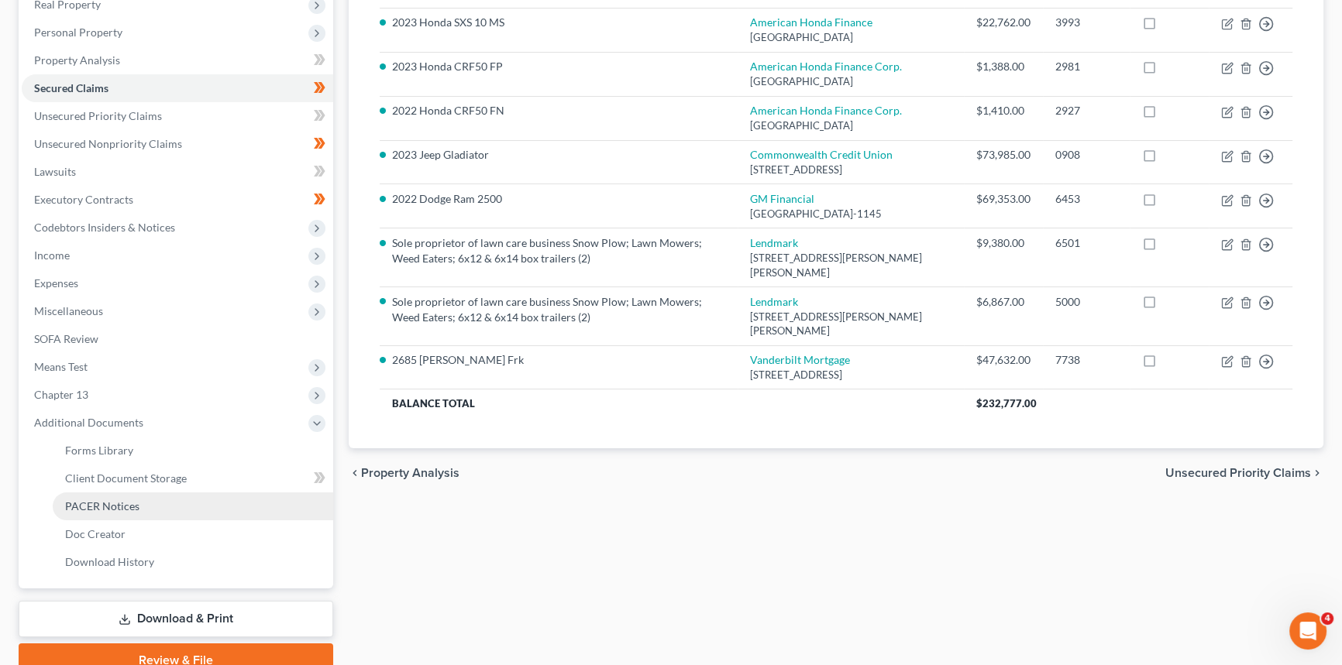
click at [121, 510] on span "PACER Notices" at bounding box center [102, 506] width 74 height 13
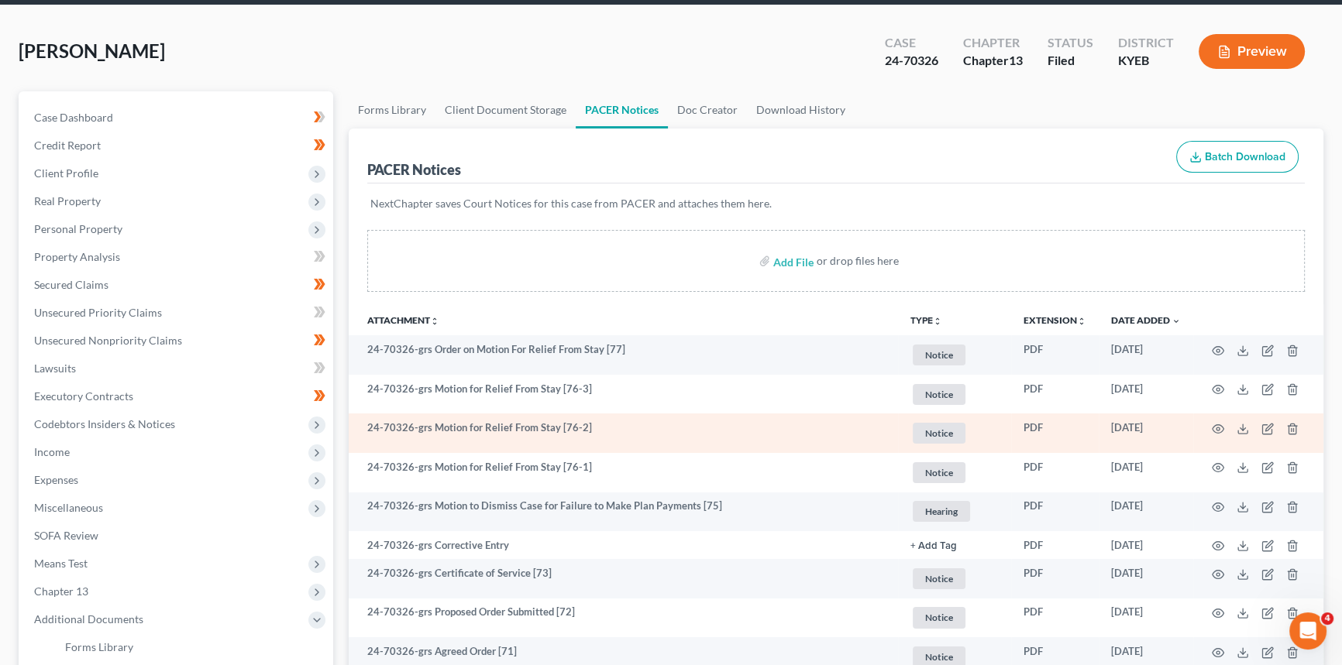
scroll to position [140, 0]
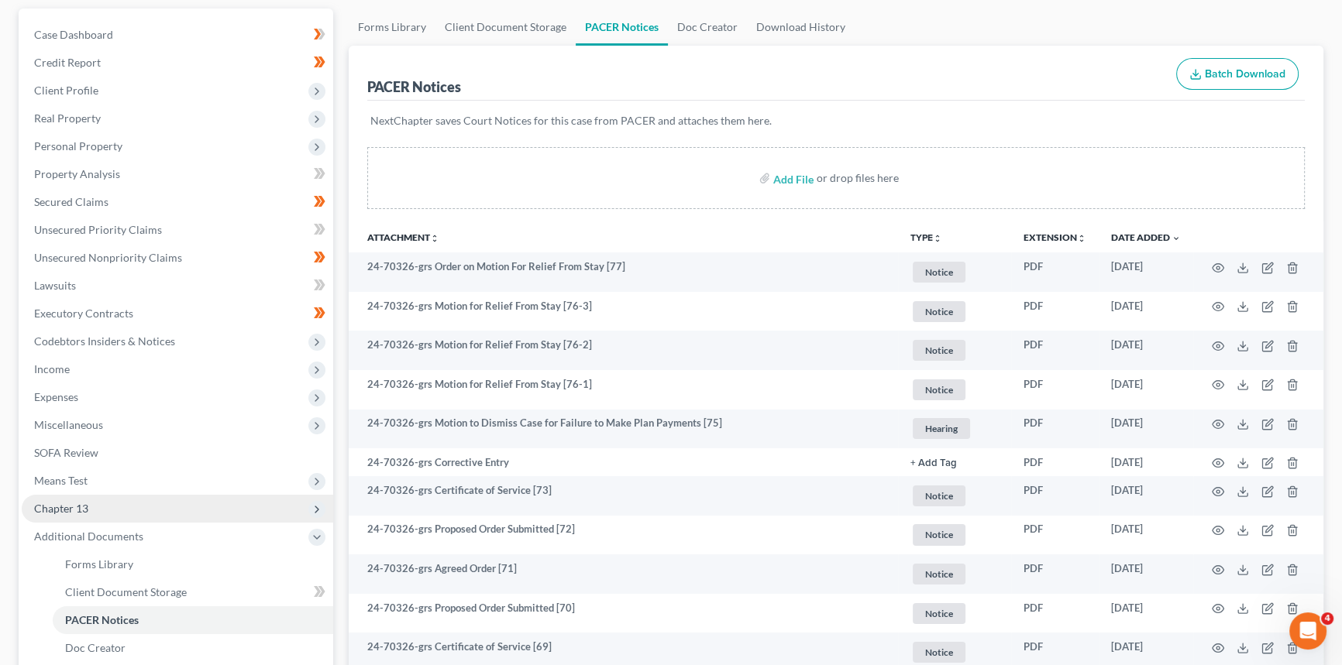
click at [100, 507] on span "Chapter 13" at bounding box center [177, 509] width 311 height 28
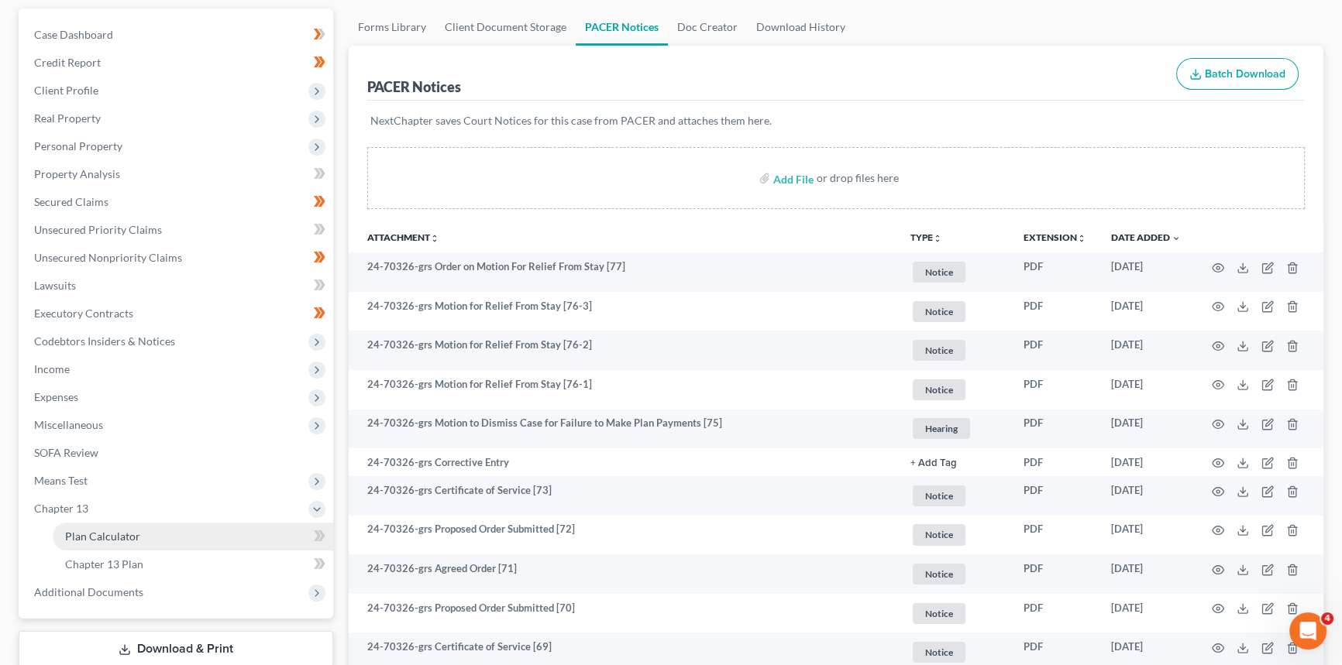
click at [113, 530] on span "Plan Calculator" at bounding box center [102, 536] width 75 height 13
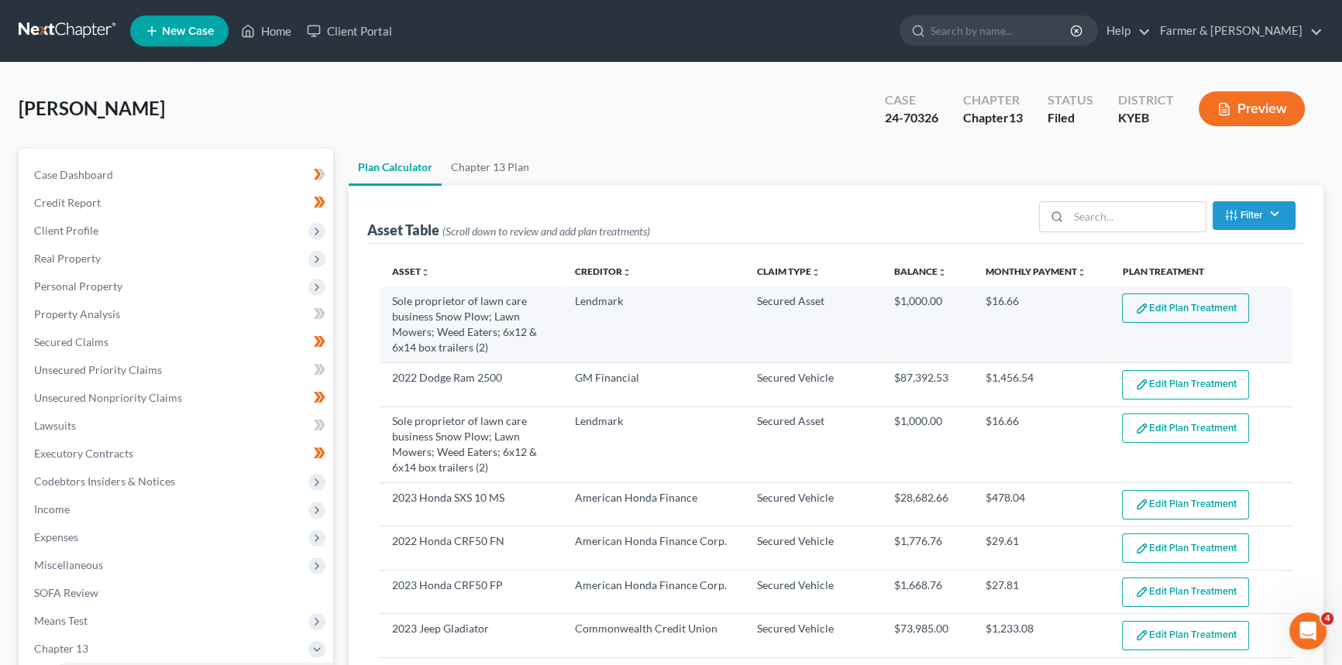
select select "59"
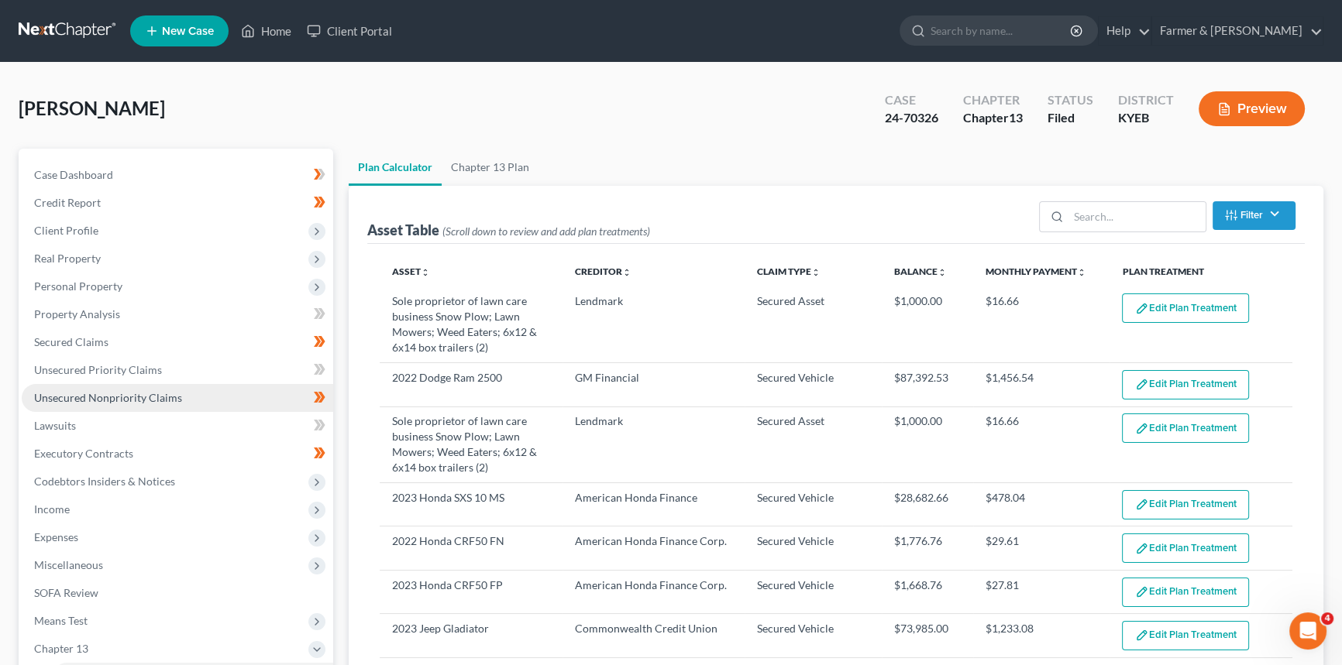
click at [91, 399] on span "Unsecured Nonpriority Claims" at bounding box center [108, 397] width 148 height 13
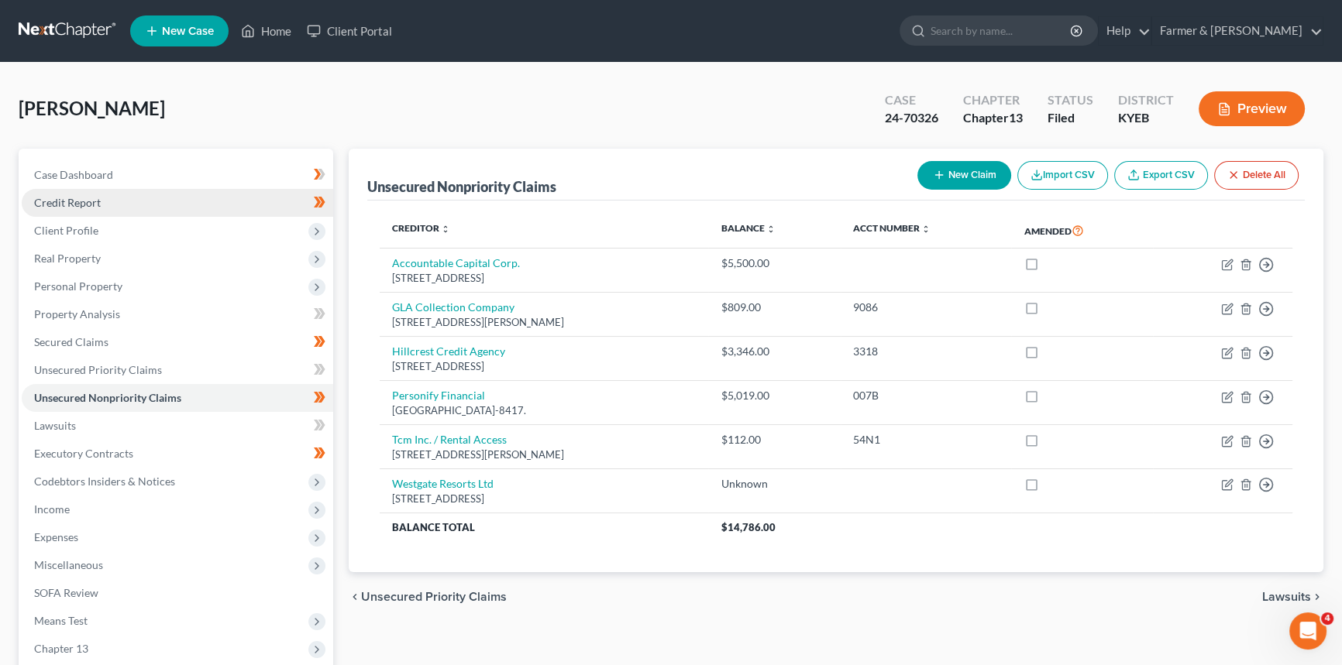
click at [98, 201] on span "Credit Report" at bounding box center [67, 202] width 67 height 13
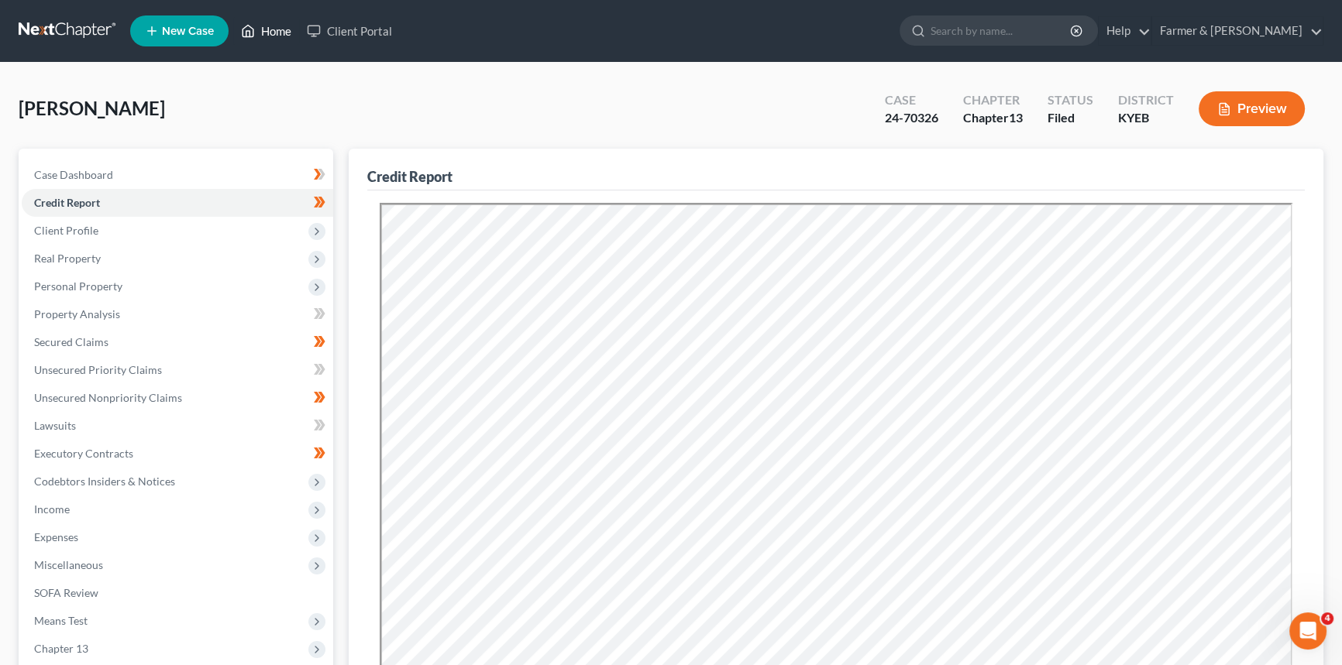
click at [270, 24] on link "Home" at bounding box center [266, 31] width 66 height 28
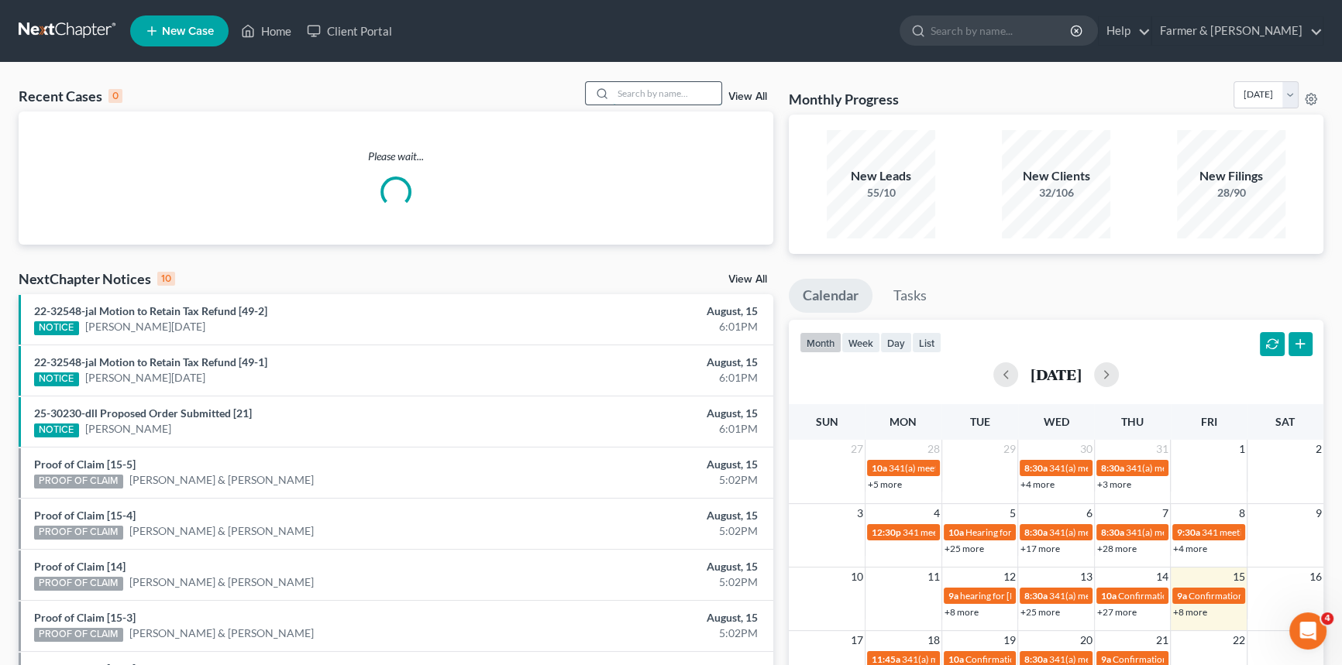
click at [655, 91] on input "search" at bounding box center [667, 93] width 108 height 22
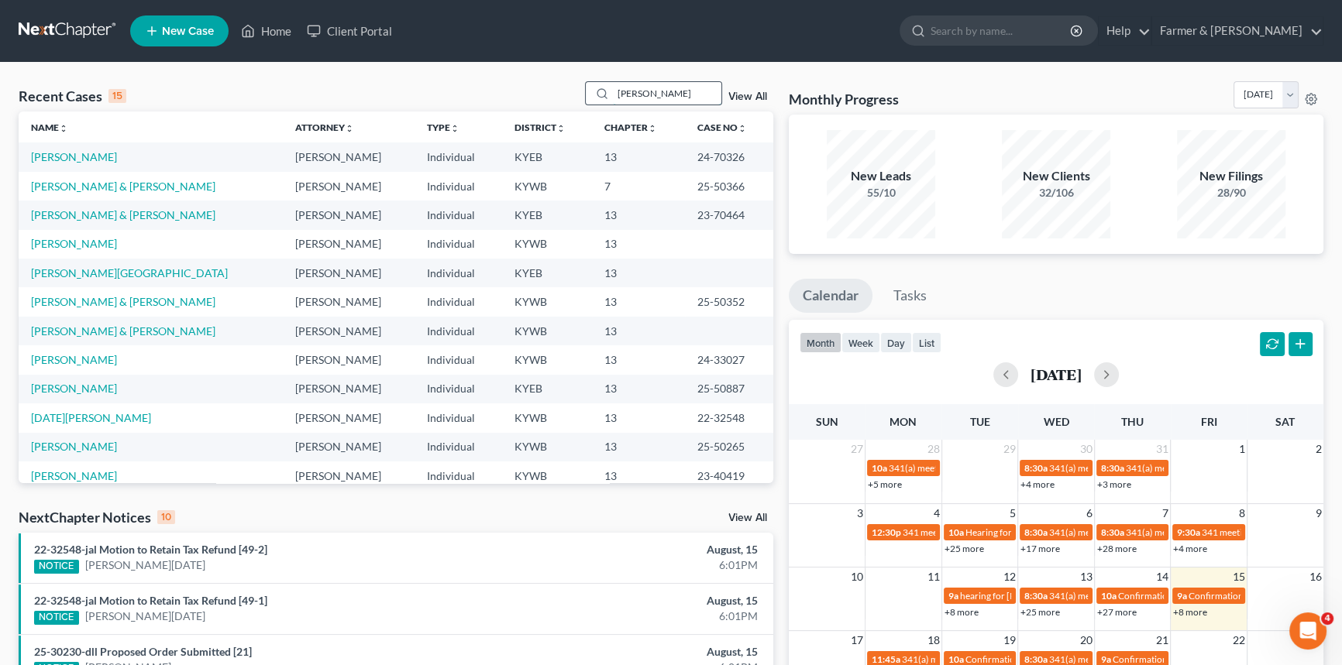
type input "[PERSON_NAME]"
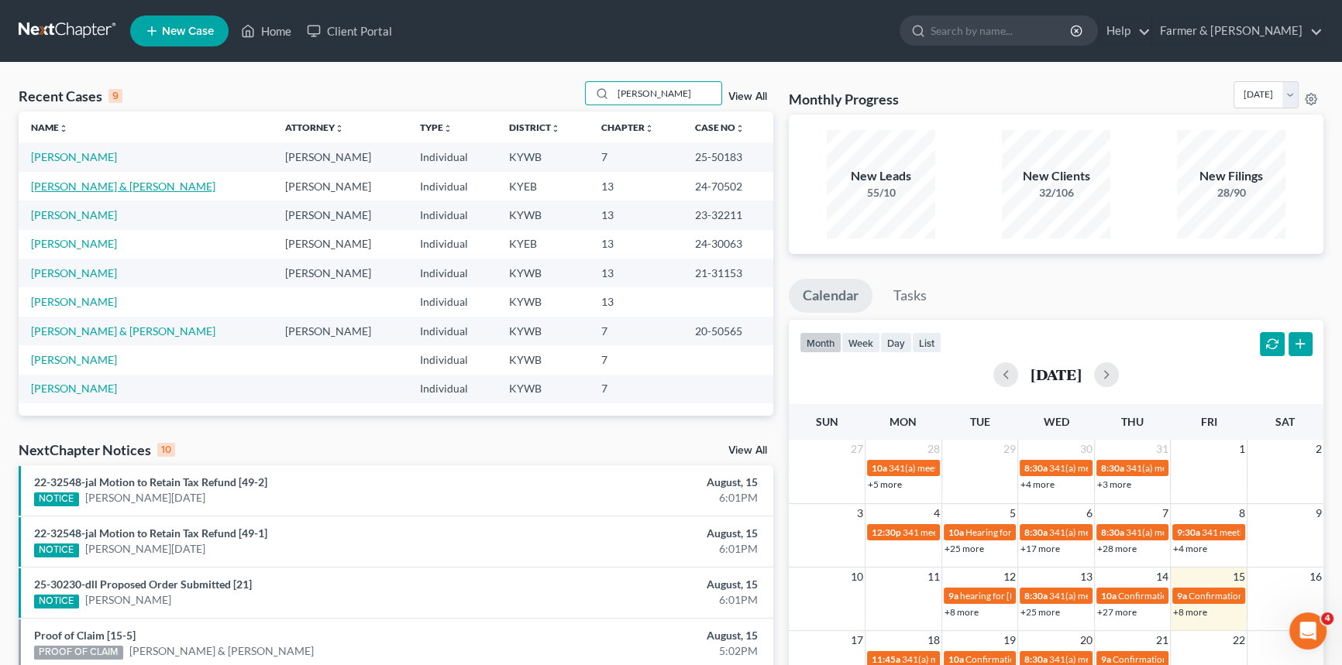
click at [95, 180] on link "[PERSON_NAME] & [PERSON_NAME]" at bounding box center [123, 186] width 184 height 13
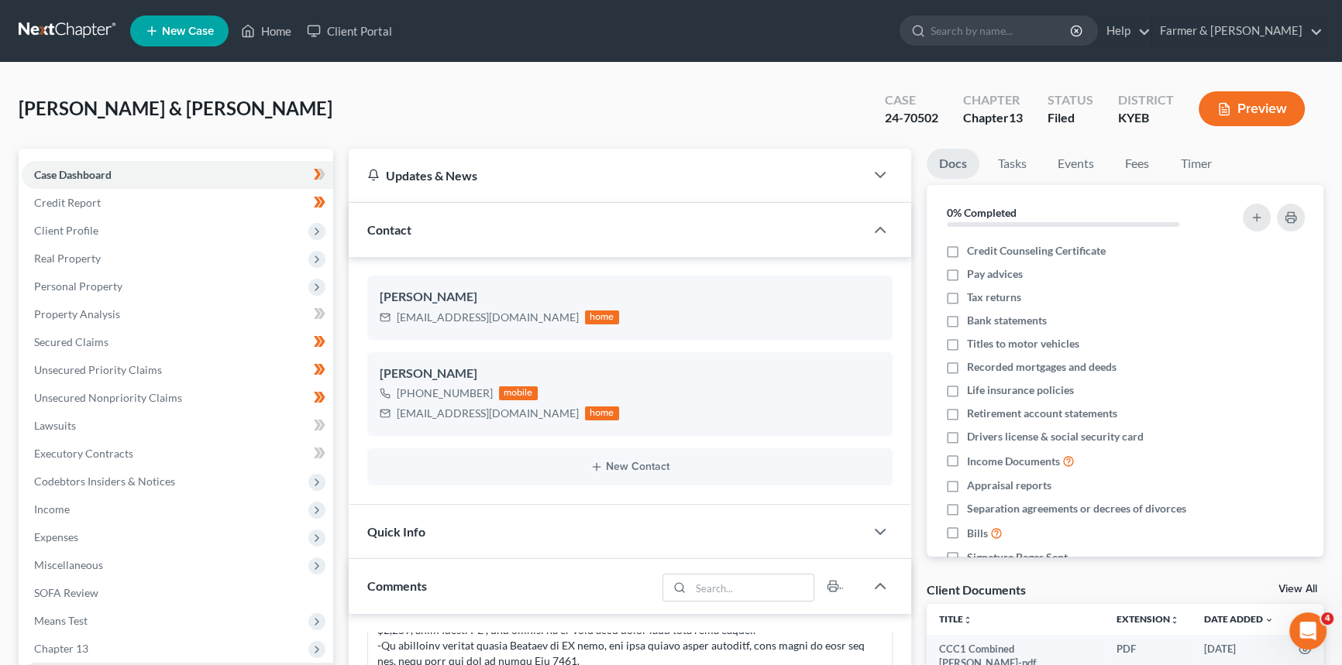
scroll to position [352, 0]
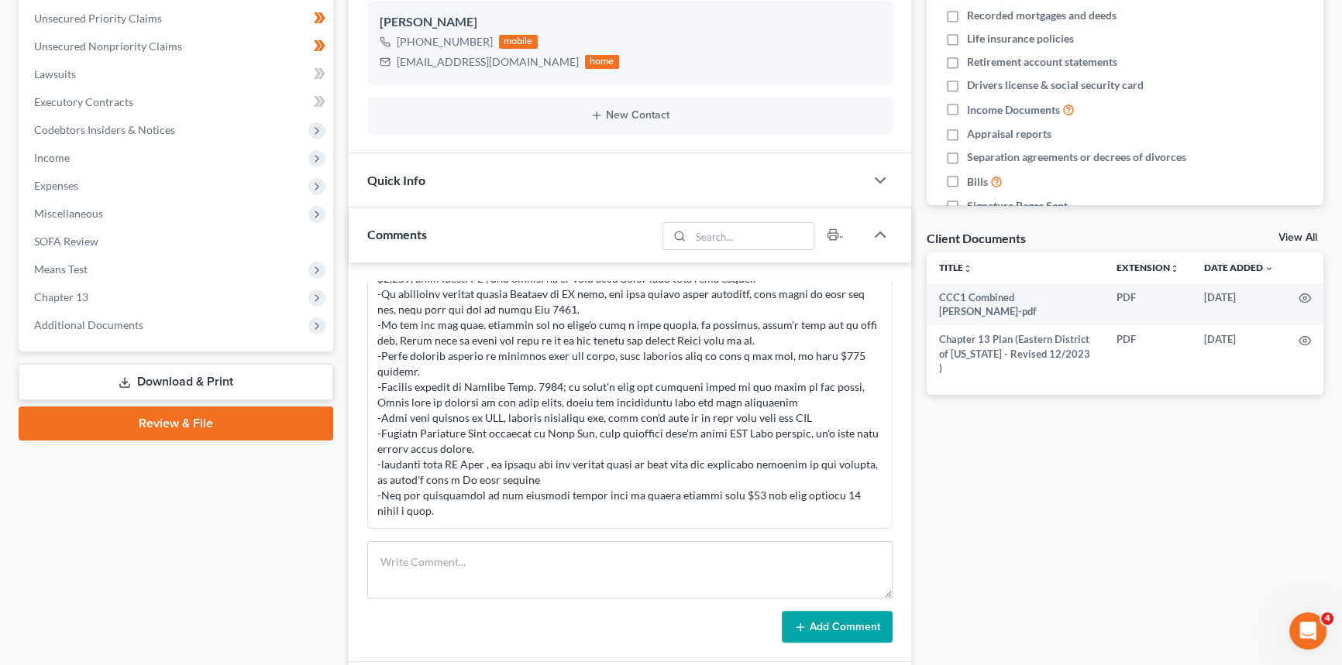
drag, startPoint x: 104, startPoint y: 325, endPoint x: 95, endPoint y: 387, distance: 62.7
click at [104, 325] on span "Additional Documents" at bounding box center [88, 324] width 109 height 13
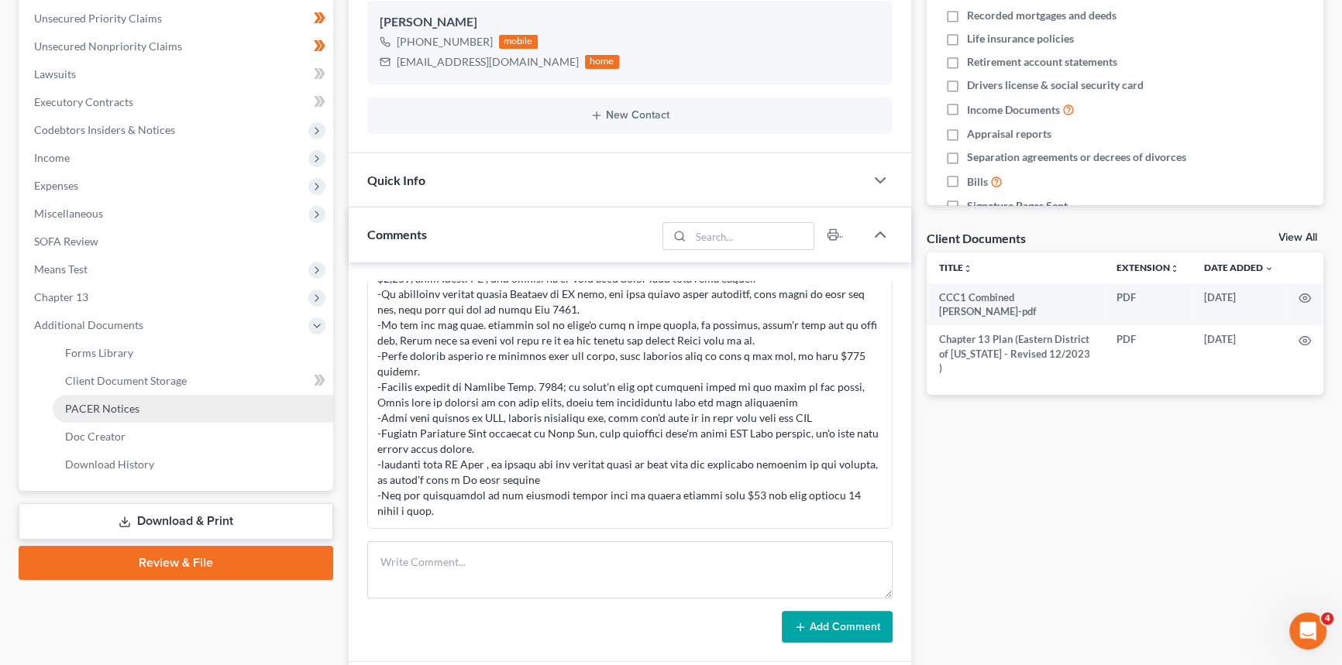
click at [95, 407] on span "PACER Notices" at bounding box center [102, 408] width 74 height 13
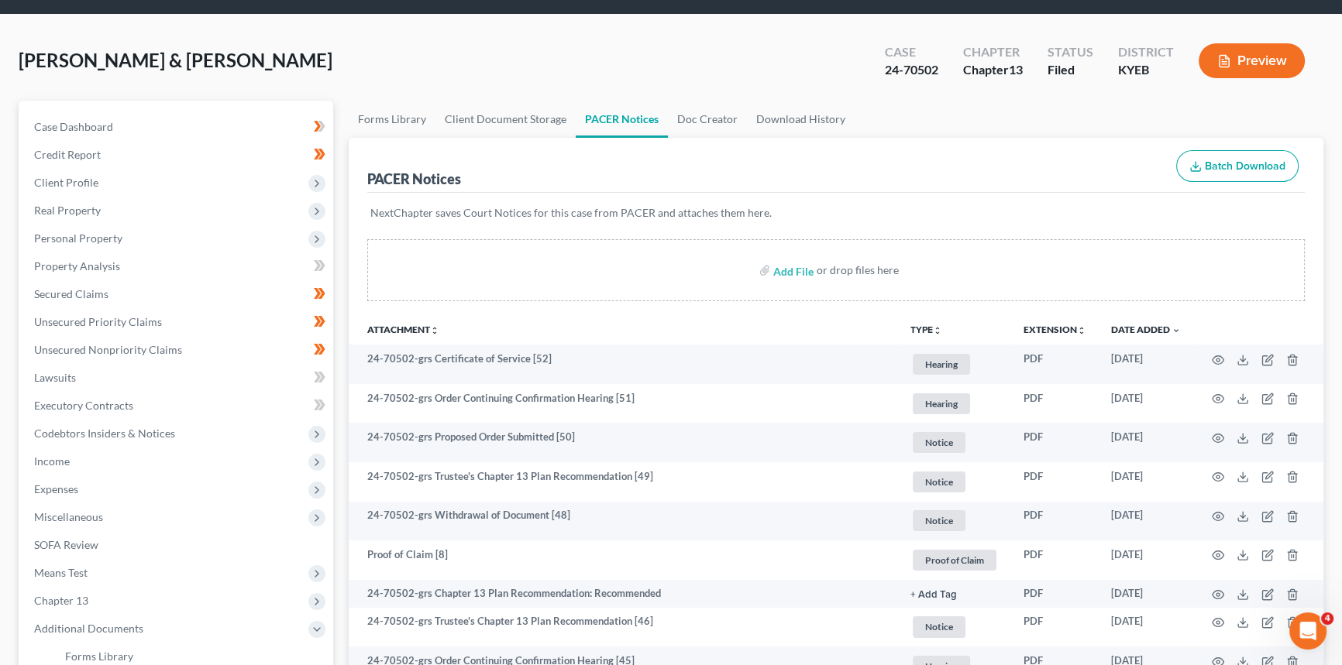
scroll to position [70, 0]
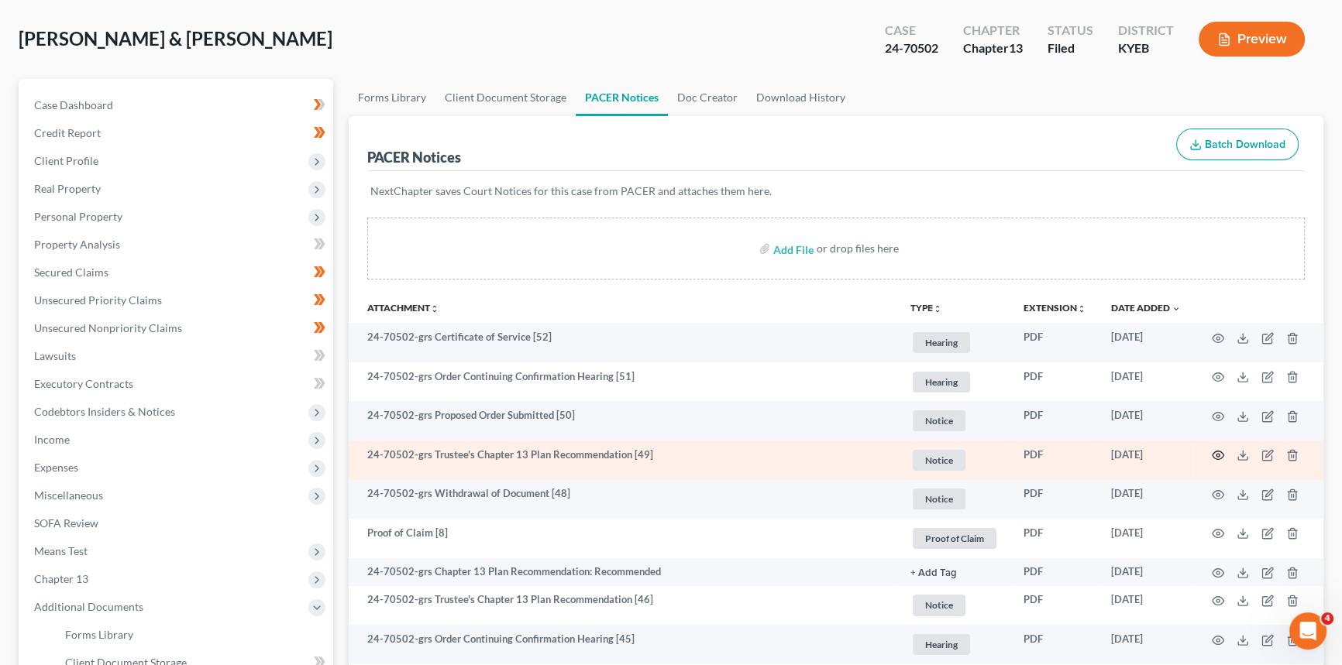
click at [1217, 452] on icon "button" at bounding box center [1218, 455] width 12 height 12
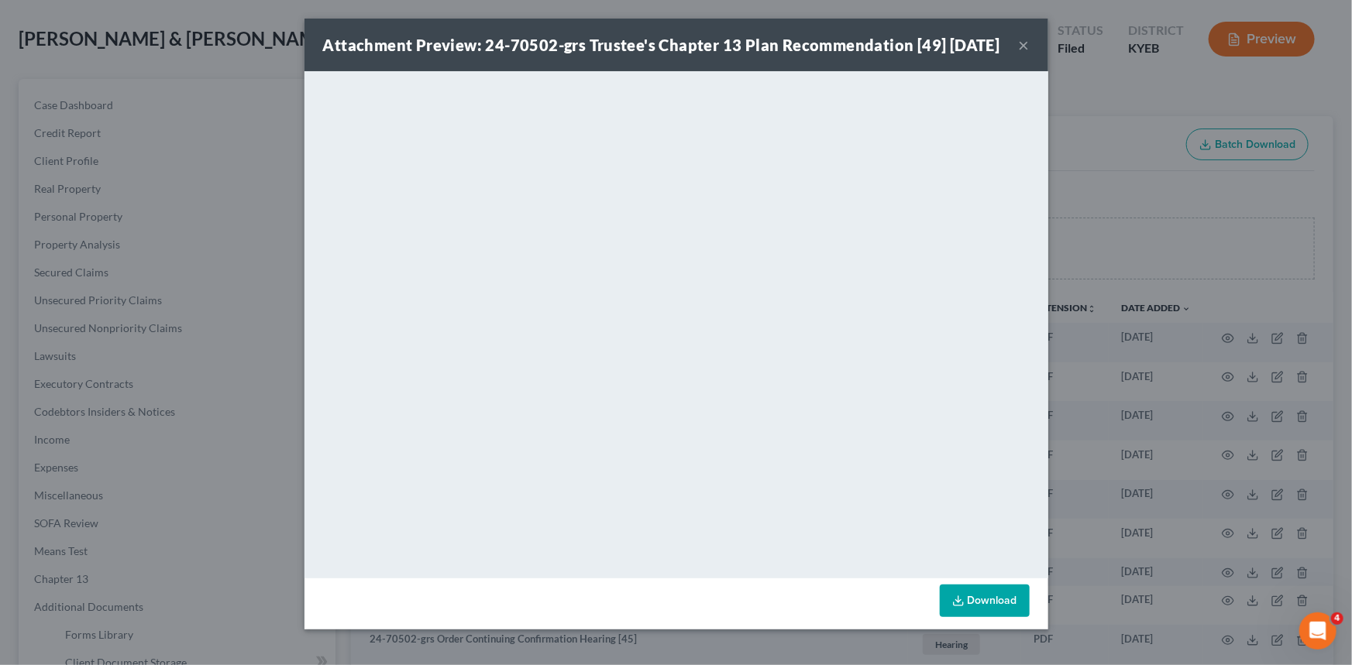
click at [1019, 54] on button "×" at bounding box center [1024, 45] width 11 height 19
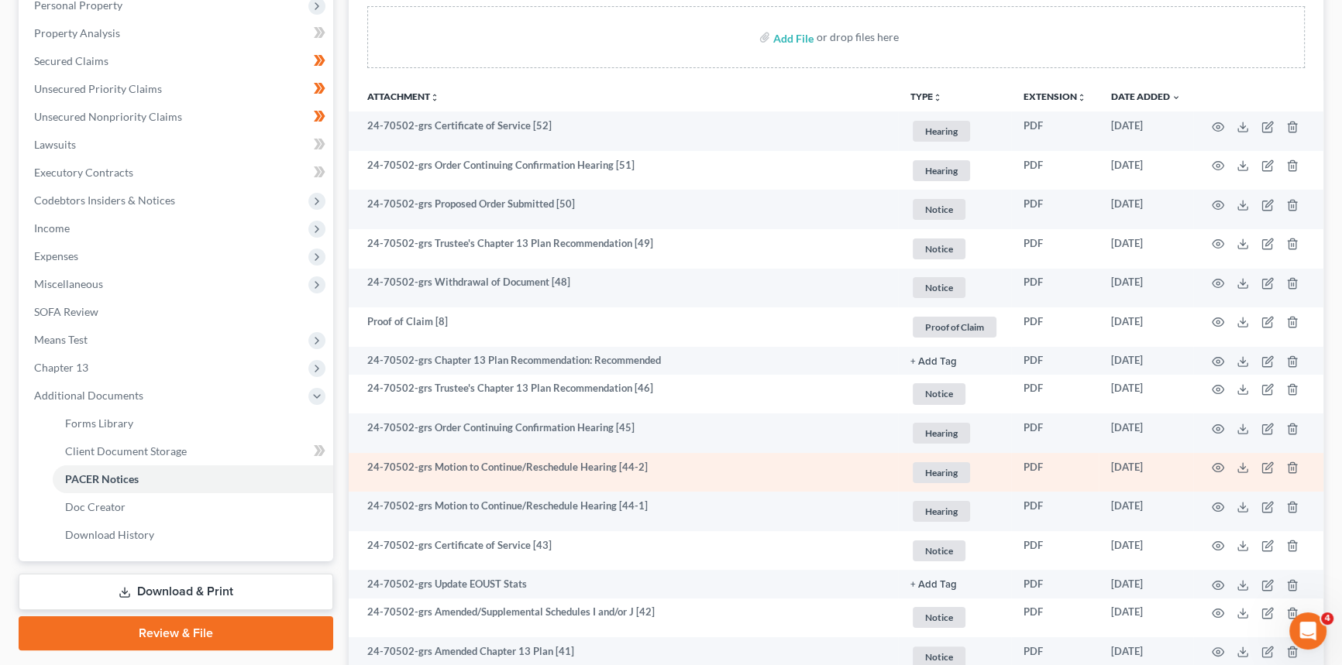
scroll to position [352, 0]
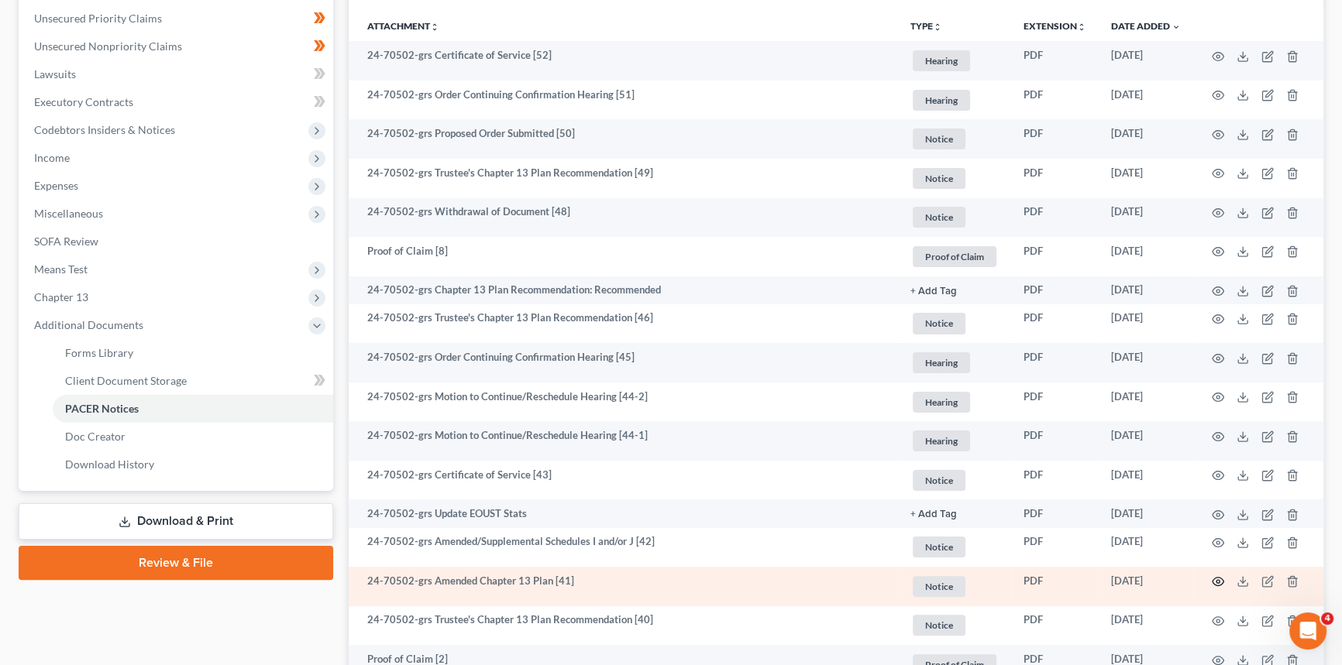
click at [1217, 583] on icon "button" at bounding box center [1218, 582] width 12 height 9
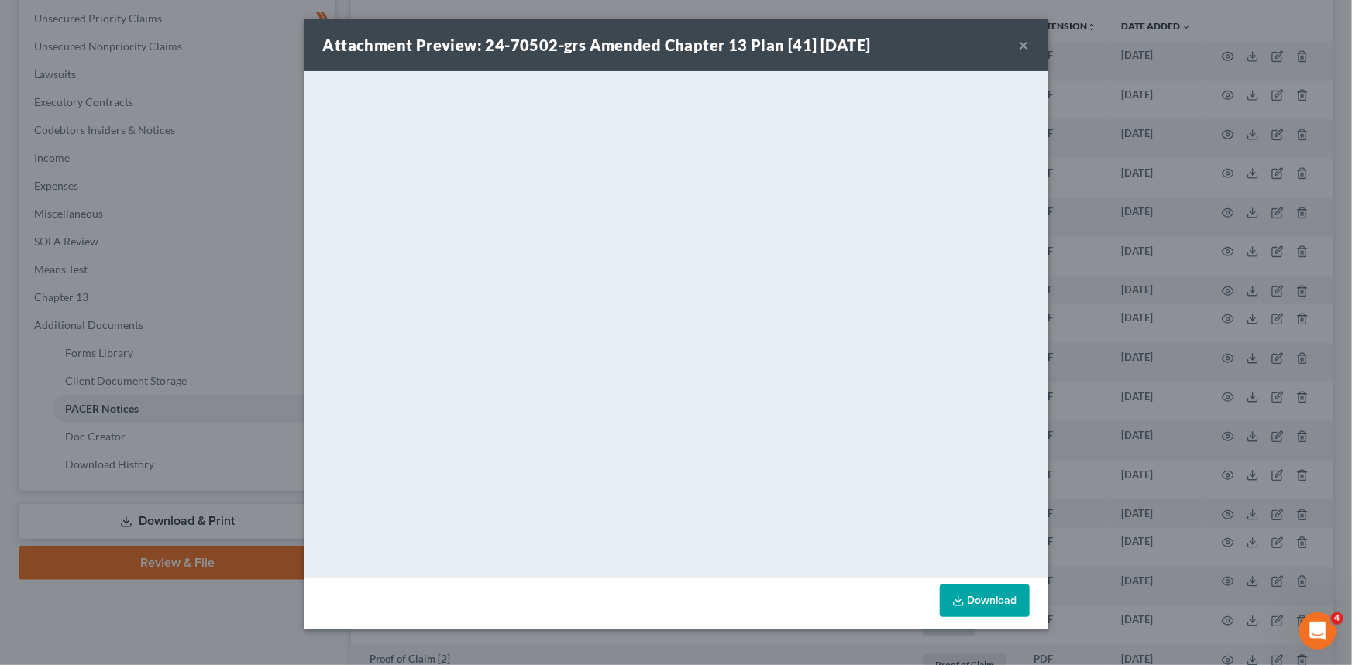
drag, startPoint x: 1019, startPoint y: 44, endPoint x: 908, endPoint y: 105, distance: 127.2
click at [1019, 44] on button "×" at bounding box center [1024, 45] width 11 height 19
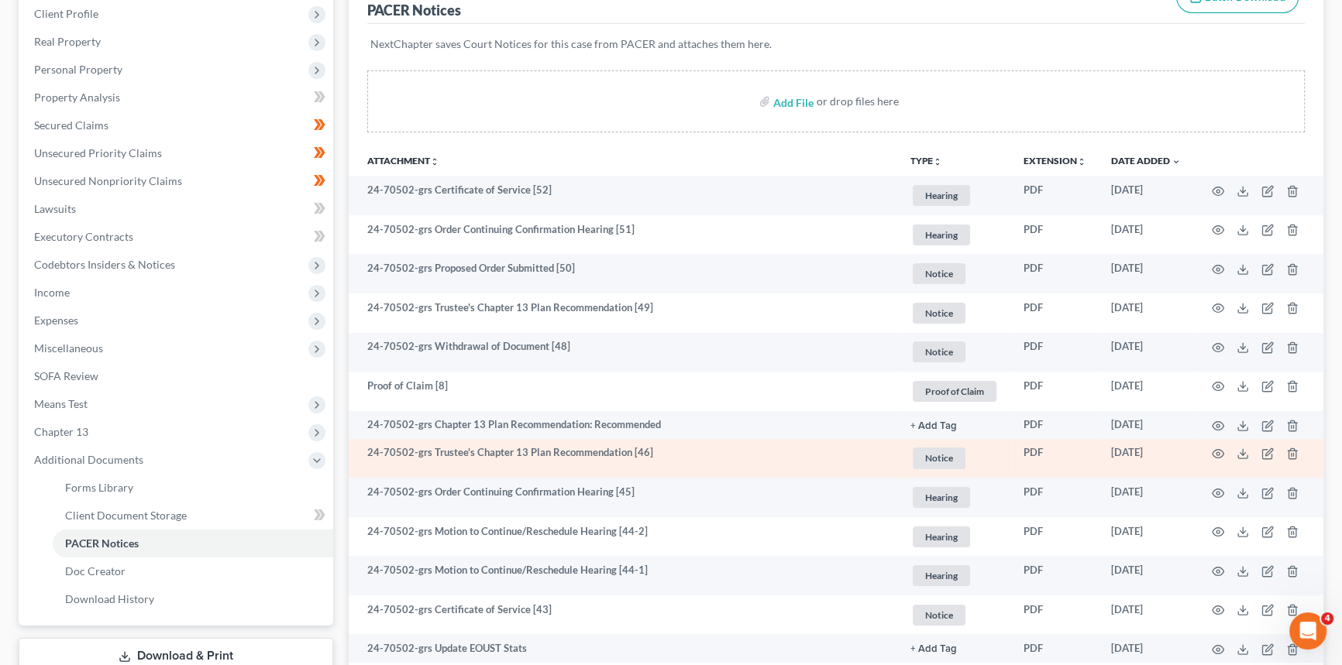
scroll to position [211, 0]
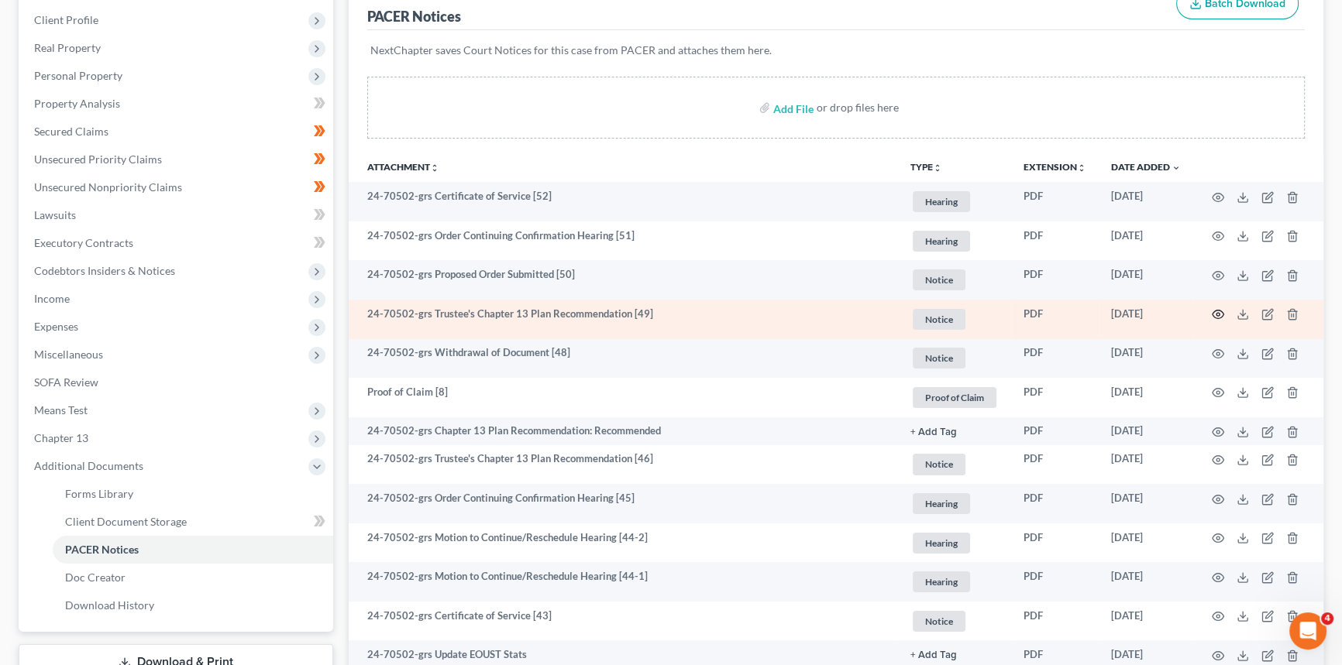
click at [1215, 314] on icon "button" at bounding box center [1218, 314] width 12 height 12
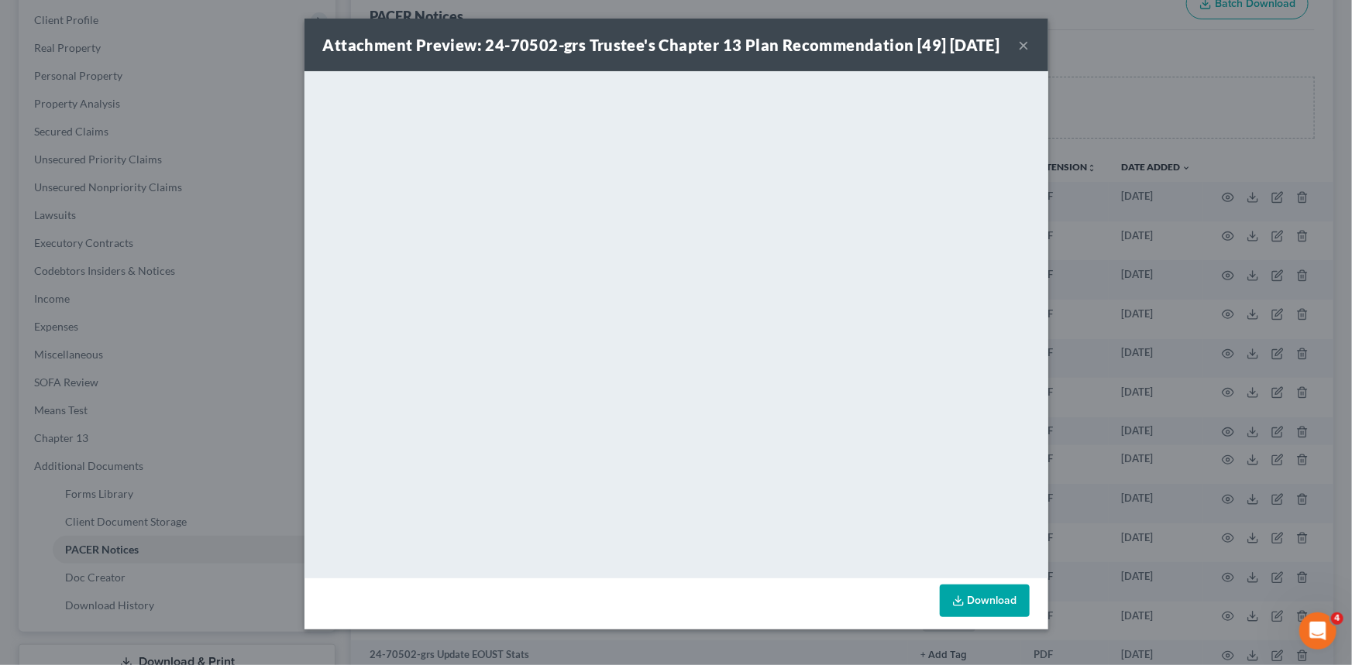
click at [1023, 54] on button "×" at bounding box center [1024, 45] width 11 height 19
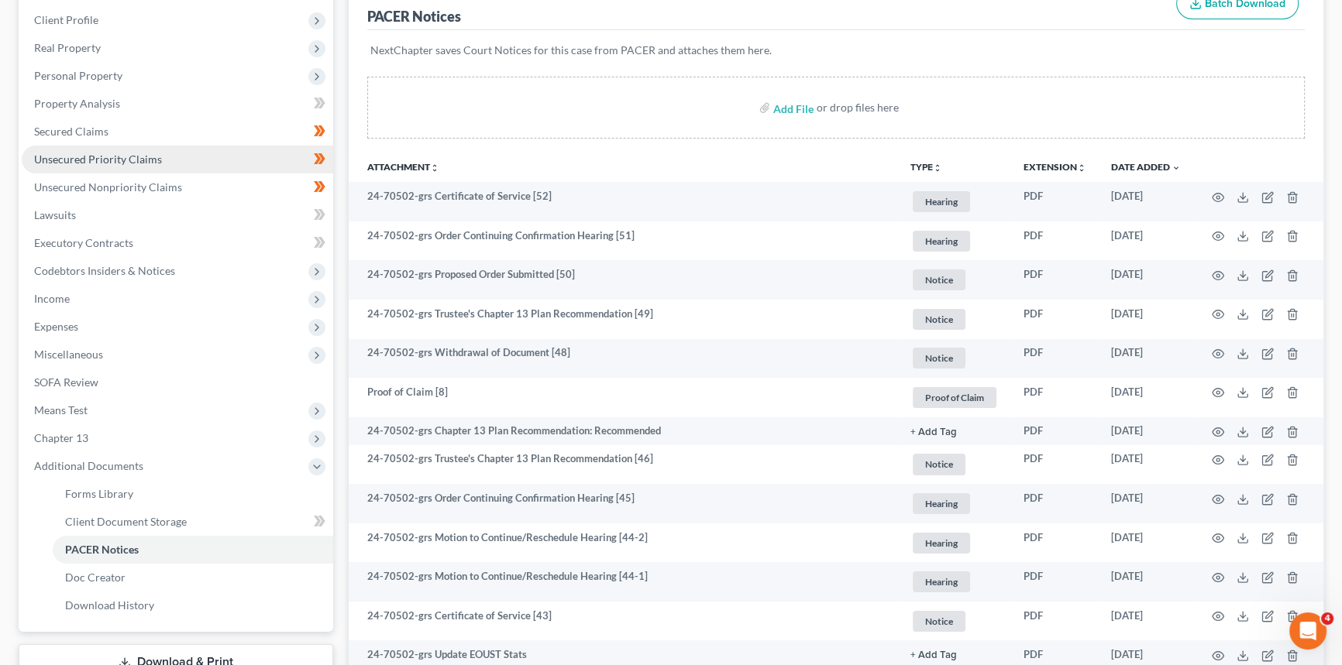
click at [100, 160] on span "Unsecured Priority Claims" at bounding box center [98, 159] width 128 height 13
